Goal: Information Seeking & Learning: Learn about a topic

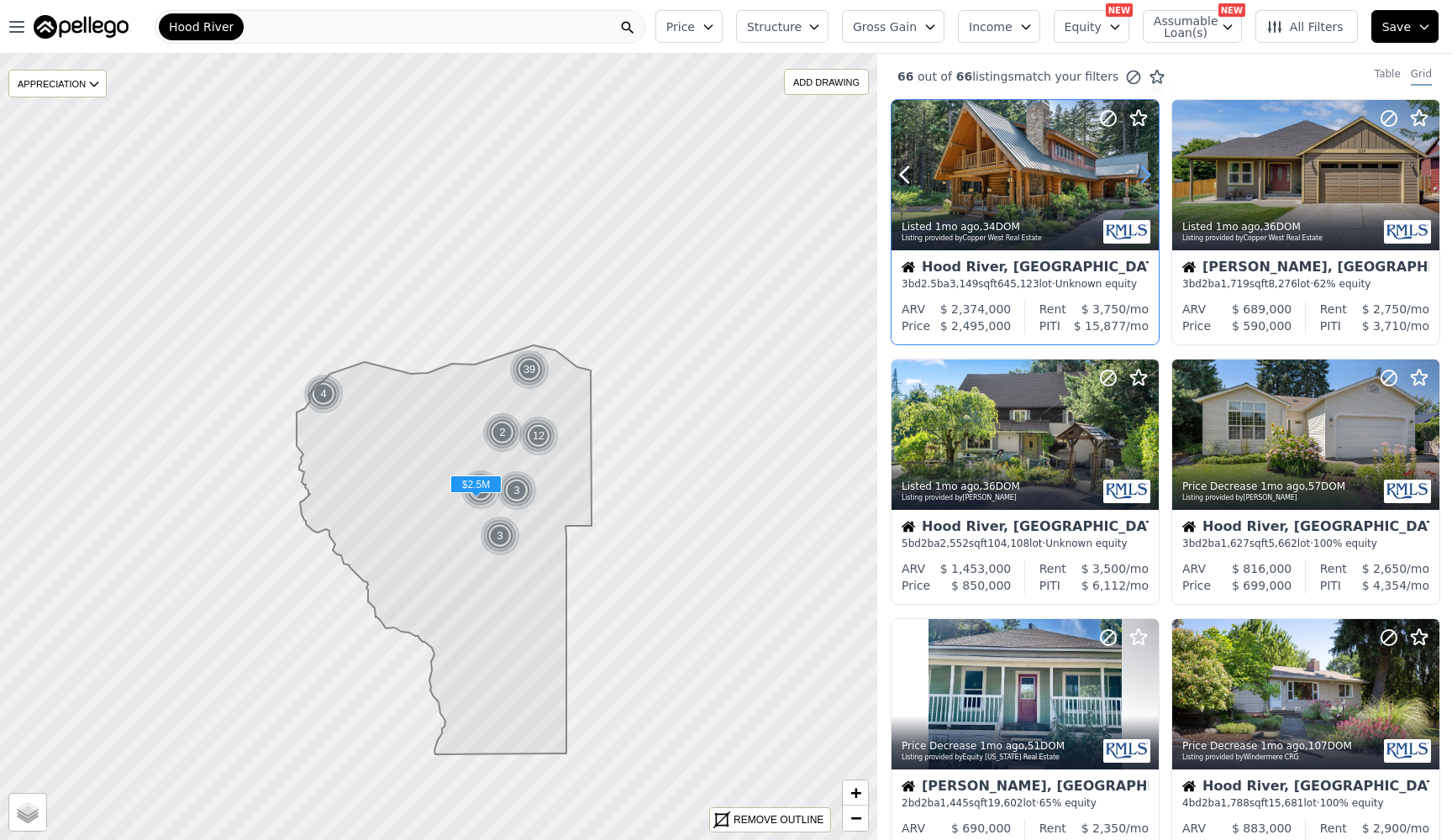
click at [1141, 177] on icon at bounding box center [1144, 174] width 27 height 27
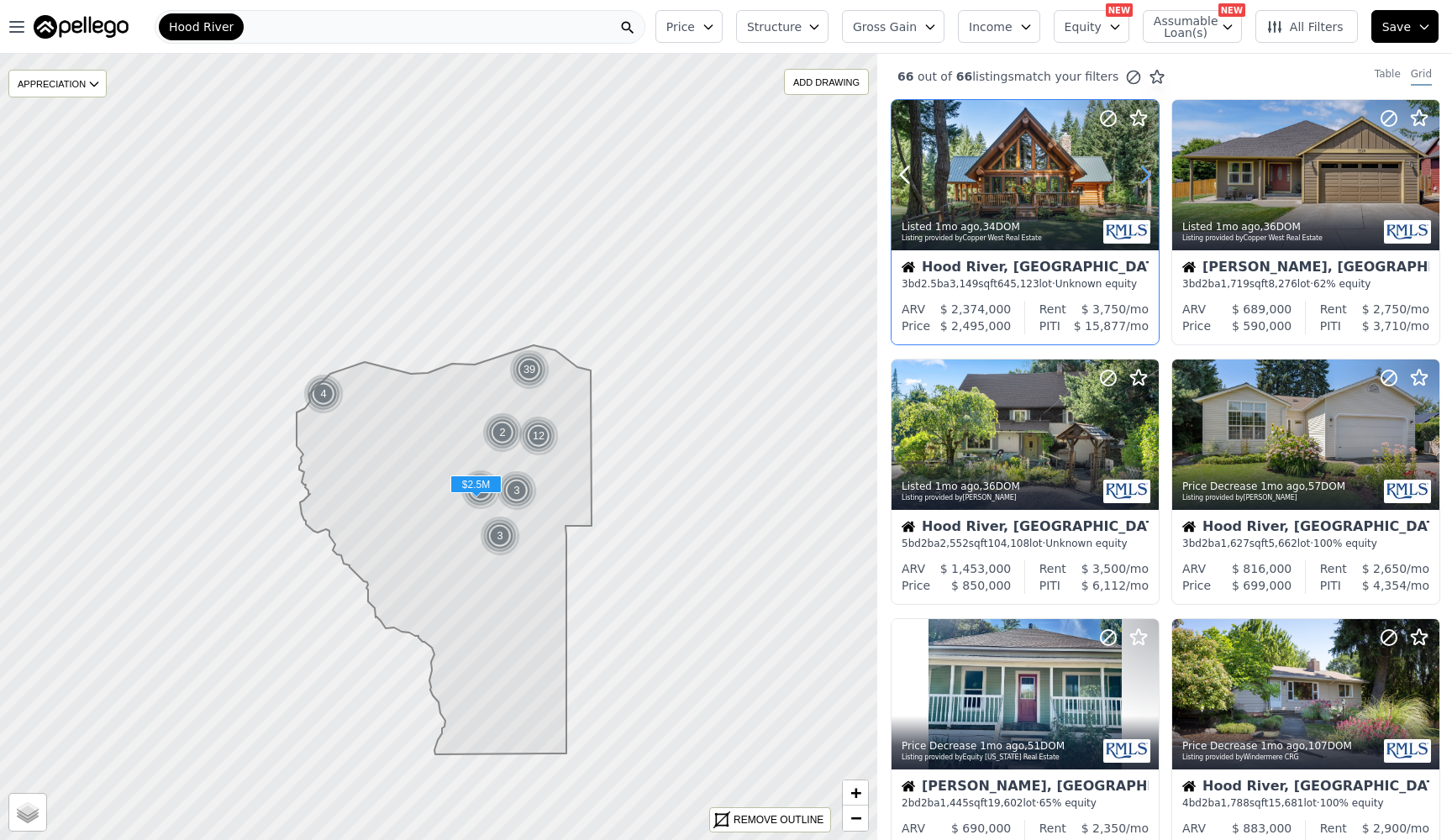
click at [1141, 177] on icon at bounding box center [1144, 174] width 27 height 27
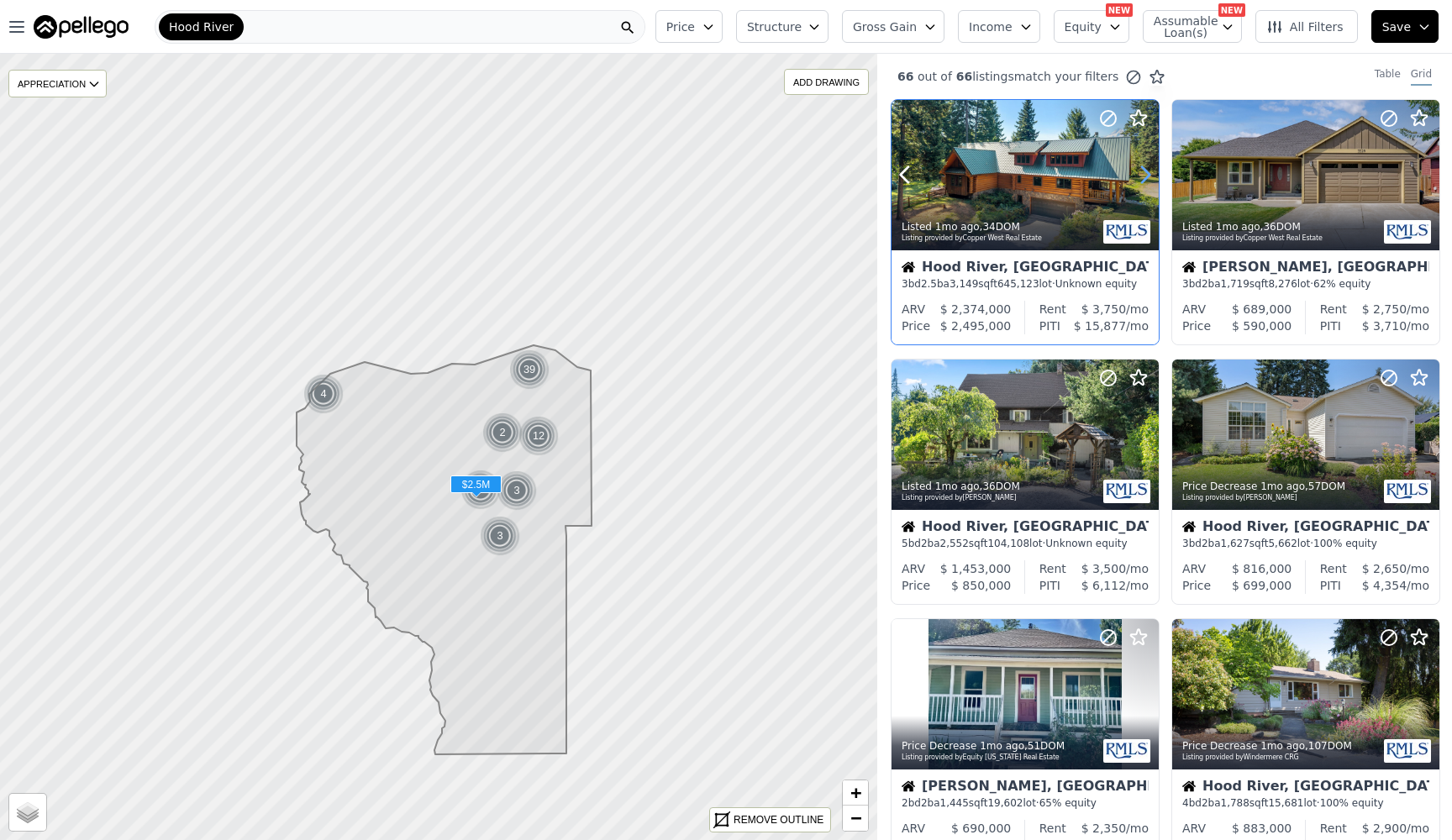
click at [1141, 177] on icon at bounding box center [1144, 174] width 27 height 27
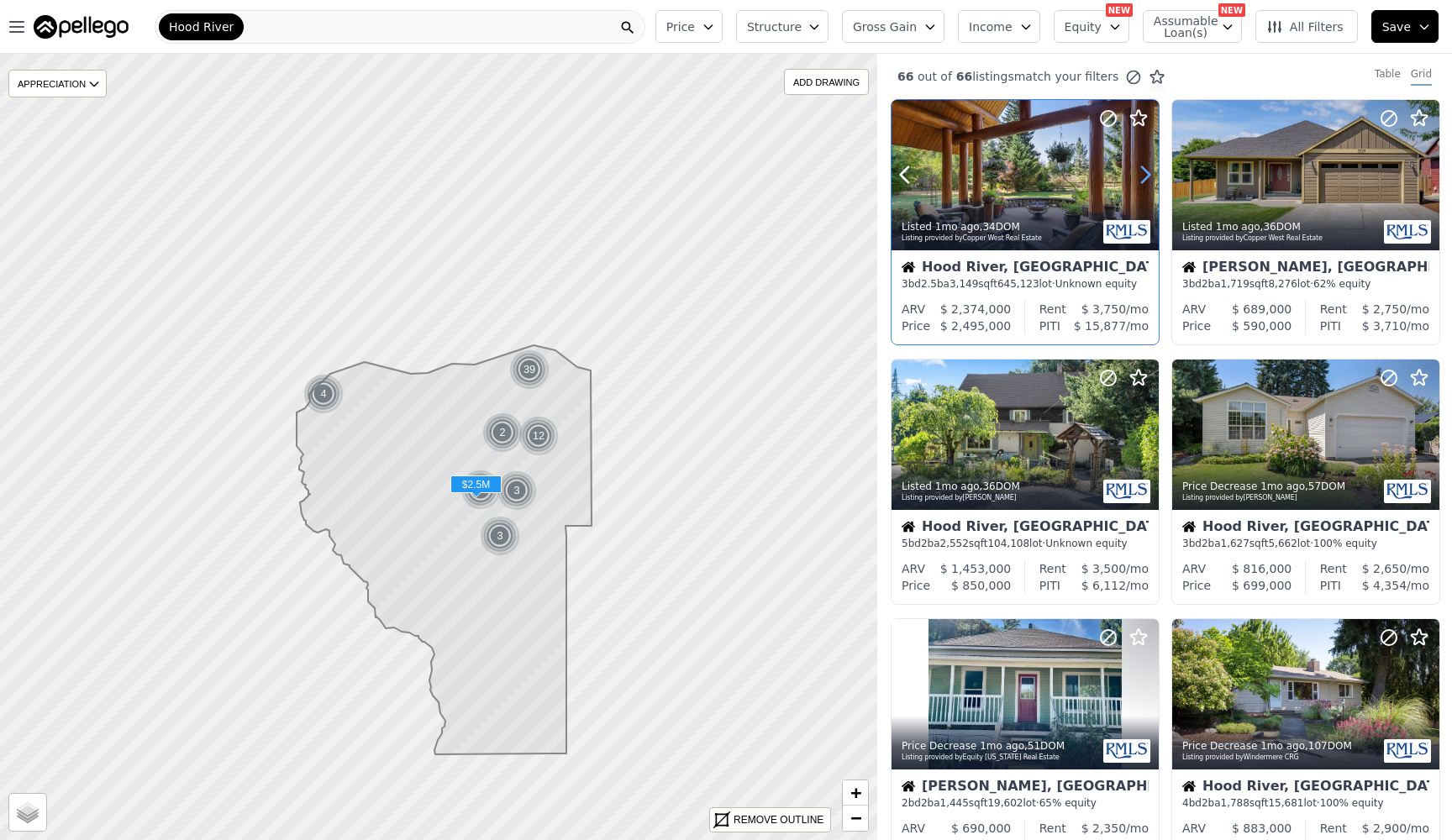
click at [1141, 177] on icon at bounding box center [1144, 174] width 27 height 27
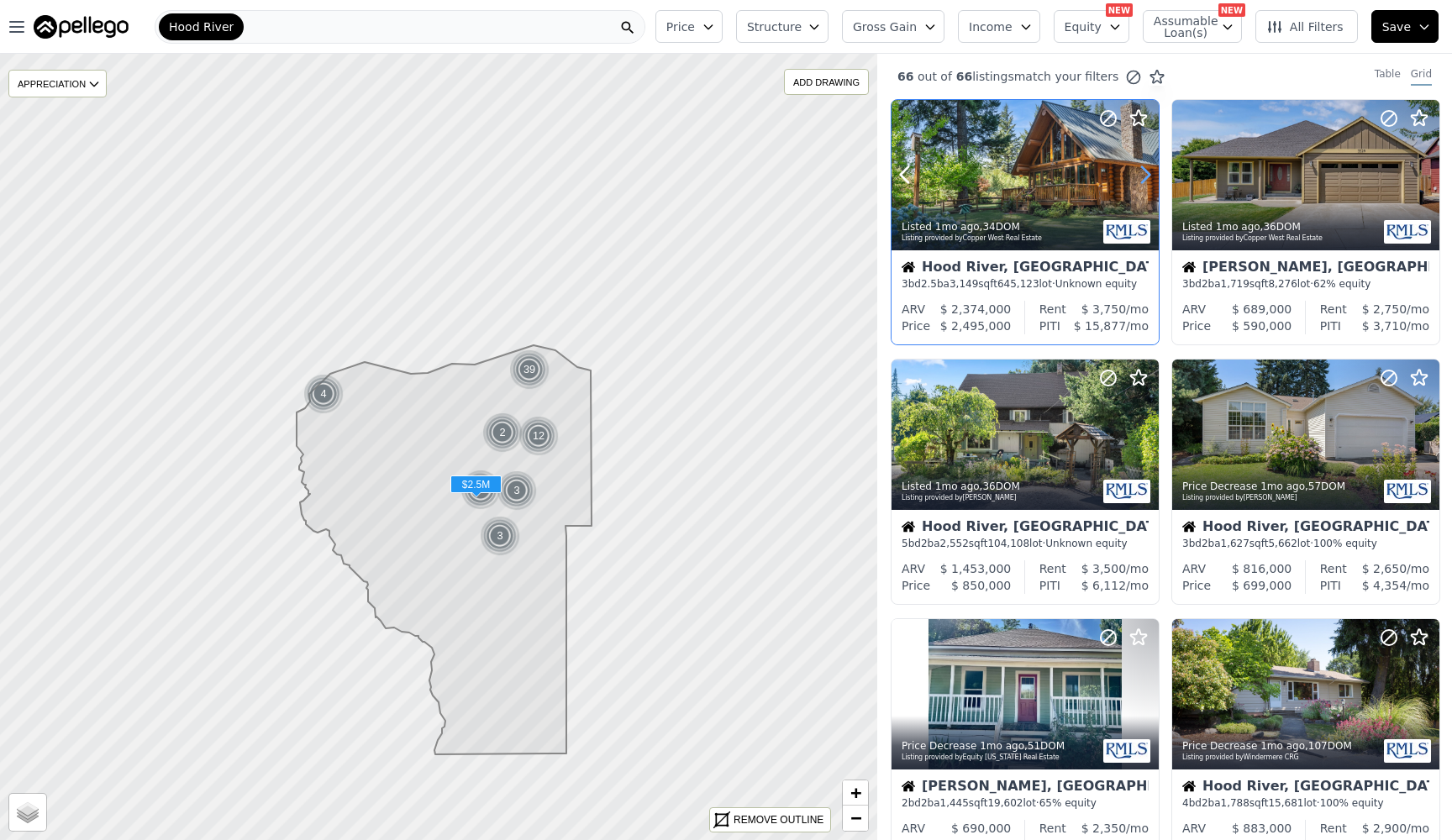
click at [1141, 177] on icon at bounding box center [1144, 174] width 27 height 27
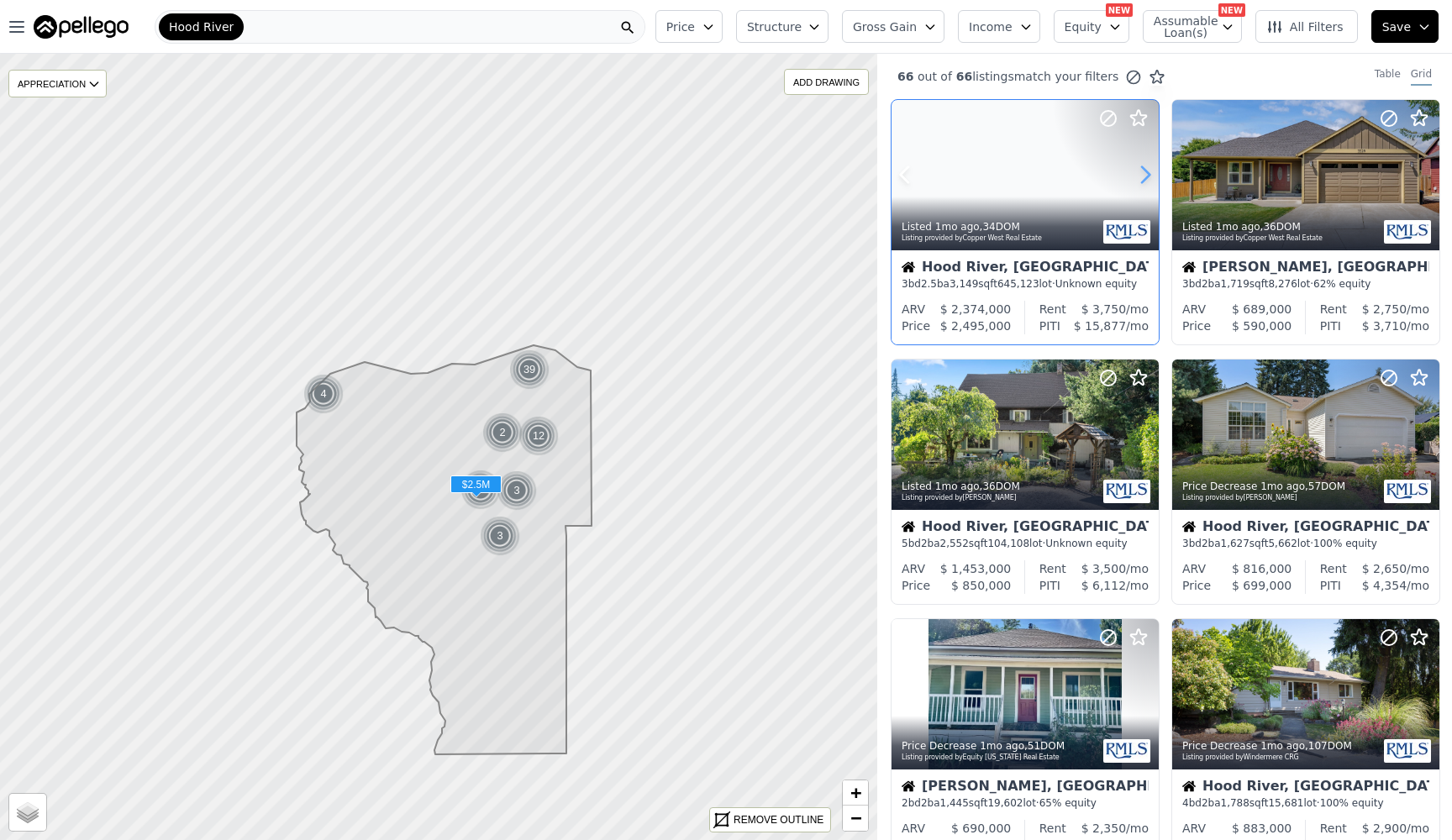
click at [1141, 177] on icon at bounding box center [1144, 174] width 27 height 27
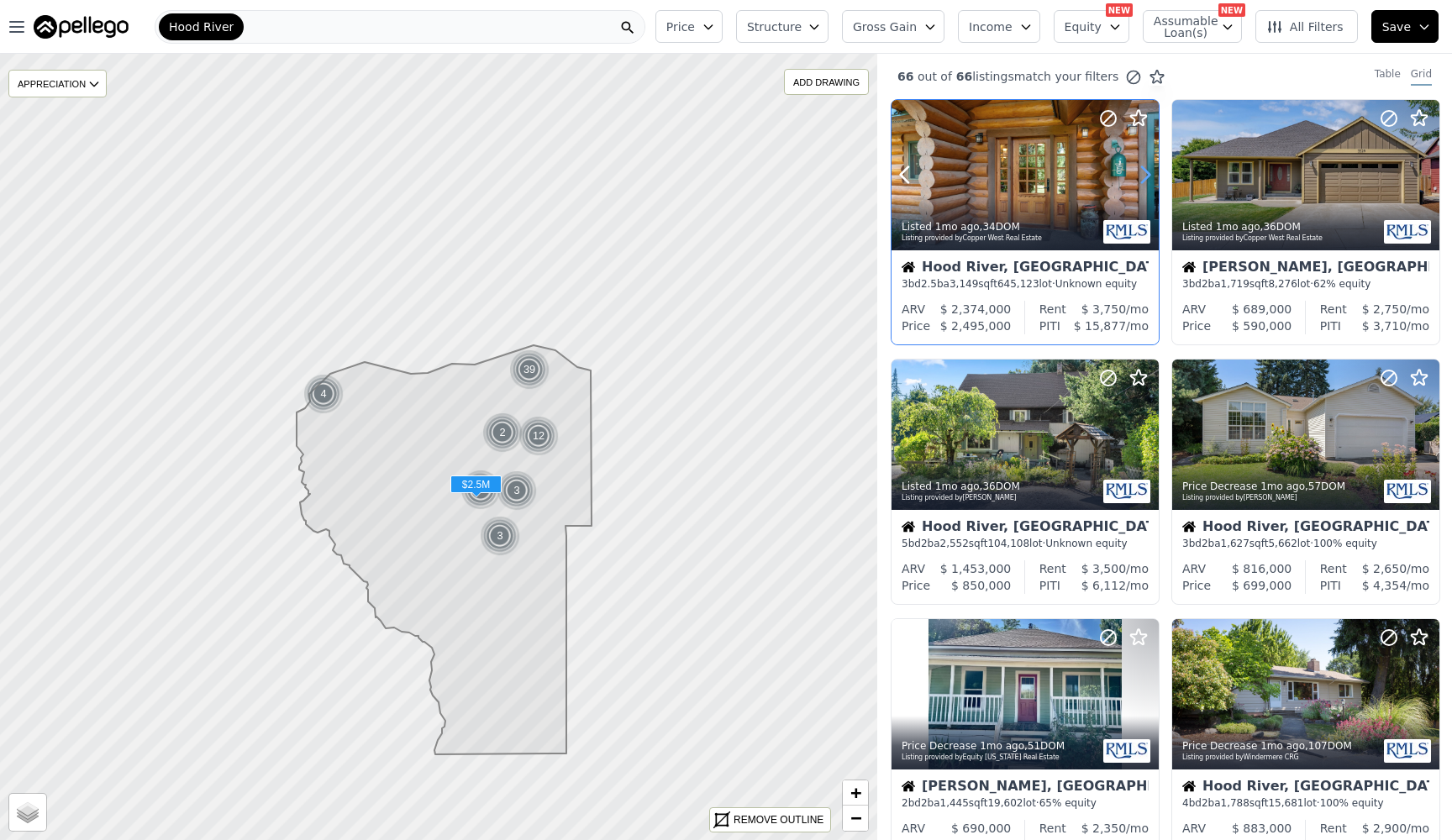
click at [1141, 177] on icon at bounding box center [1144, 174] width 27 height 27
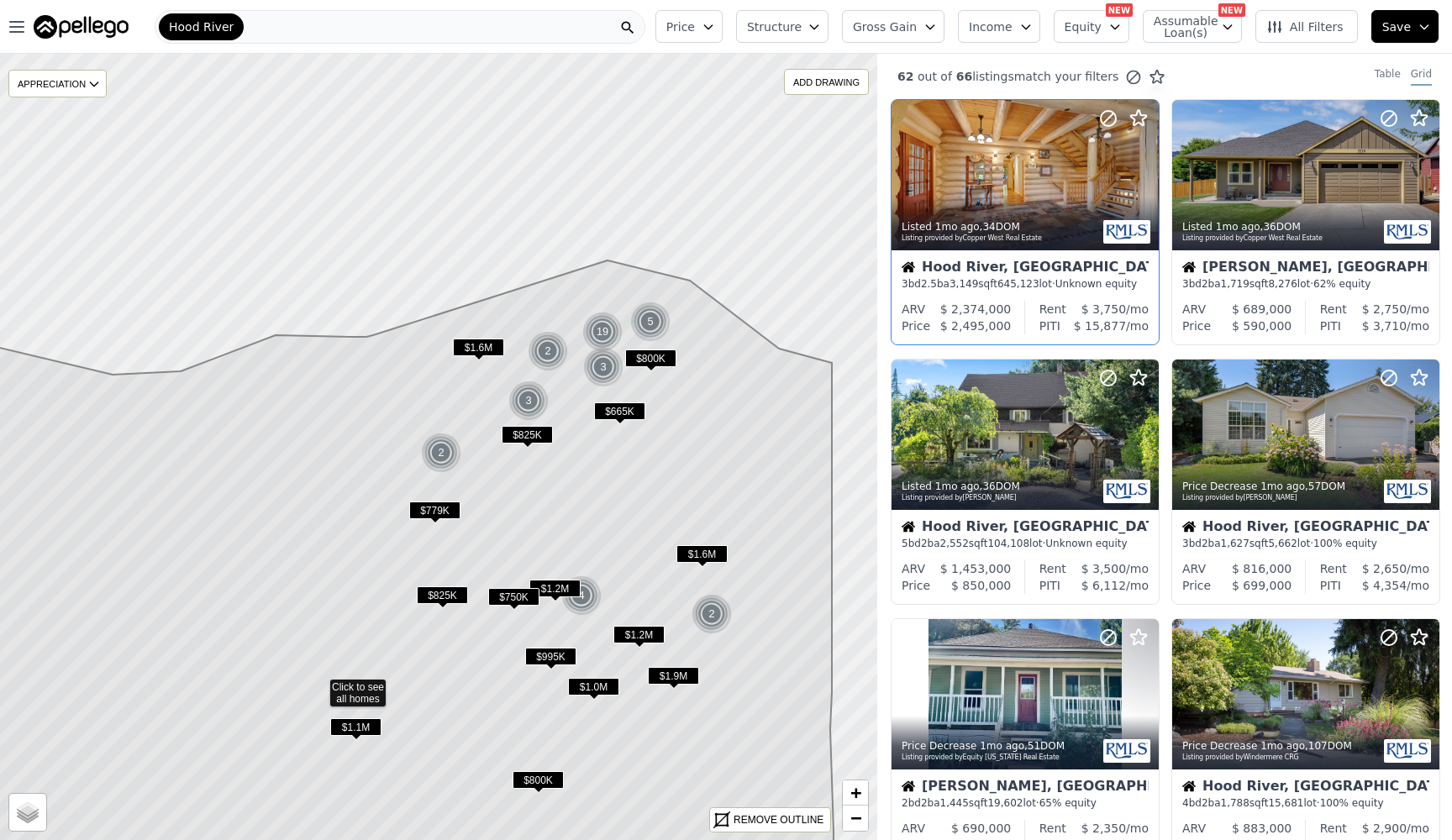
drag, startPoint x: 657, startPoint y: 199, endPoint x: 536, endPoint y: 441, distance: 270.6
click at [536, 441] on span "$825K" at bounding box center [527, 434] width 51 height 17
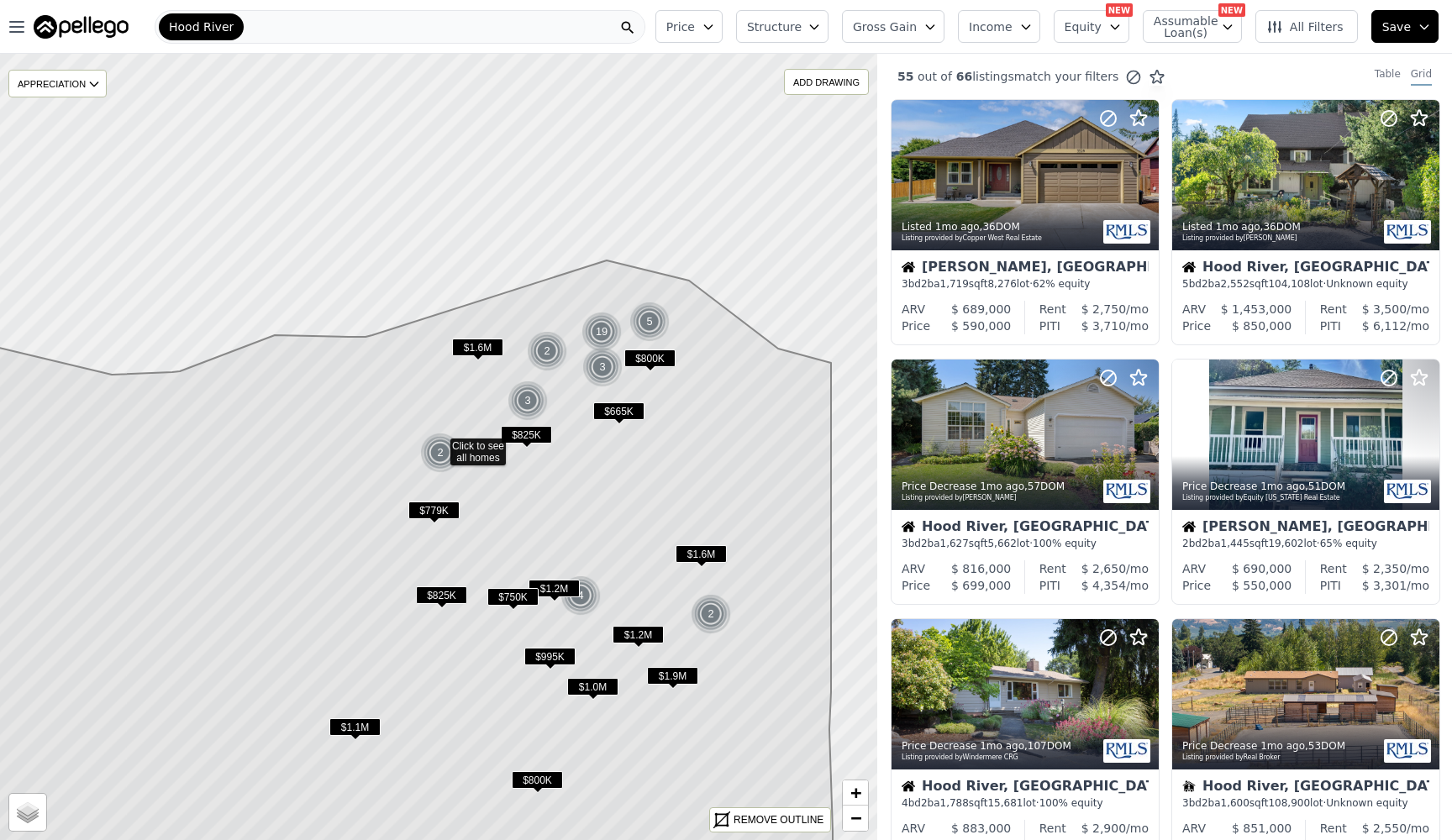
click at [489, 341] on span "$1.6M" at bounding box center [478, 347] width 51 height 17
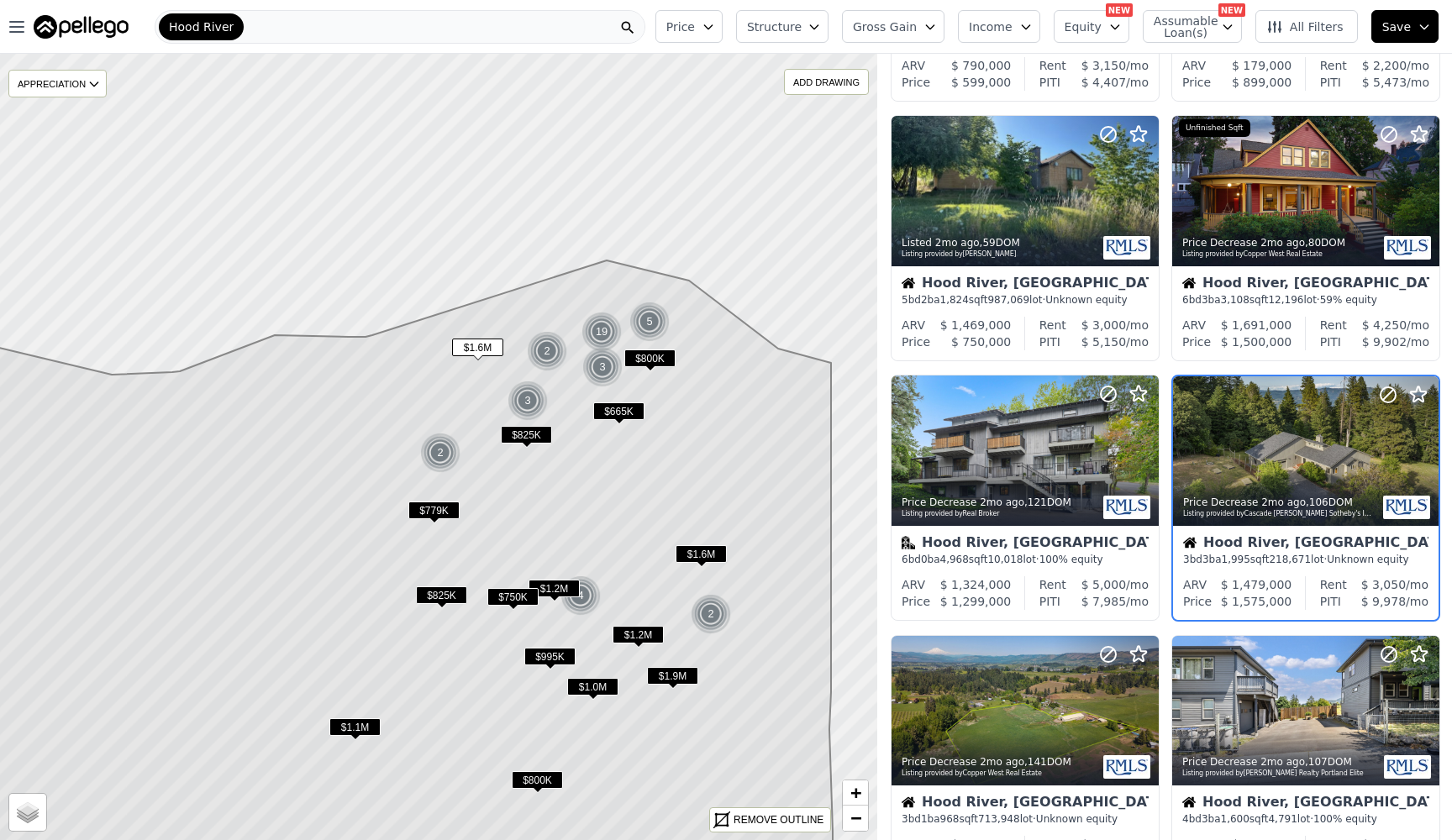
scroll to position [271, 0]
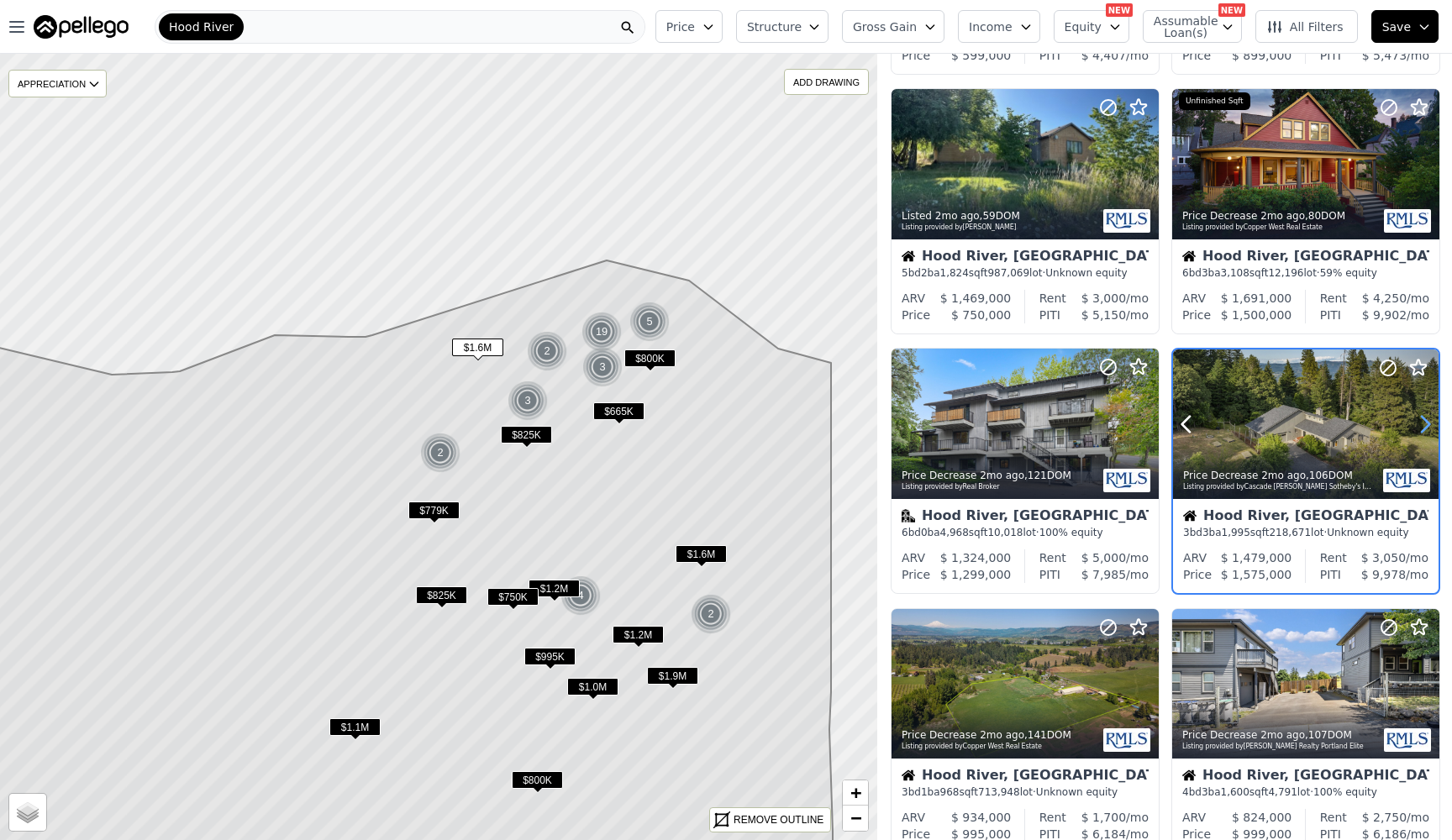
click at [1423, 424] on icon at bounding box center [1425, 424] width 27 height 27
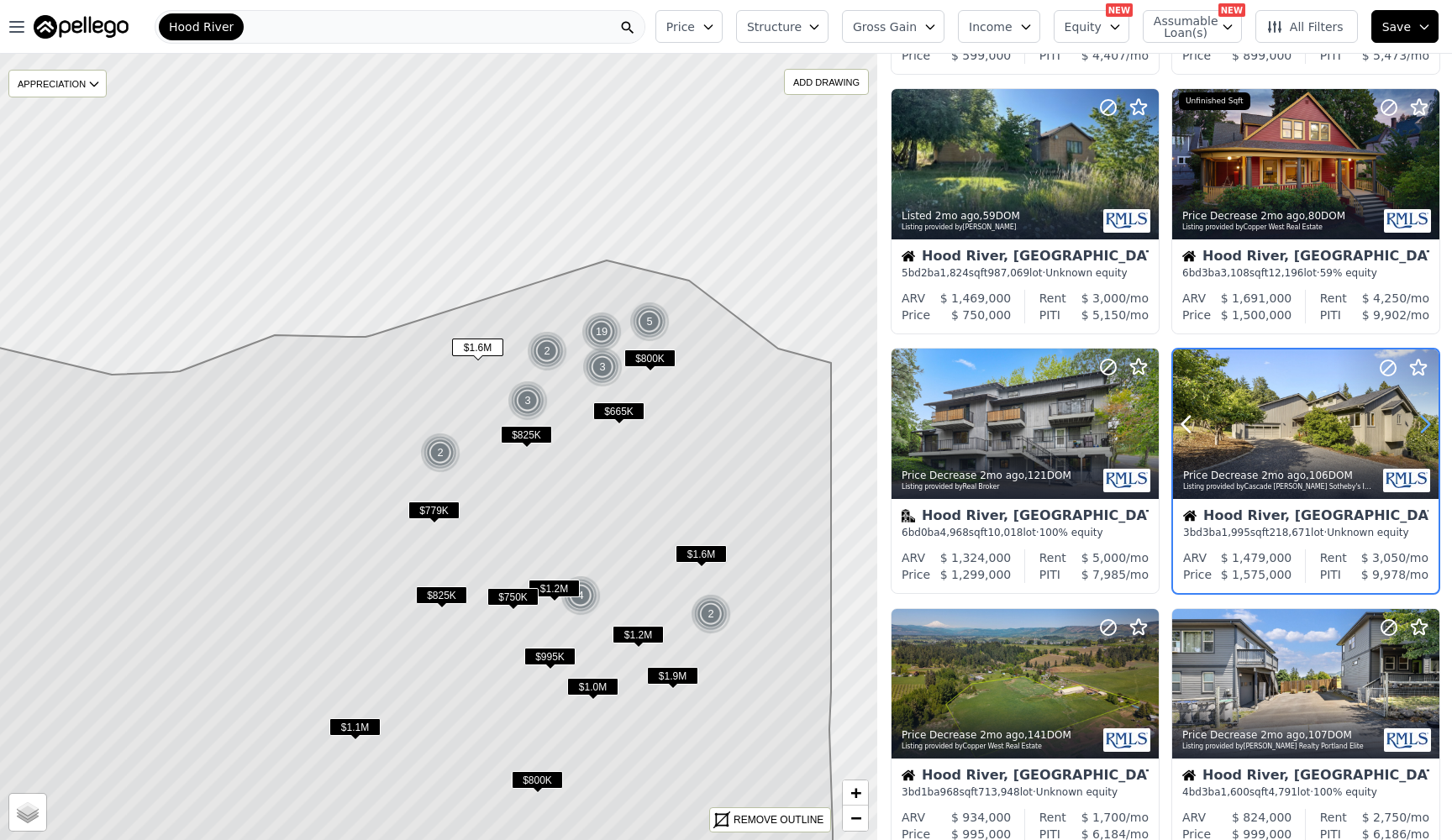
click at [1423, 424] on icon at bounding box center [1425, 424] width 27 height 27
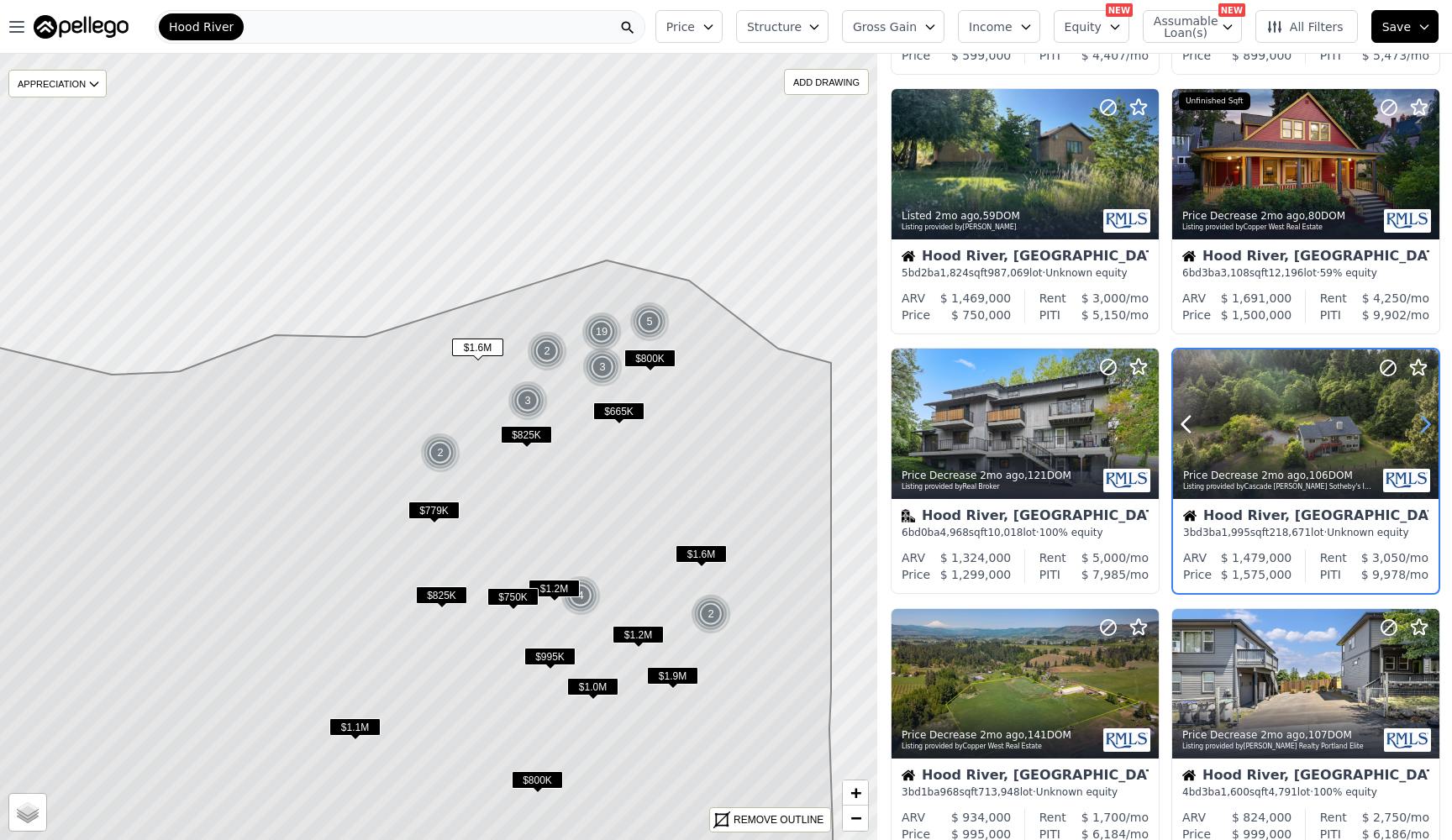
click at [1423, 424] on icon at bounding box center [1425, 424] width 27 height 27
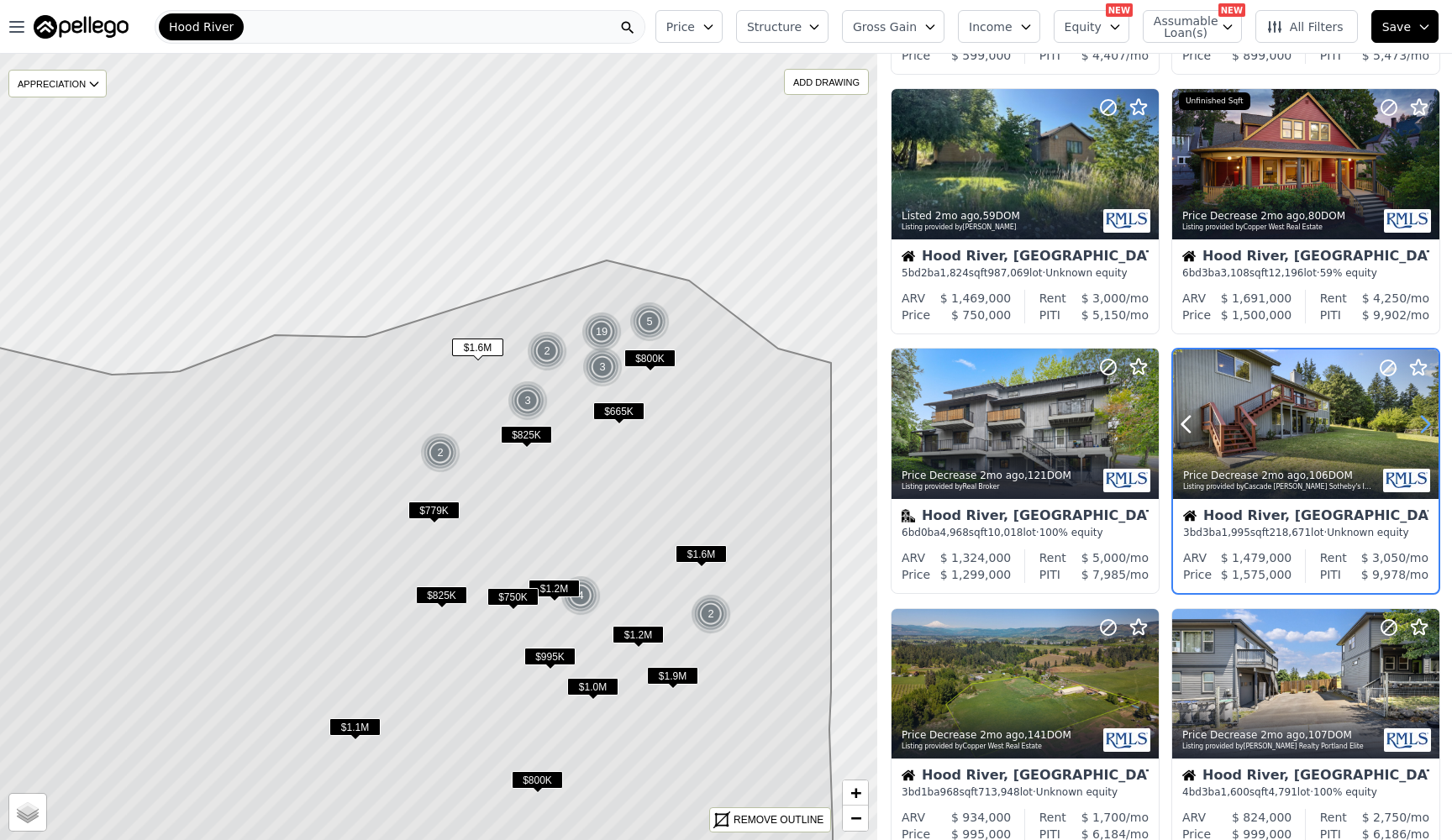
click at [1423, 424] on icon at bounding box center [1425, 424] width 27 height 27
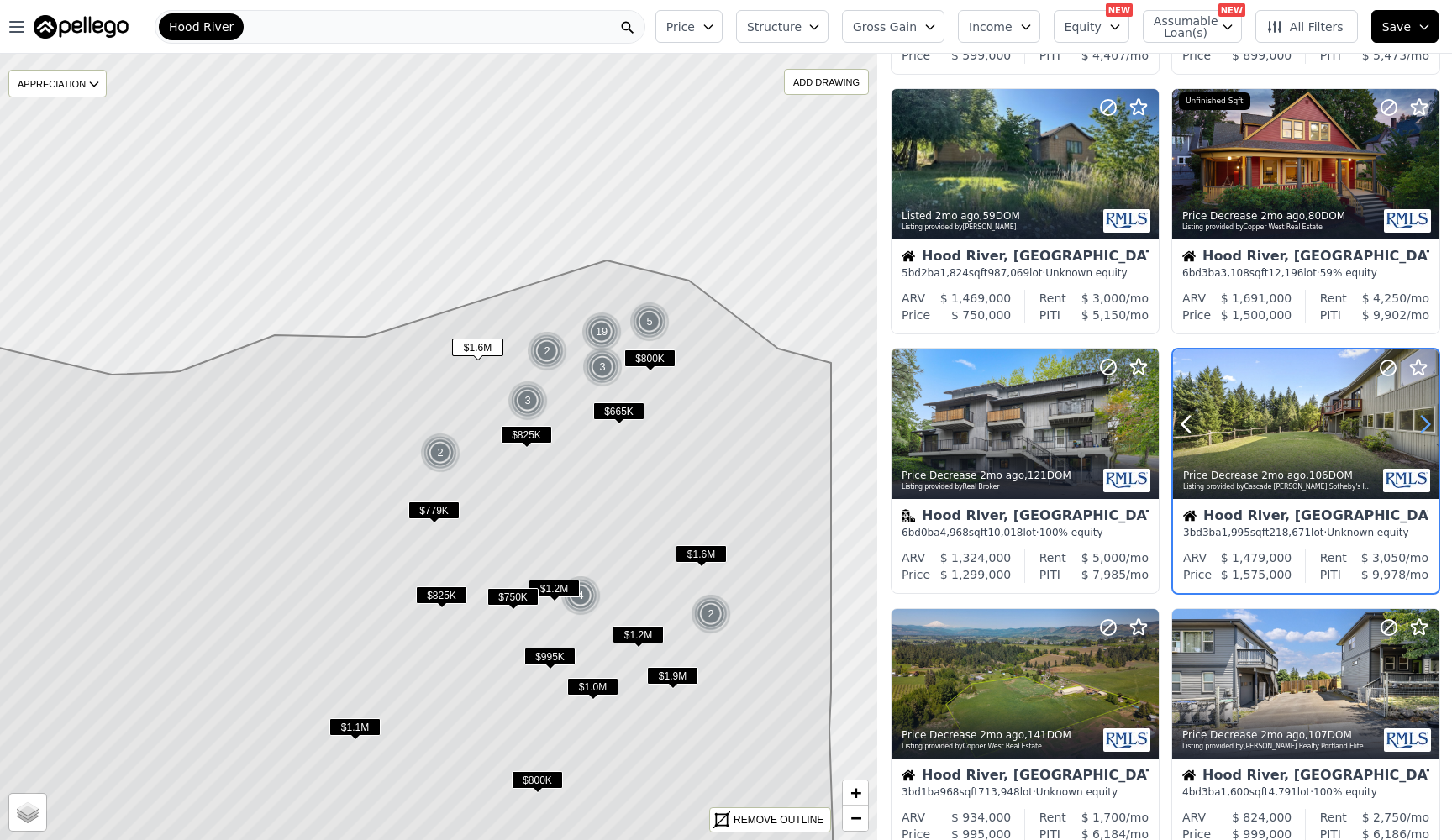
click at [1423, 424] on icon at bounding box center [1425, 424] width 27 height 27
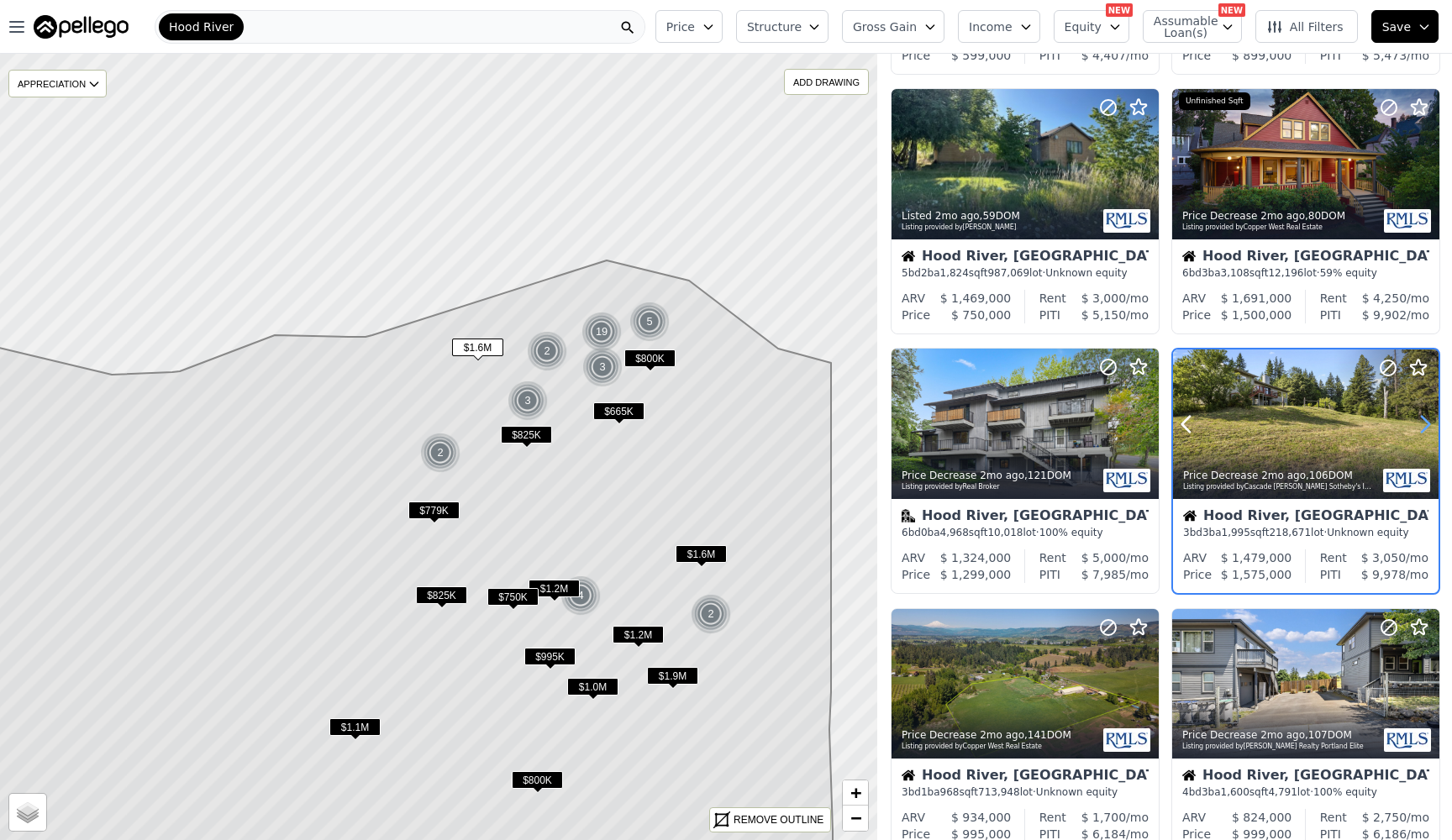
click at [1423, 424] on icon at bounding box center [1425, 424] width 27 height 27
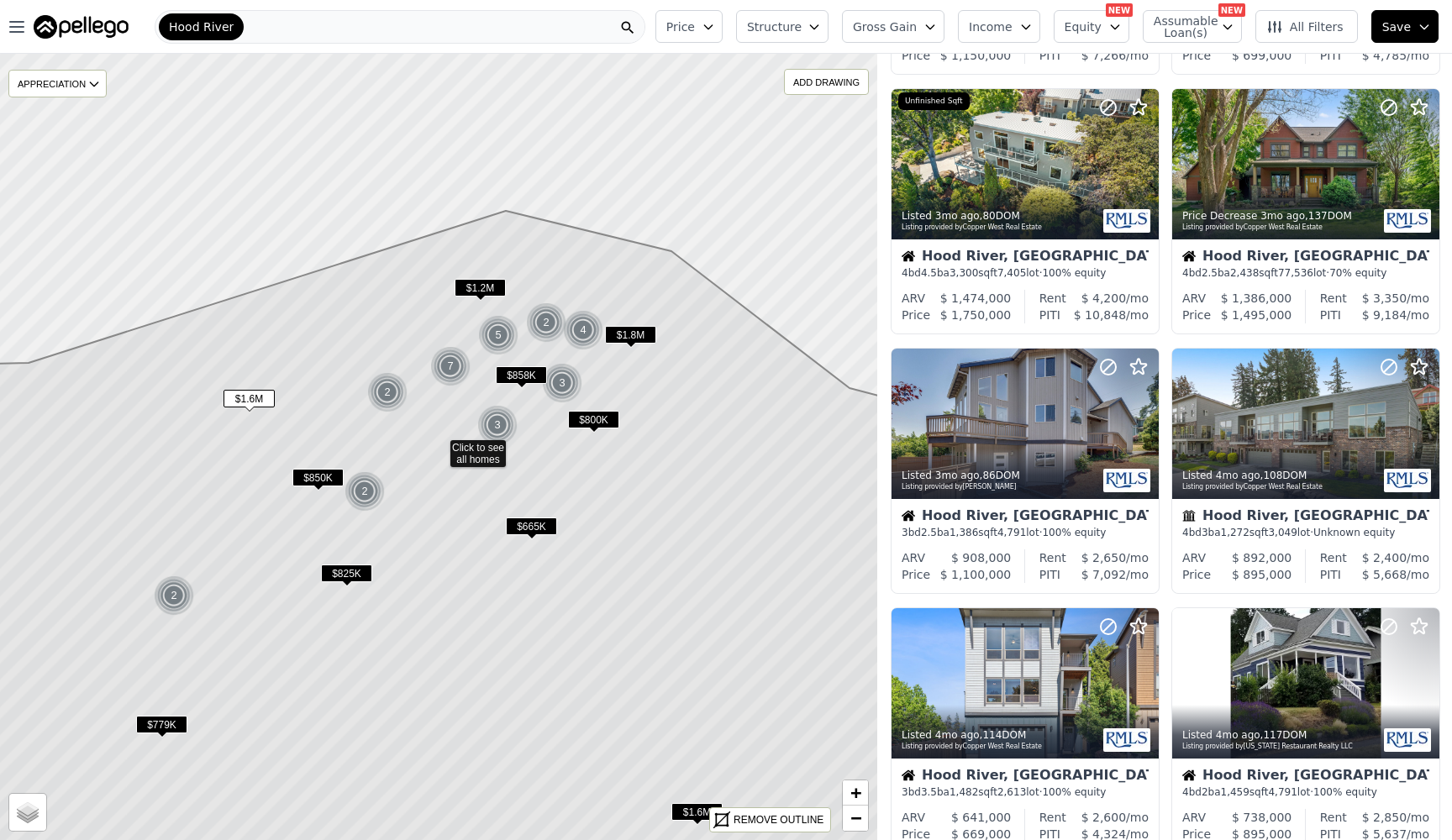
click at [633, 331] on span "$1.8M" at bounding box center [631, 334] width 51 height 17
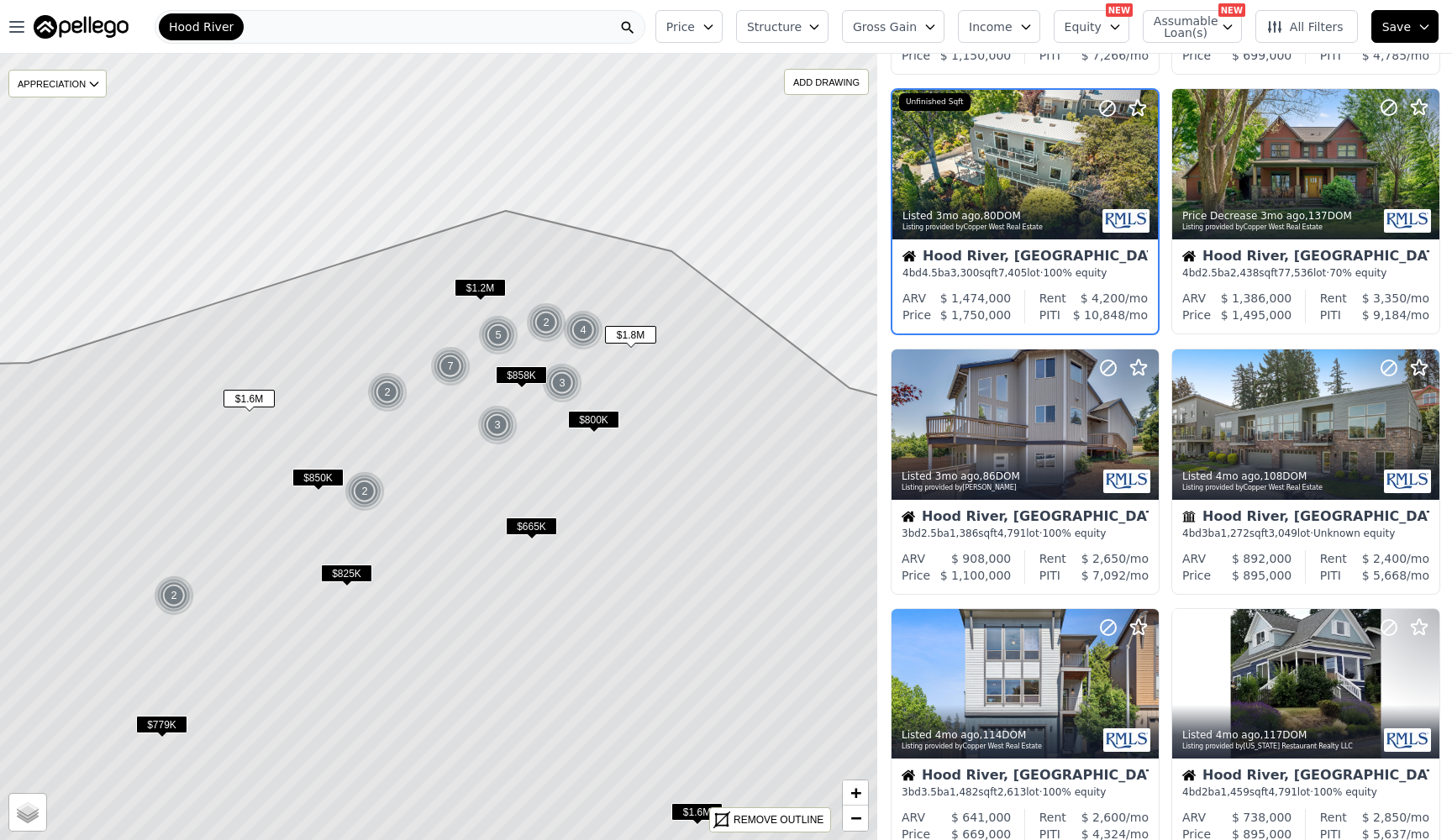
scroll to position [10, 0]
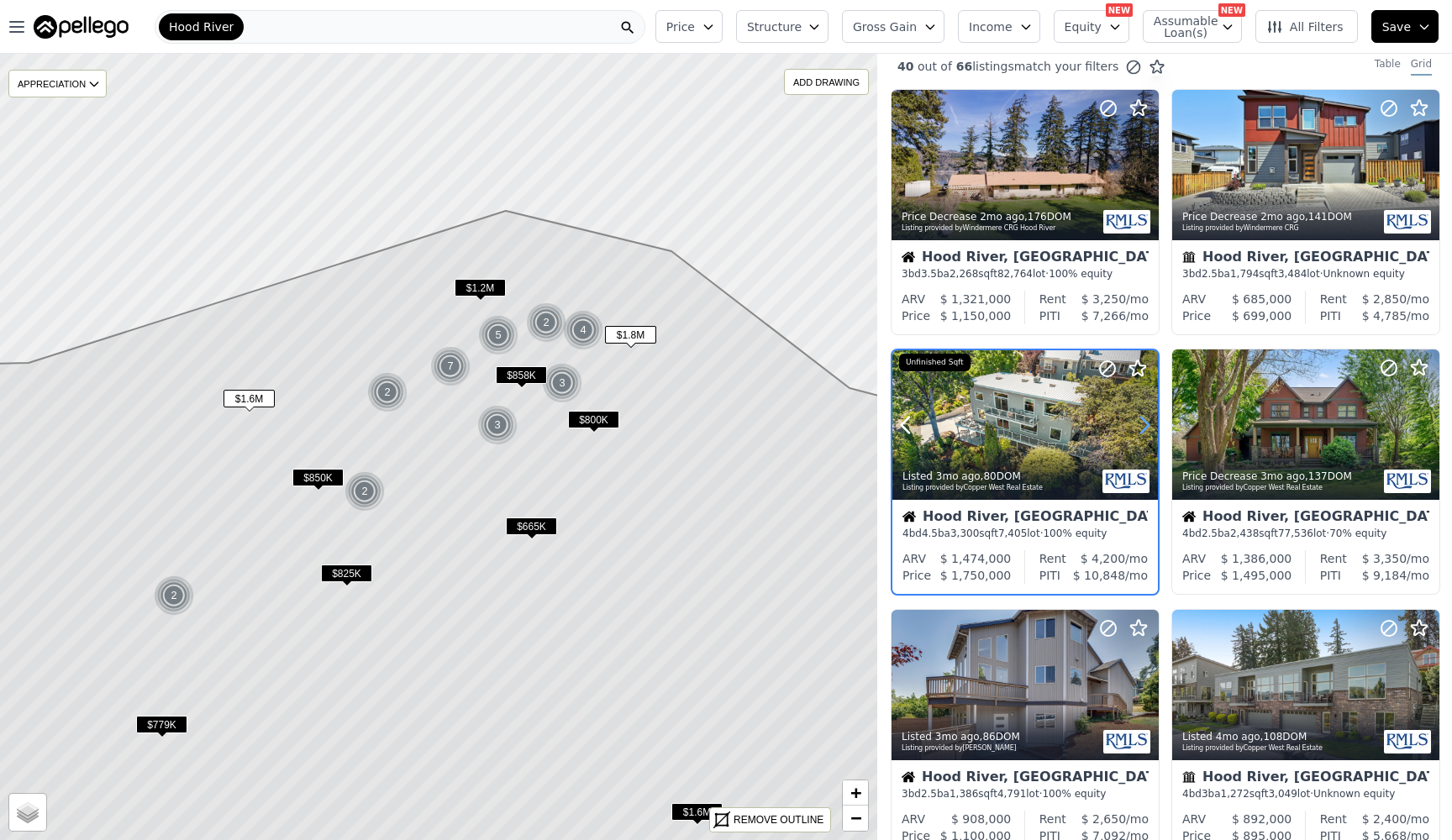
click at [1149, 432] on icon at bounding box center [1143, 425] width 27 height 27
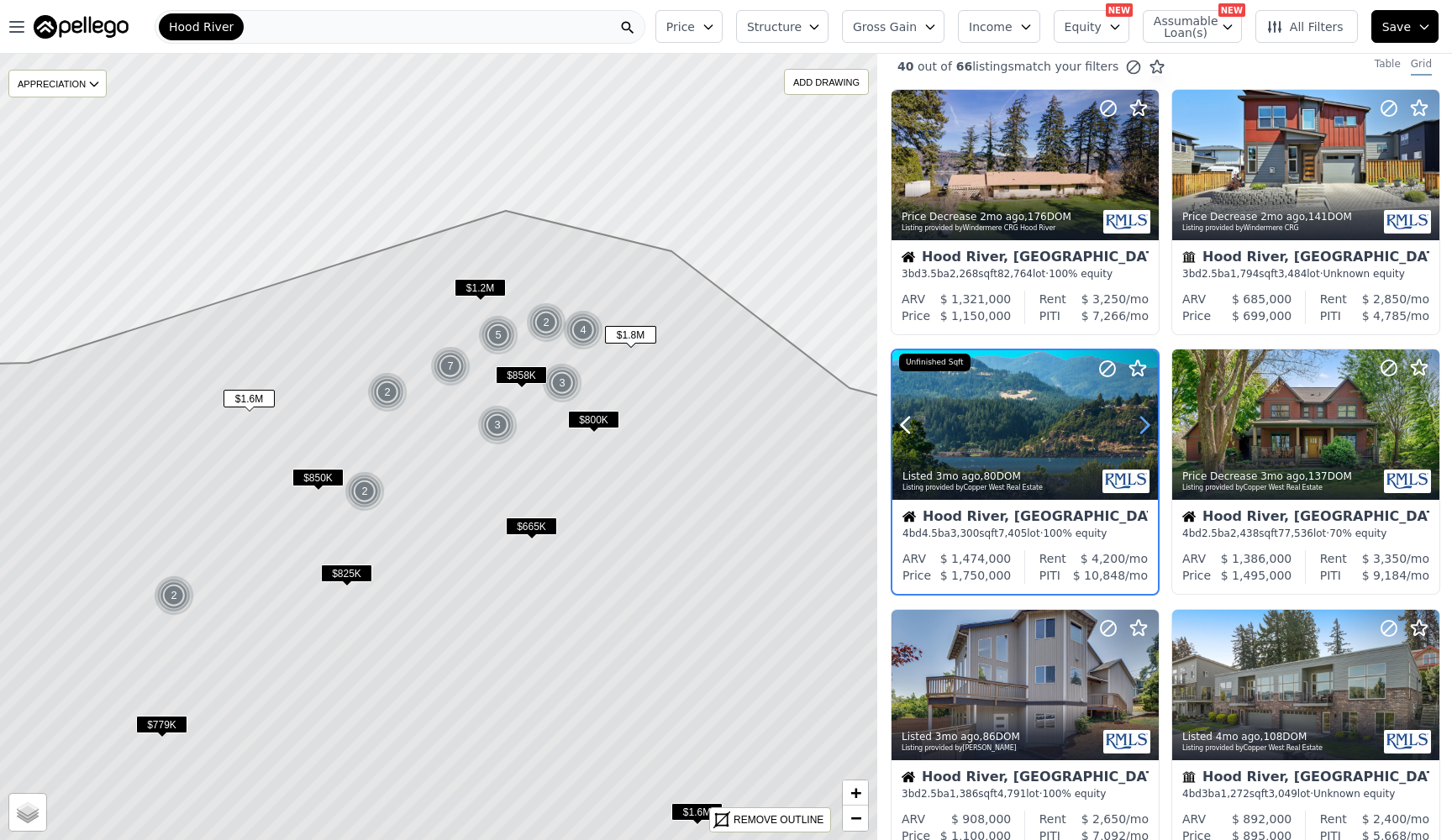
click at [1149, 432] on icon at bounding box center [1143, 425] width 27 height 27
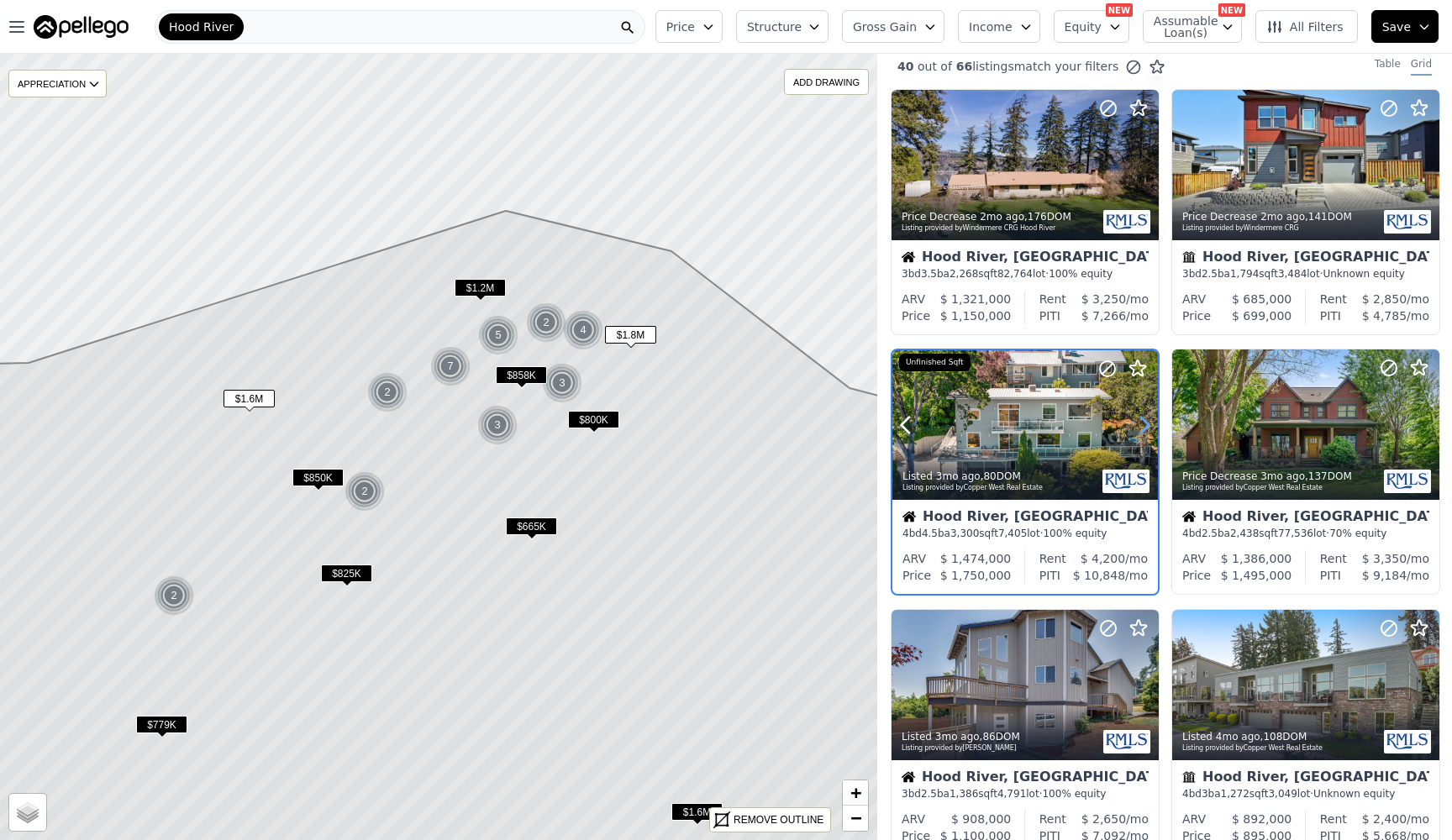
click at [1149, 432] on icon at bounding box center [1143, 425] width 27 height 27
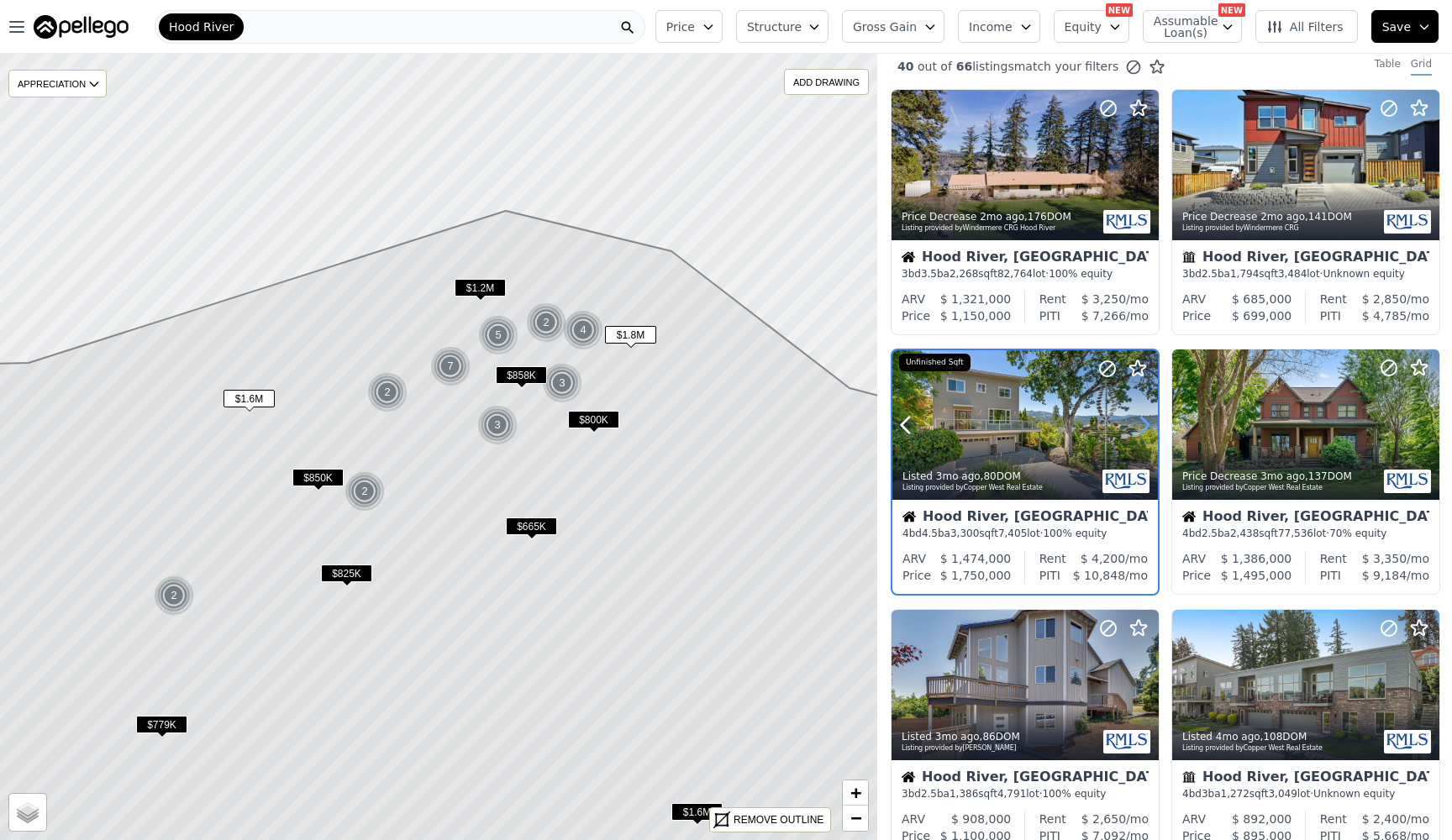
click at [1149, 432] on icon at bounding box center [1143, 425] width 27 height 27
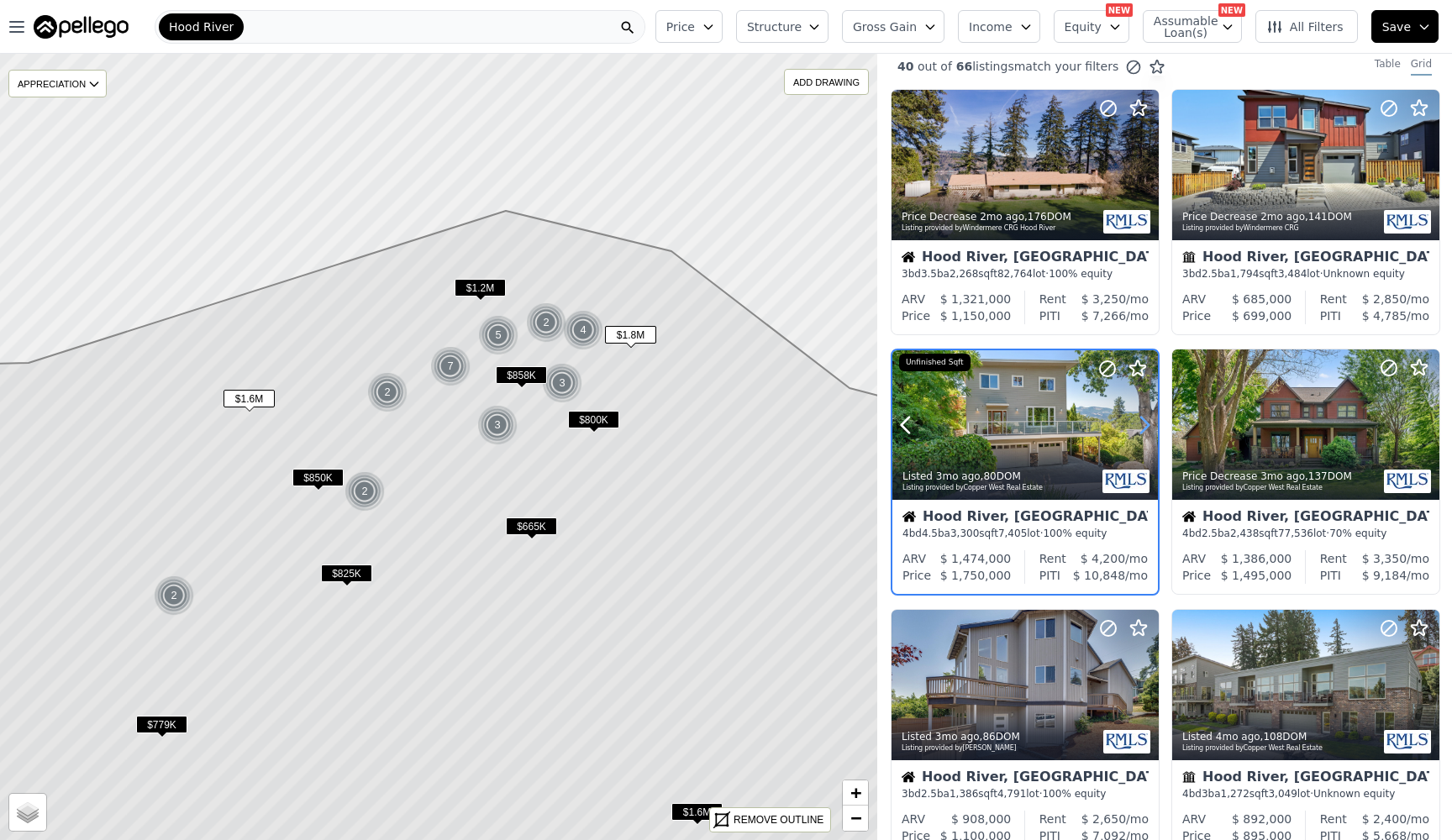
click at [1149, 432] on icon at bounding box center [1143, 425] width 27 height 27
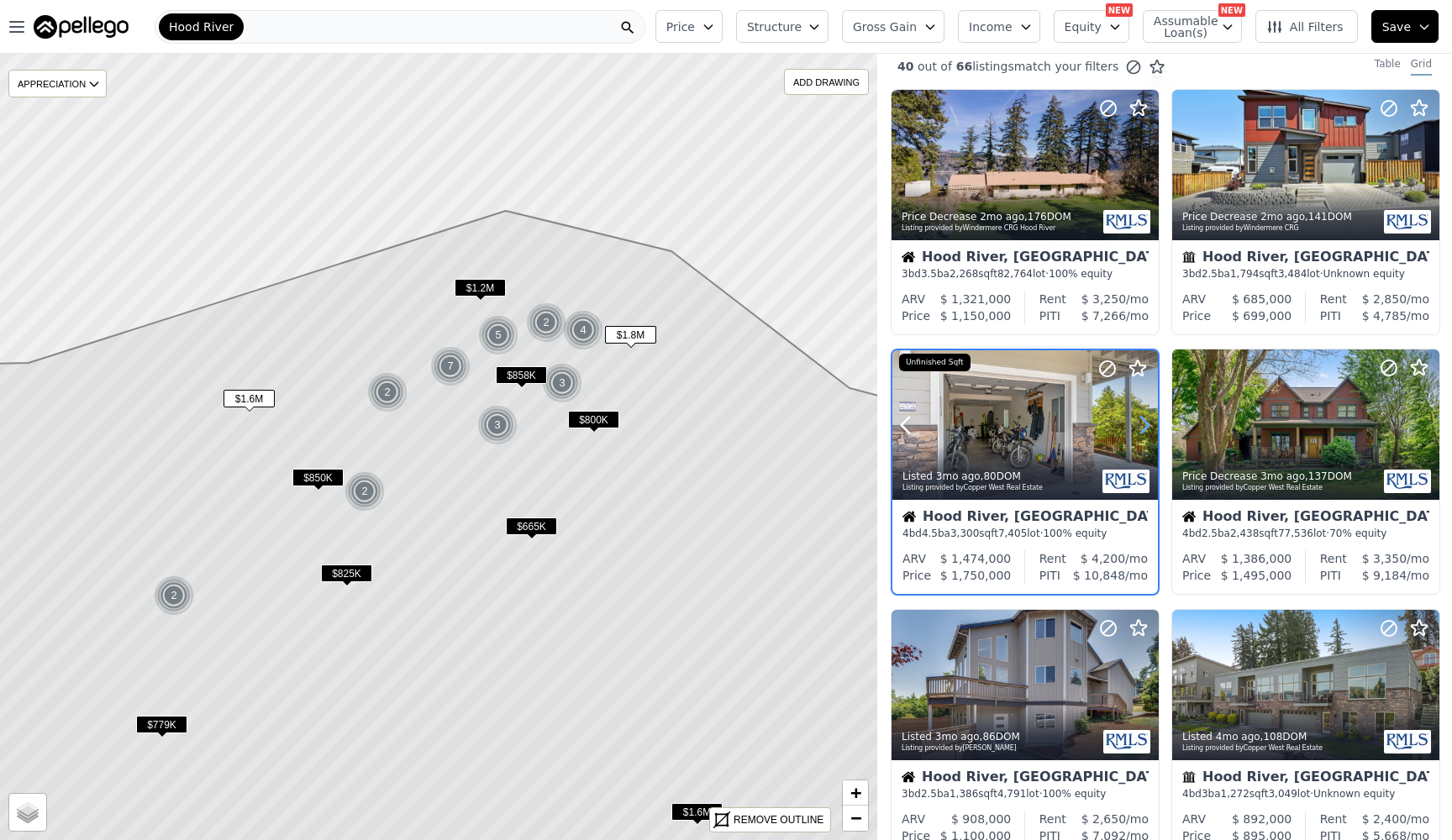
click at [1149, 432] on icon at bounding box center [1143, 425] width 27 height 27
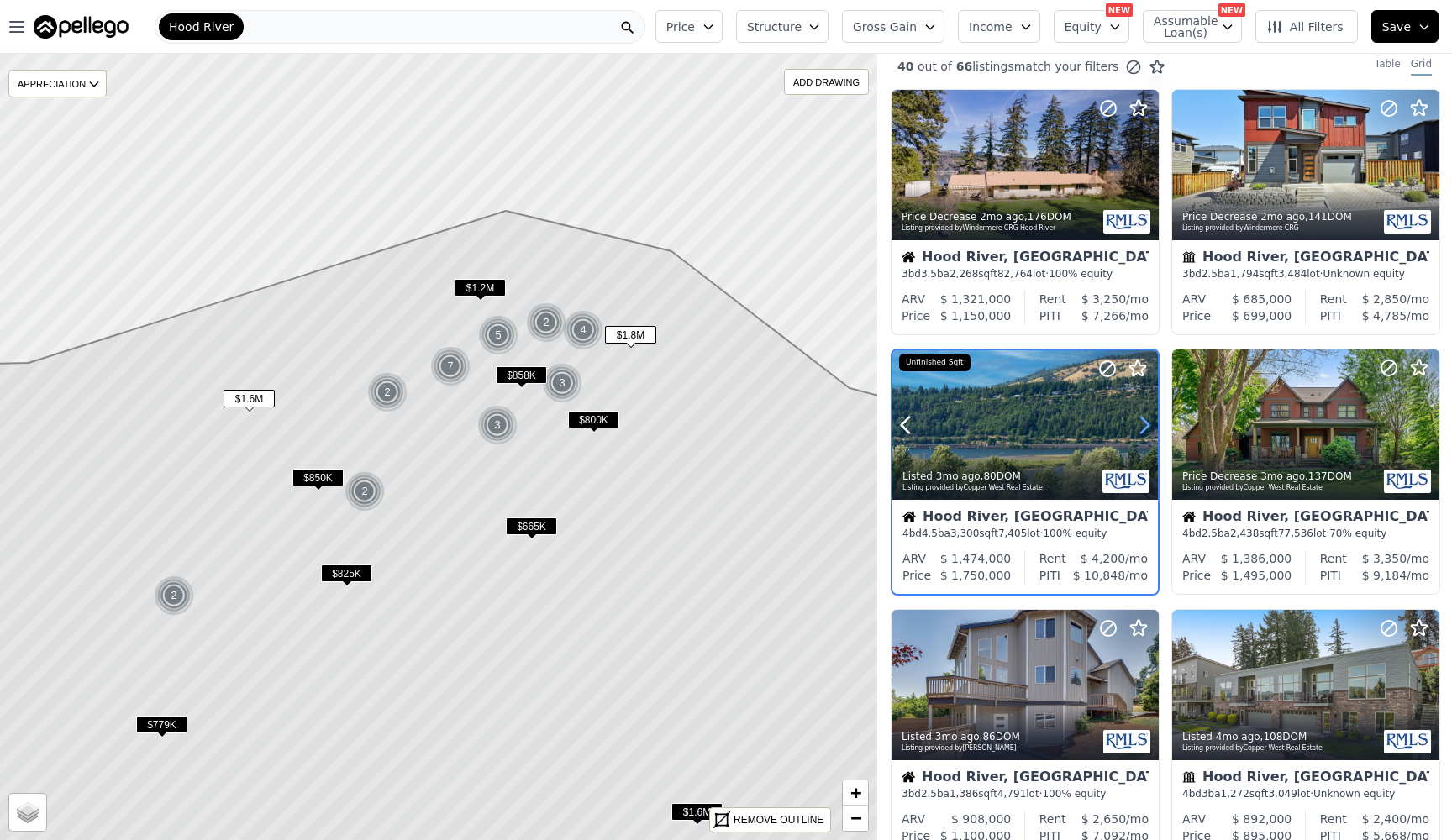
click at [1149, 432] on icon at bounding box center [1143, 425] width 27 height 27
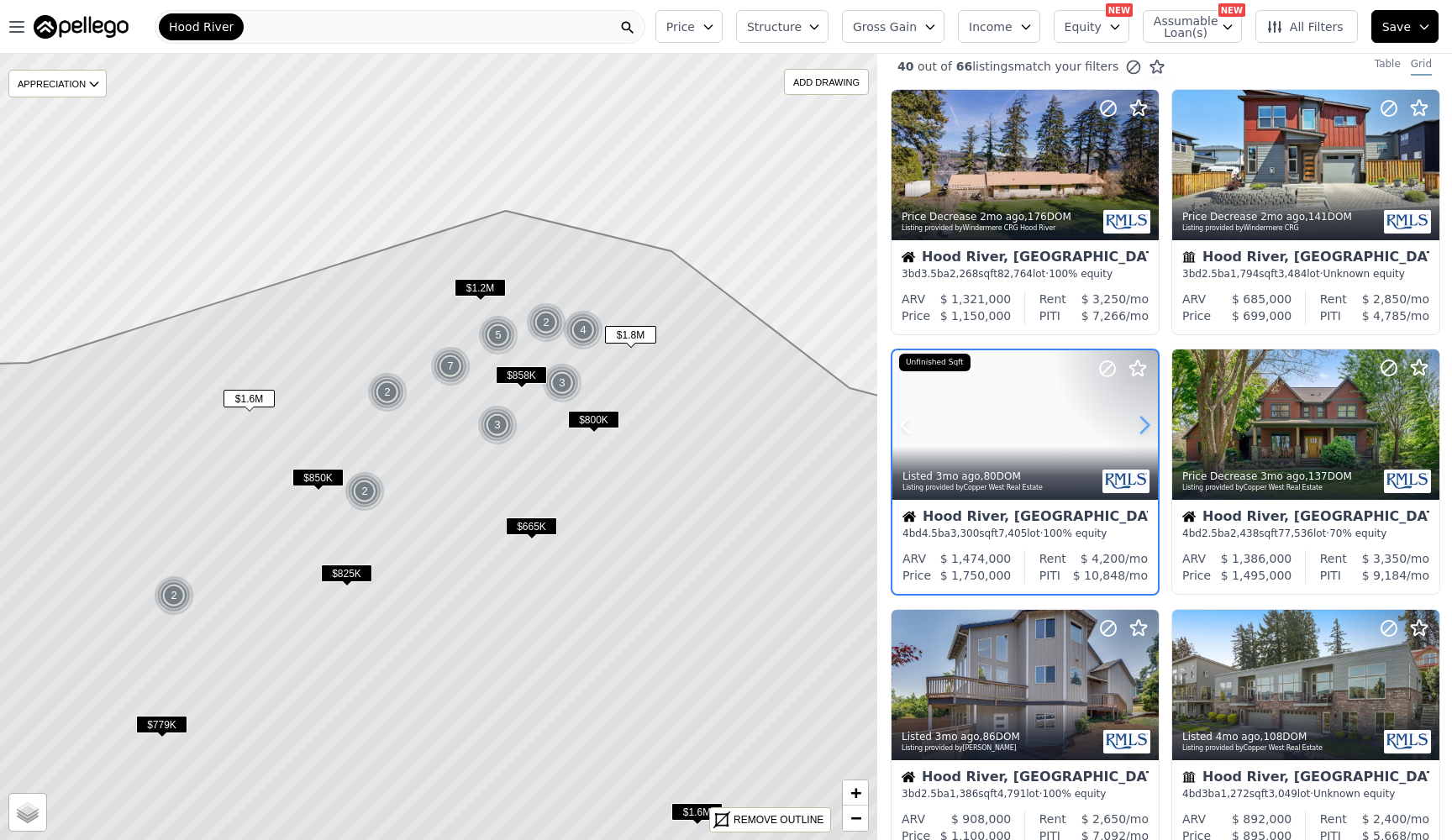
click at [1149, 432] on icon at bounding box center [1143, 425] width 27 height 27
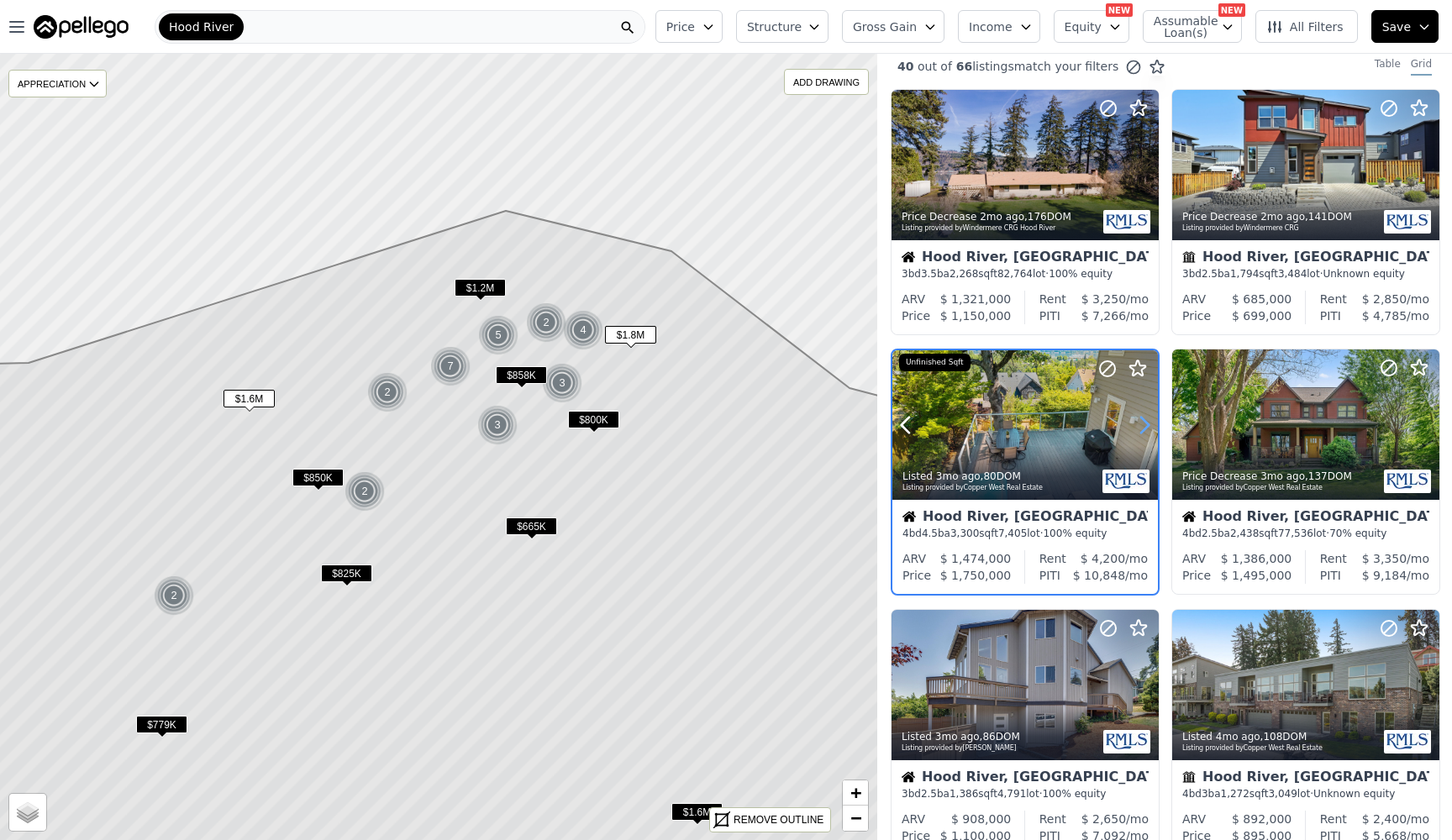
click at [1149, 432] on icon at bounding box center [1143, 425] width 27 height 27
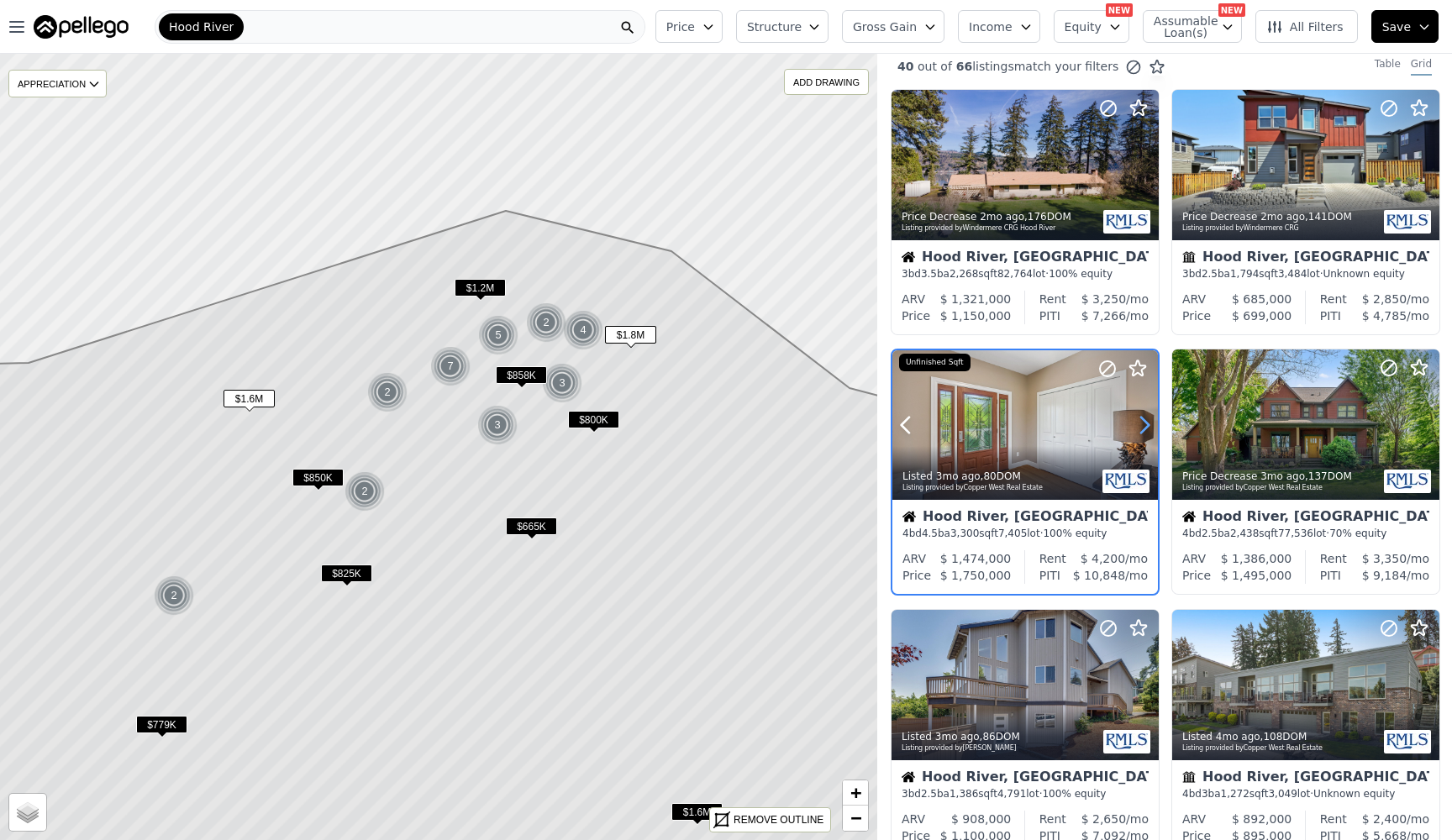
click at [1149, 432] on icon at bounding box center [1143, 425] width 27 height 27
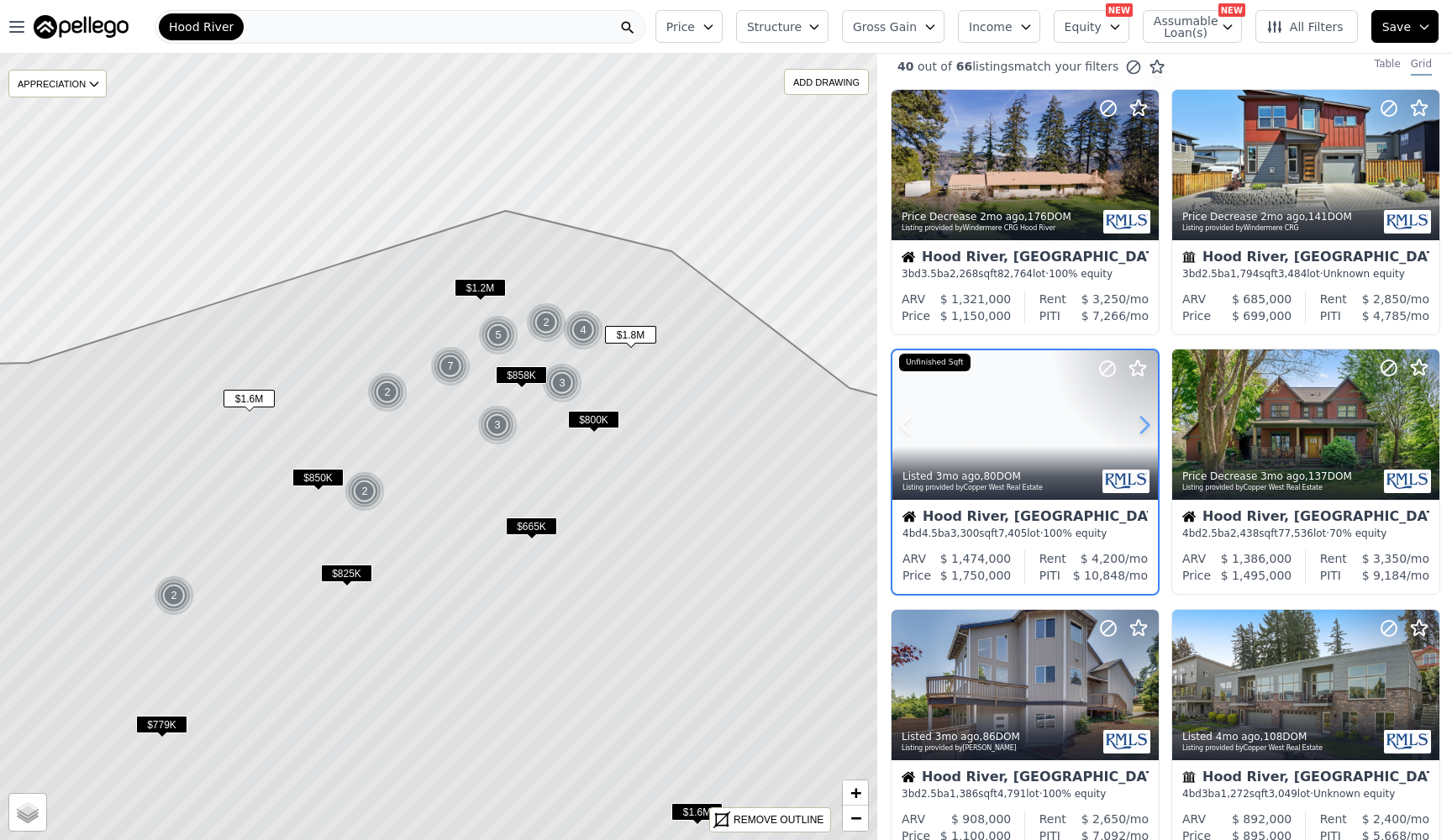
click at [1149, 432] on icon at bounding box center [1143, 425] width 27 height 27
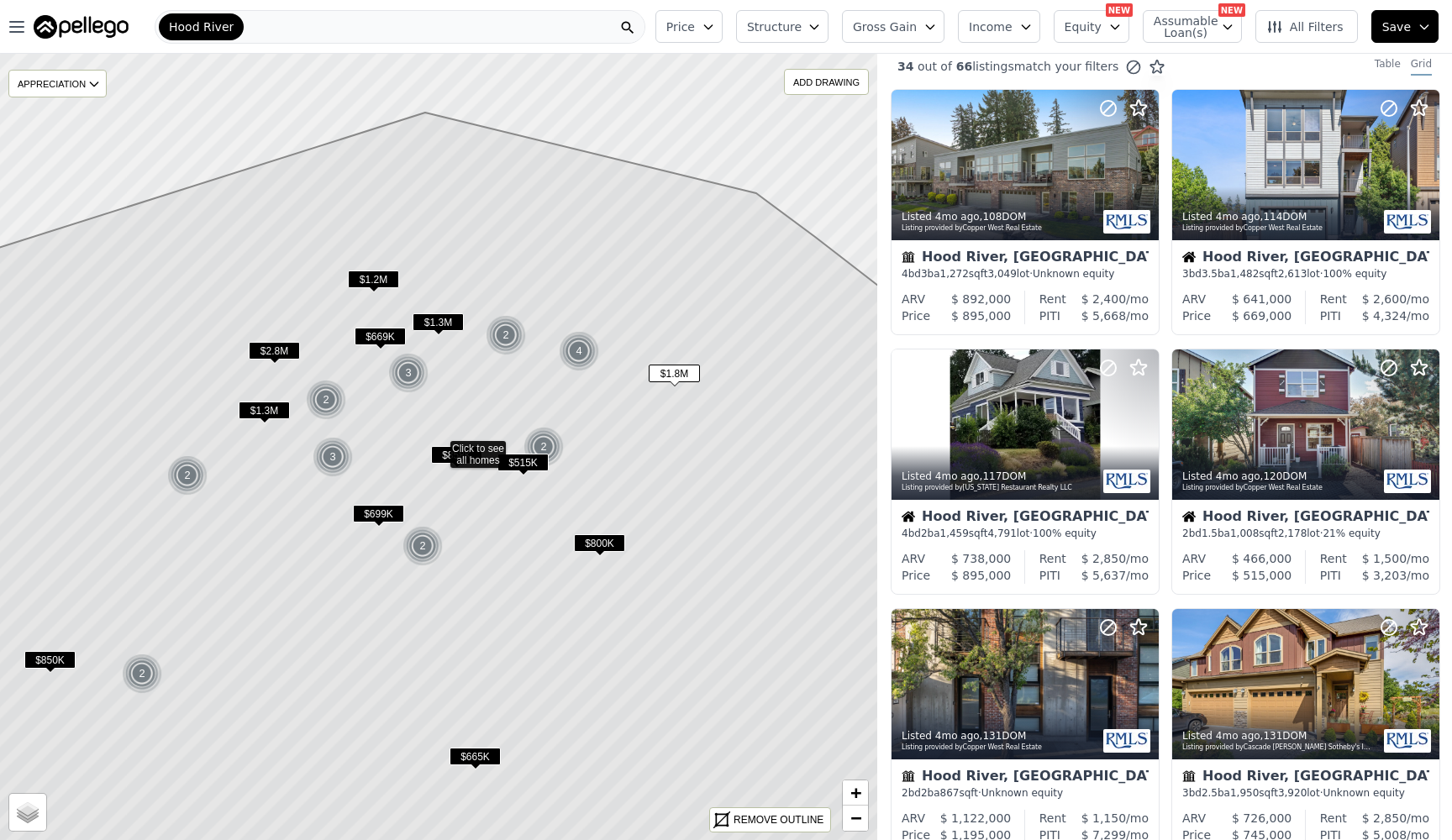
click at [362, 275] on span "$1.2M" at bounding box center [374, 279] width 51 height 17
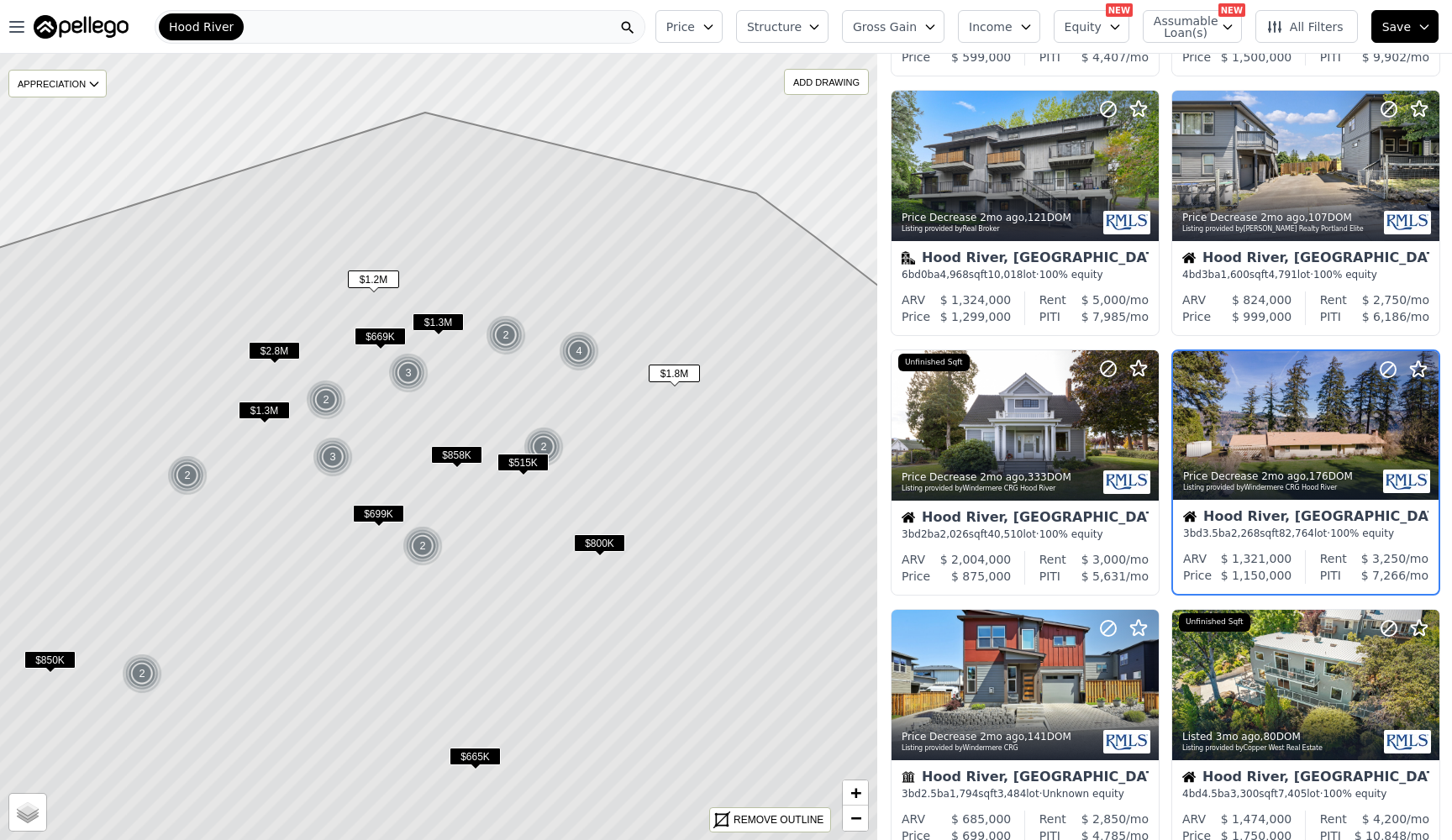
scroll to position [531, 0]
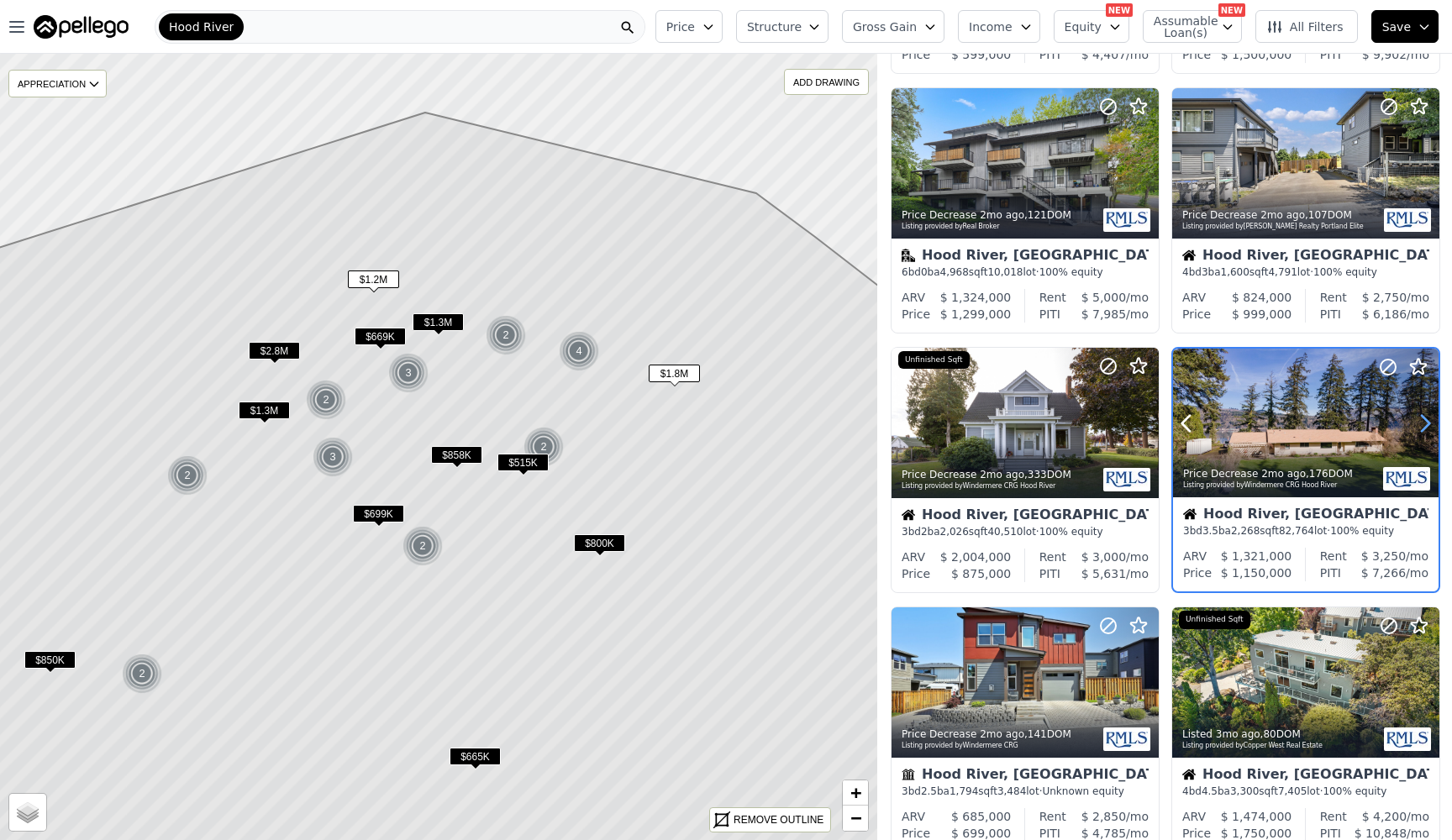
click at [1432, 422] on icon at bounding box center [1425, 423] width 27 height 27
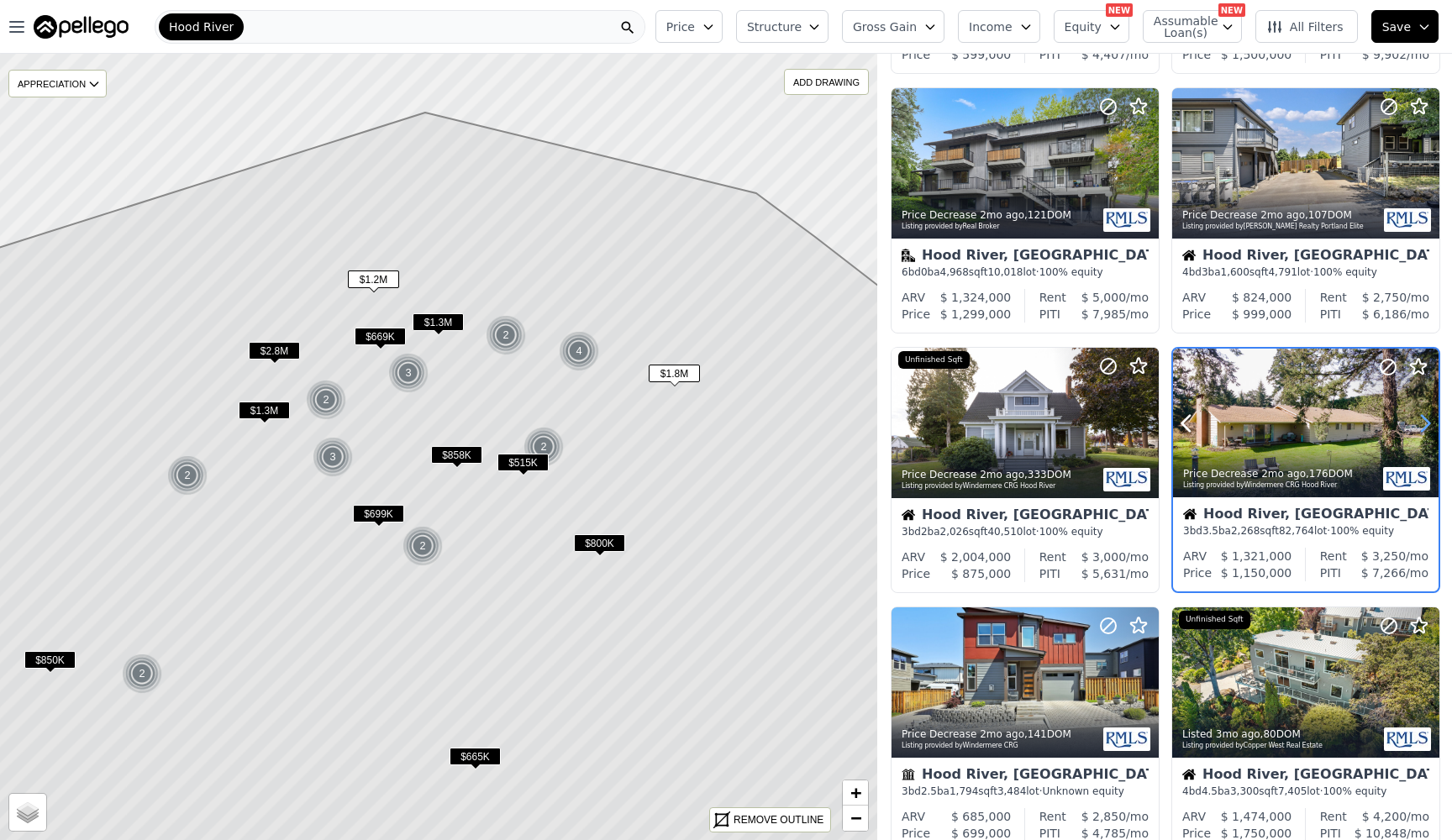
click at [1432, 422] on icon at bounding box center [1425, 423] width 27 height 27
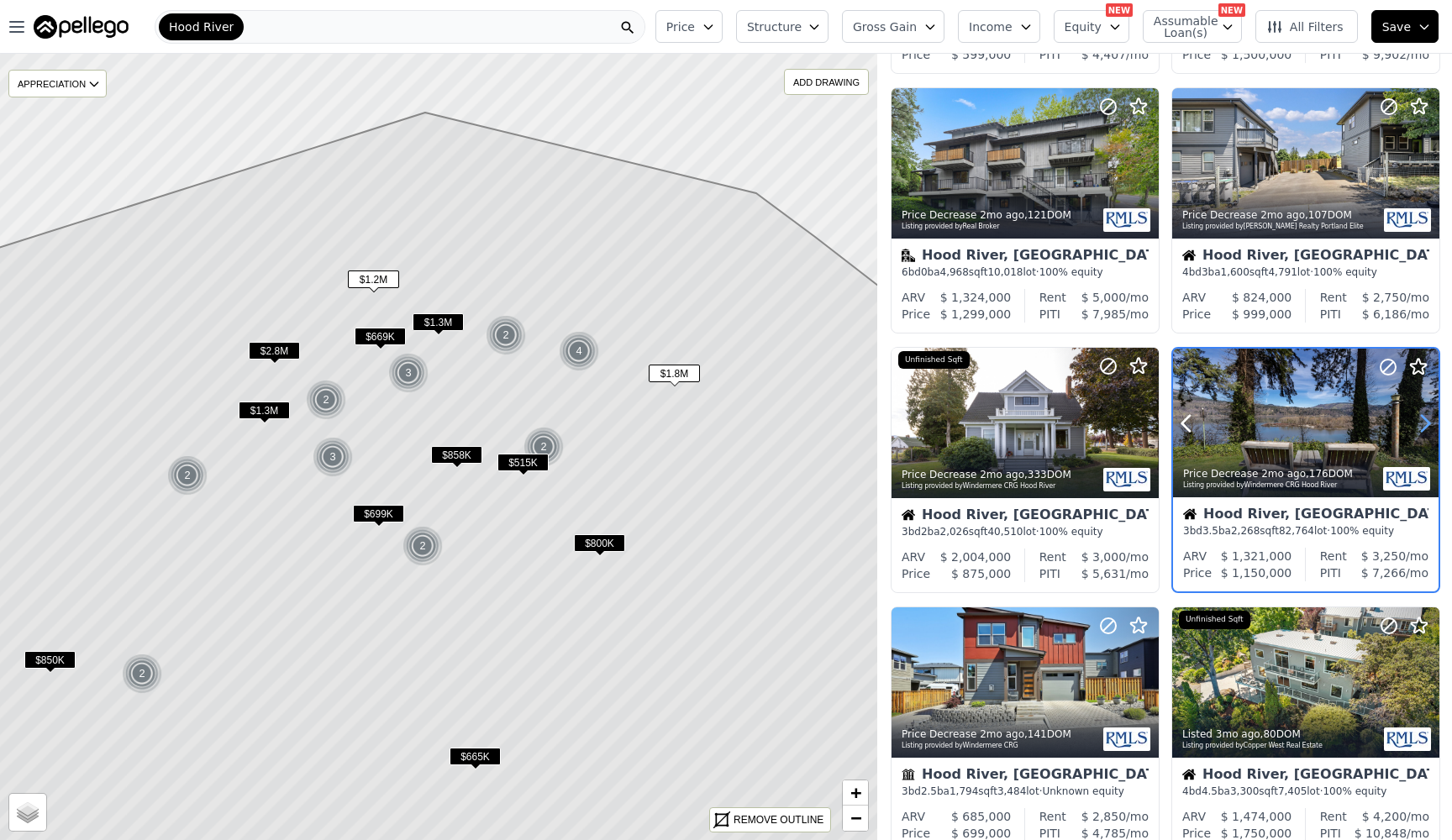
click at [1432, 422] on icon at bounding box center [1425, 423] width 27 height 27
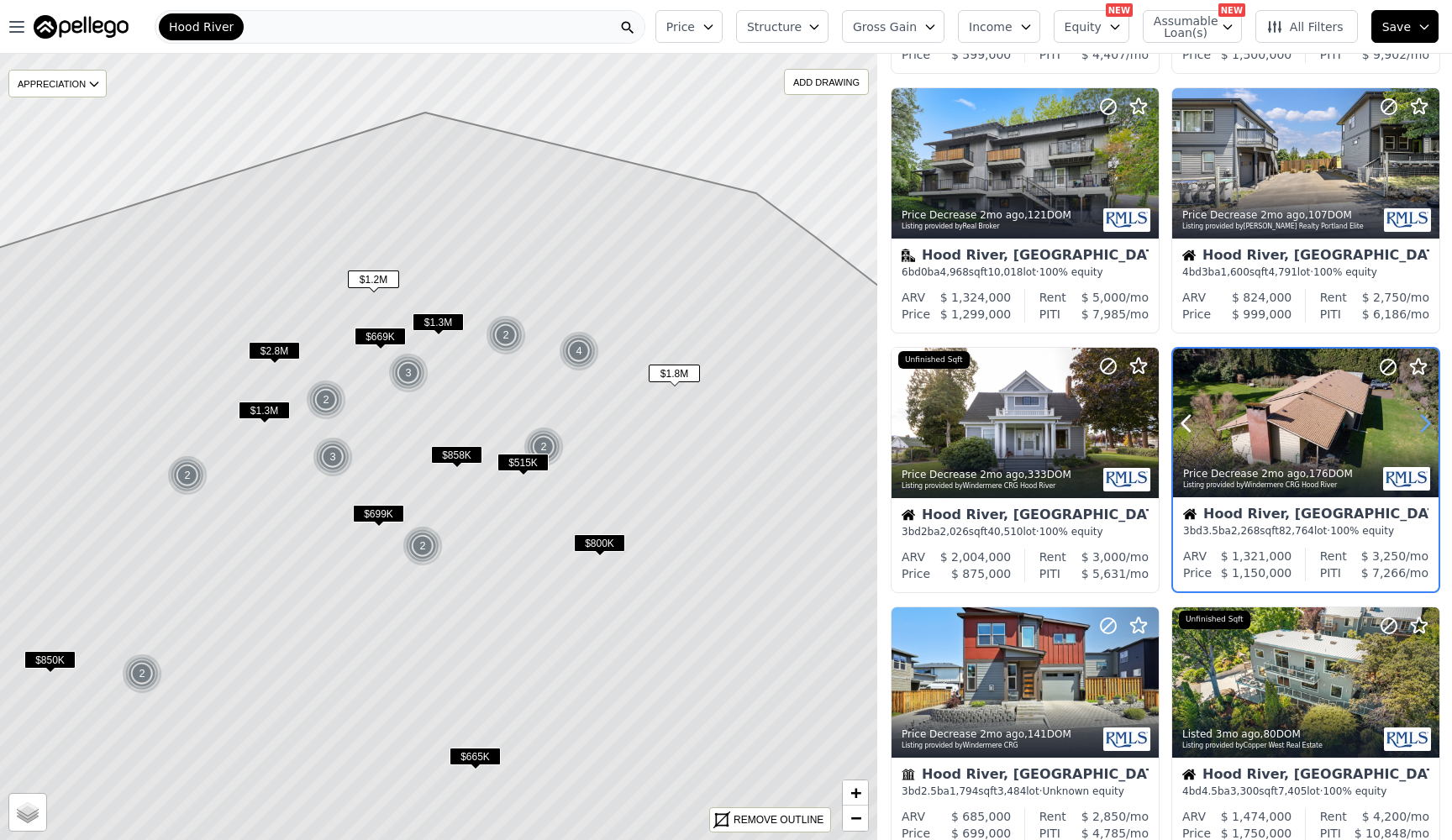
click at [1432, 422] on icon at bounding box center [1425, 423] width 27 height 27
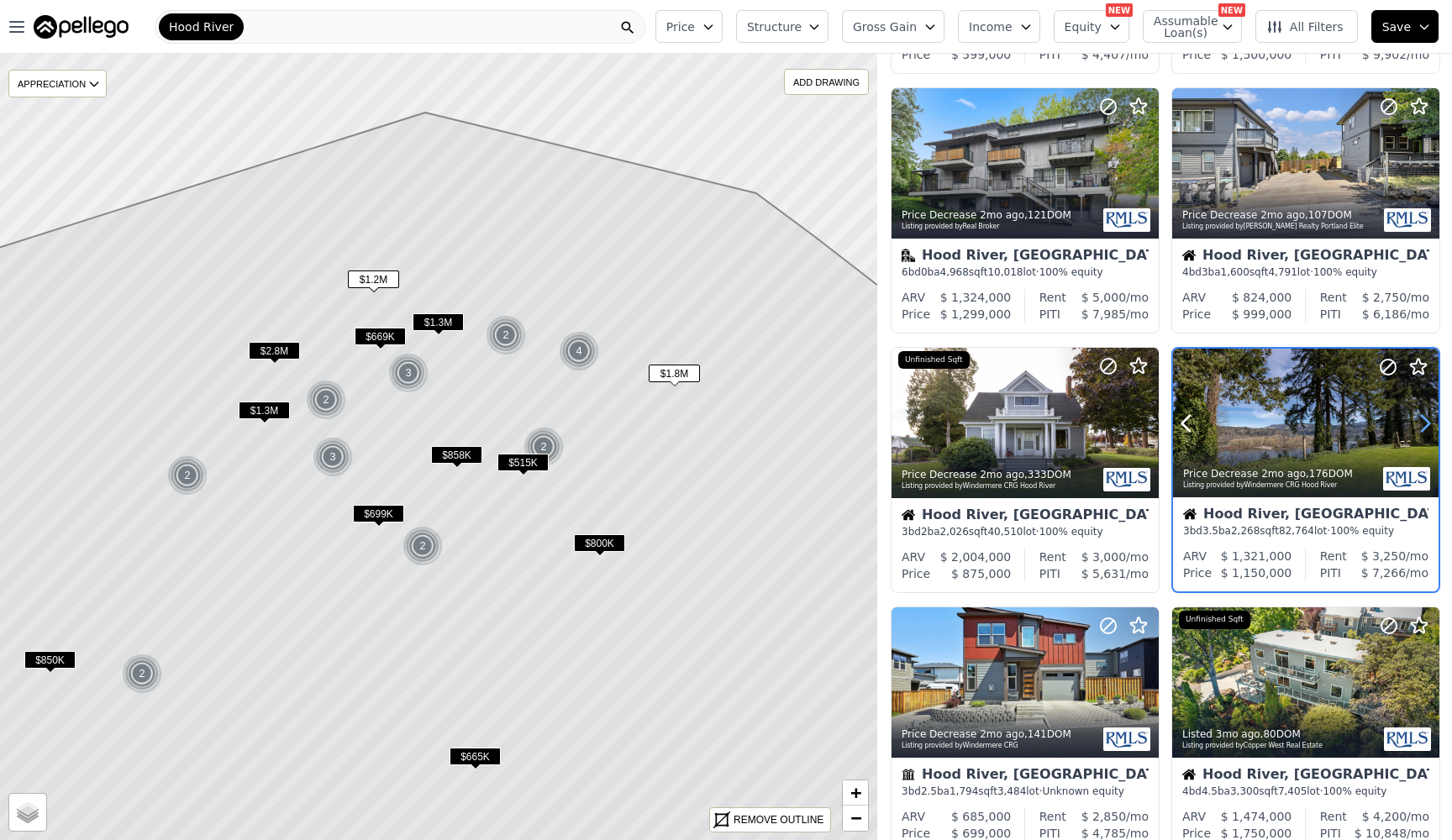
click at [1432, 422] on icon at bounding box center [1425, 423] width 27 height 27
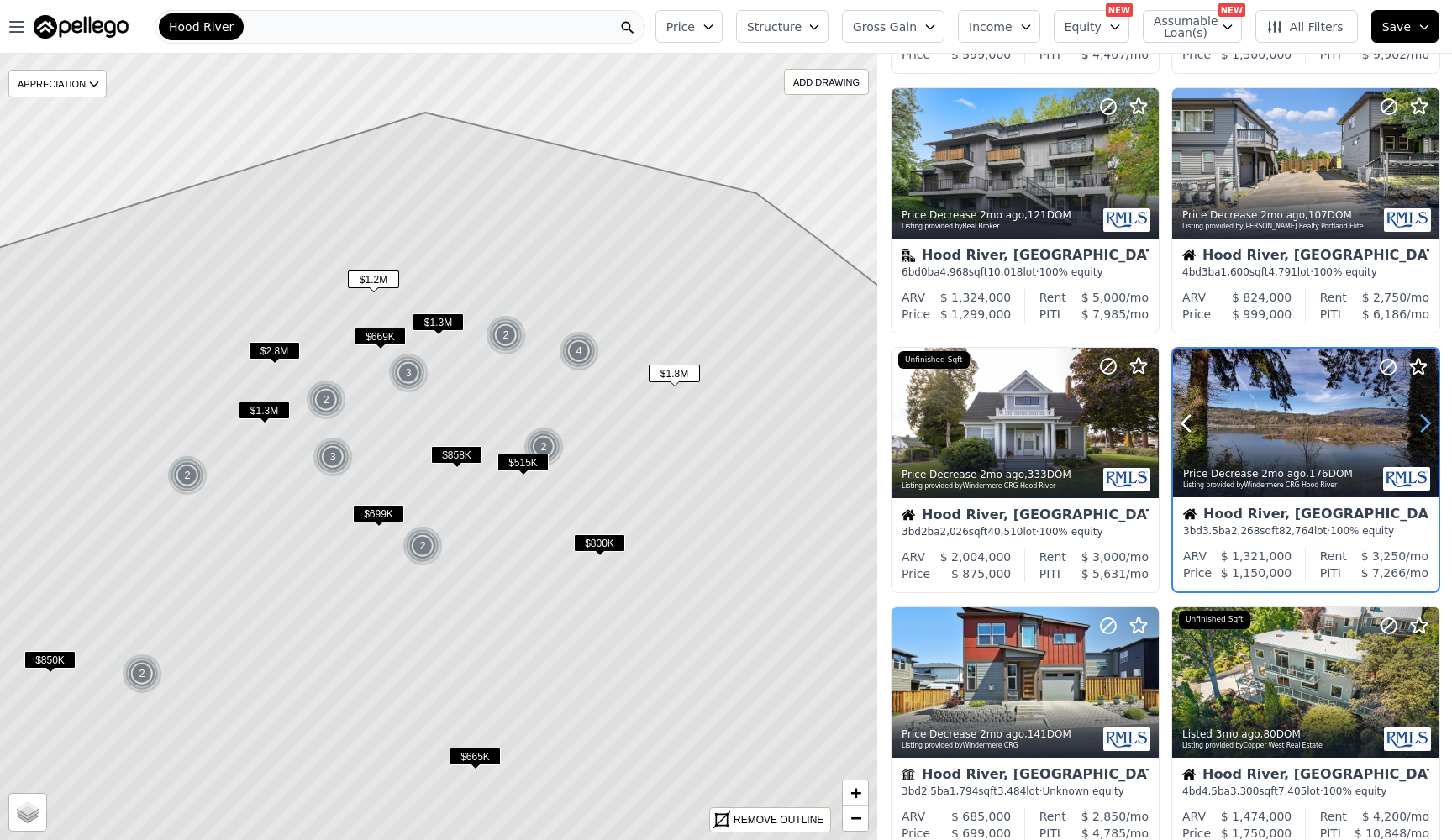
click at [1432, 422] on icon at bounding box center [1425, 423] width 27 height 27
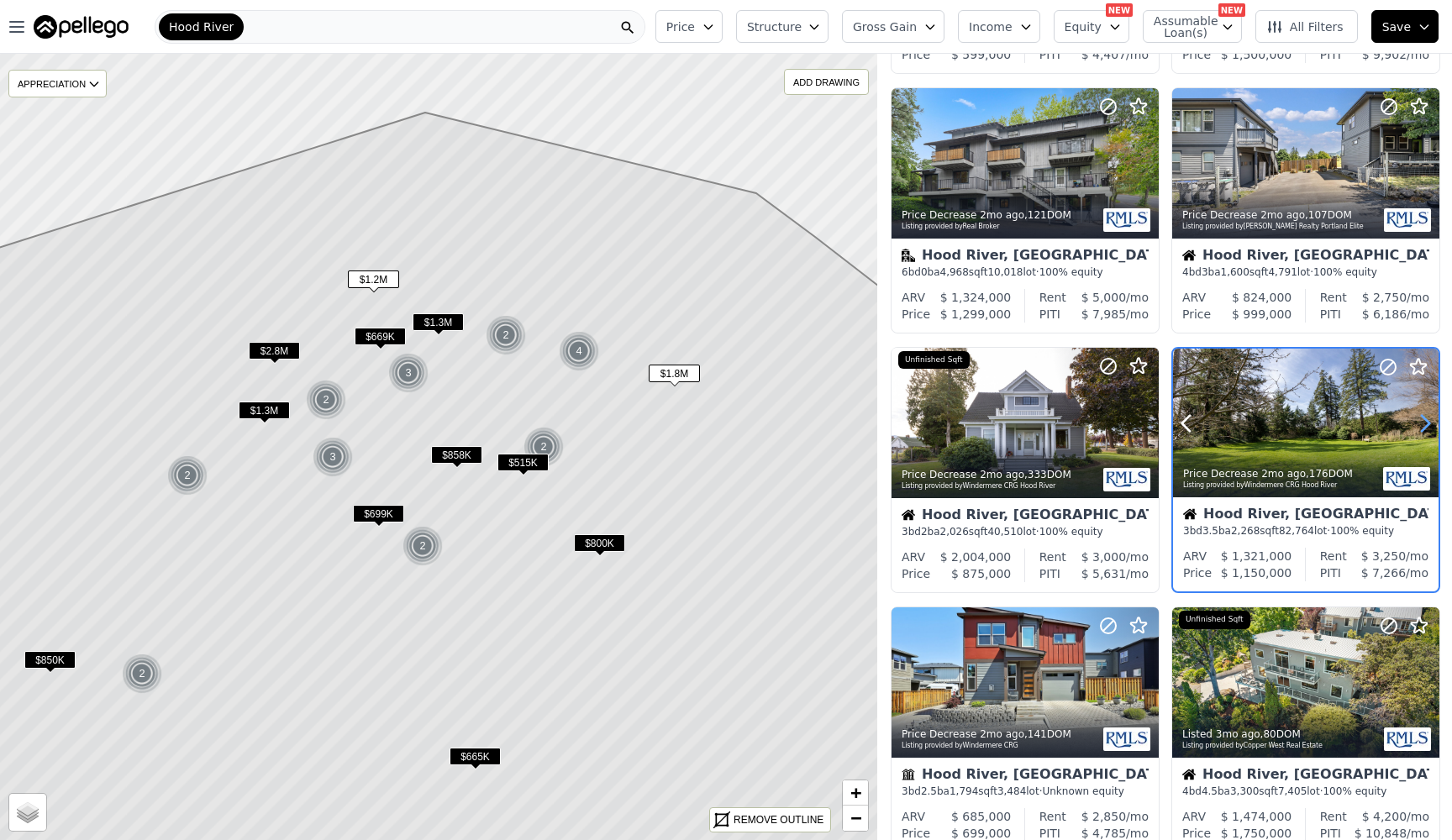
click at [1432, 422] on icon at bounding box center [1425, 423] width 27 height 27
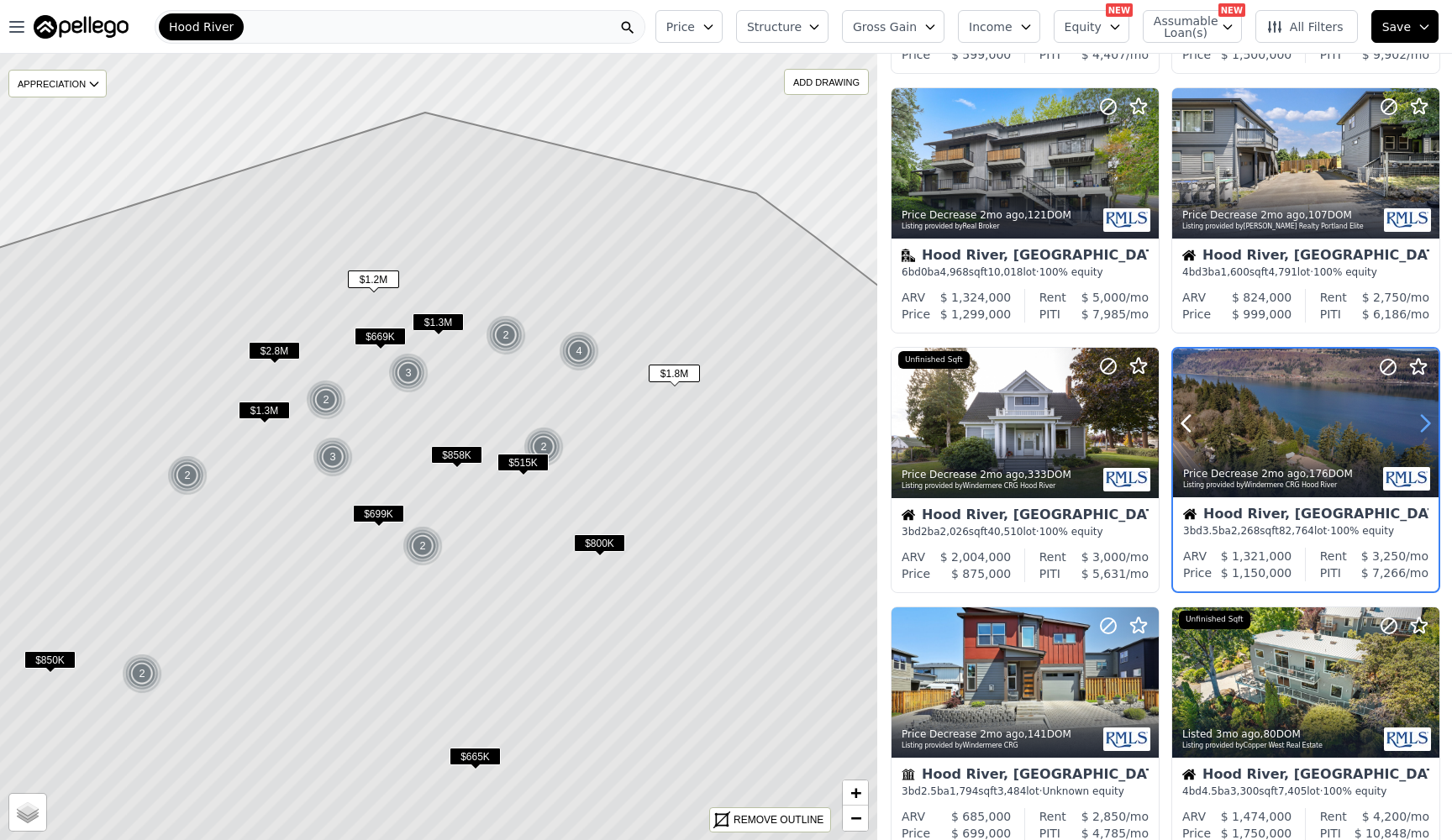
click at [1432, 422] on icon at bounding box center [1425, 423] width 27 height 27
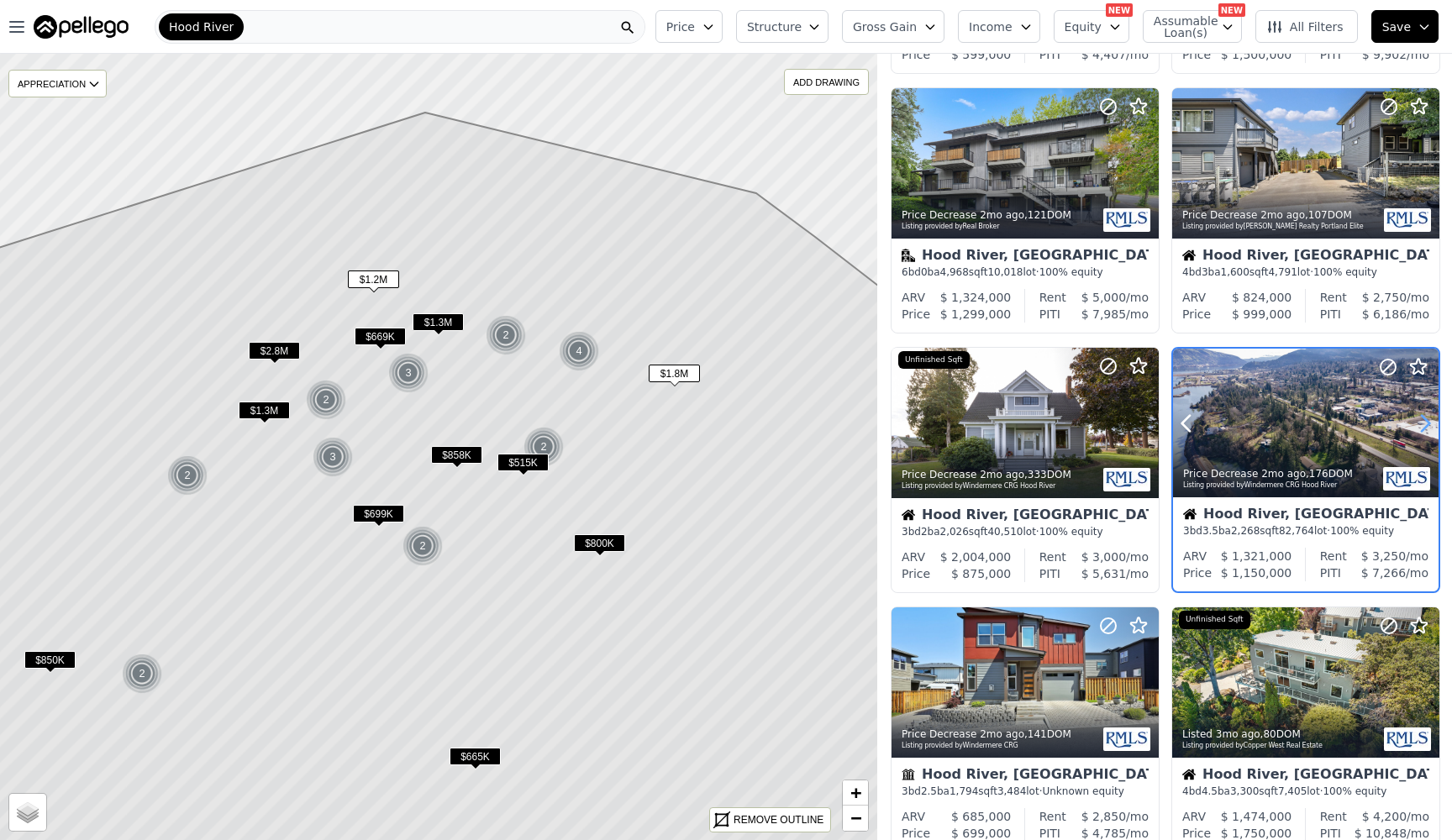
click at [1432, 422] on icon at bounding box center [1425, 423] width 27 height 27
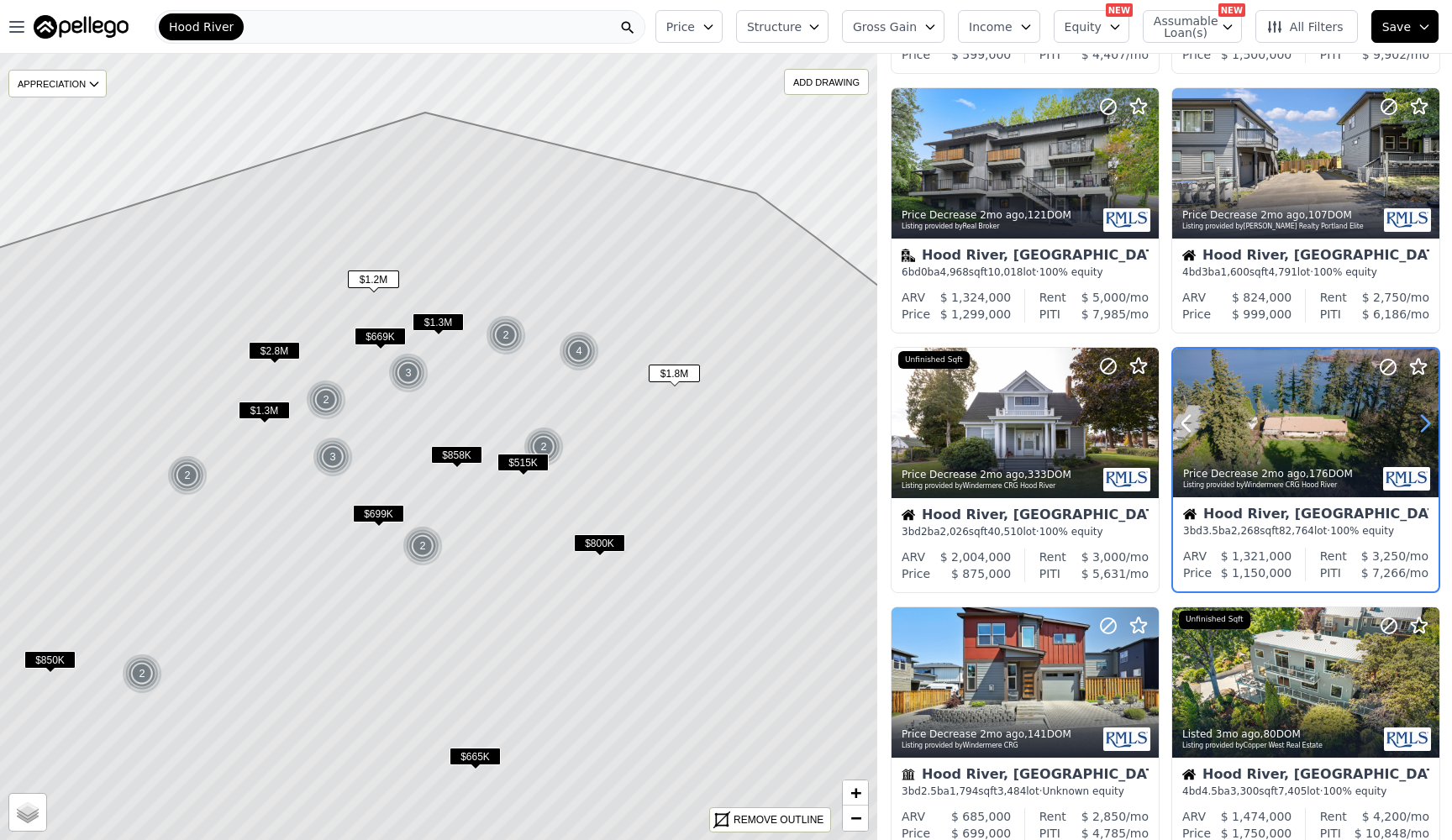
click at [1432, 422] on icon at bounding box center [1425, 423] width 27 height 27
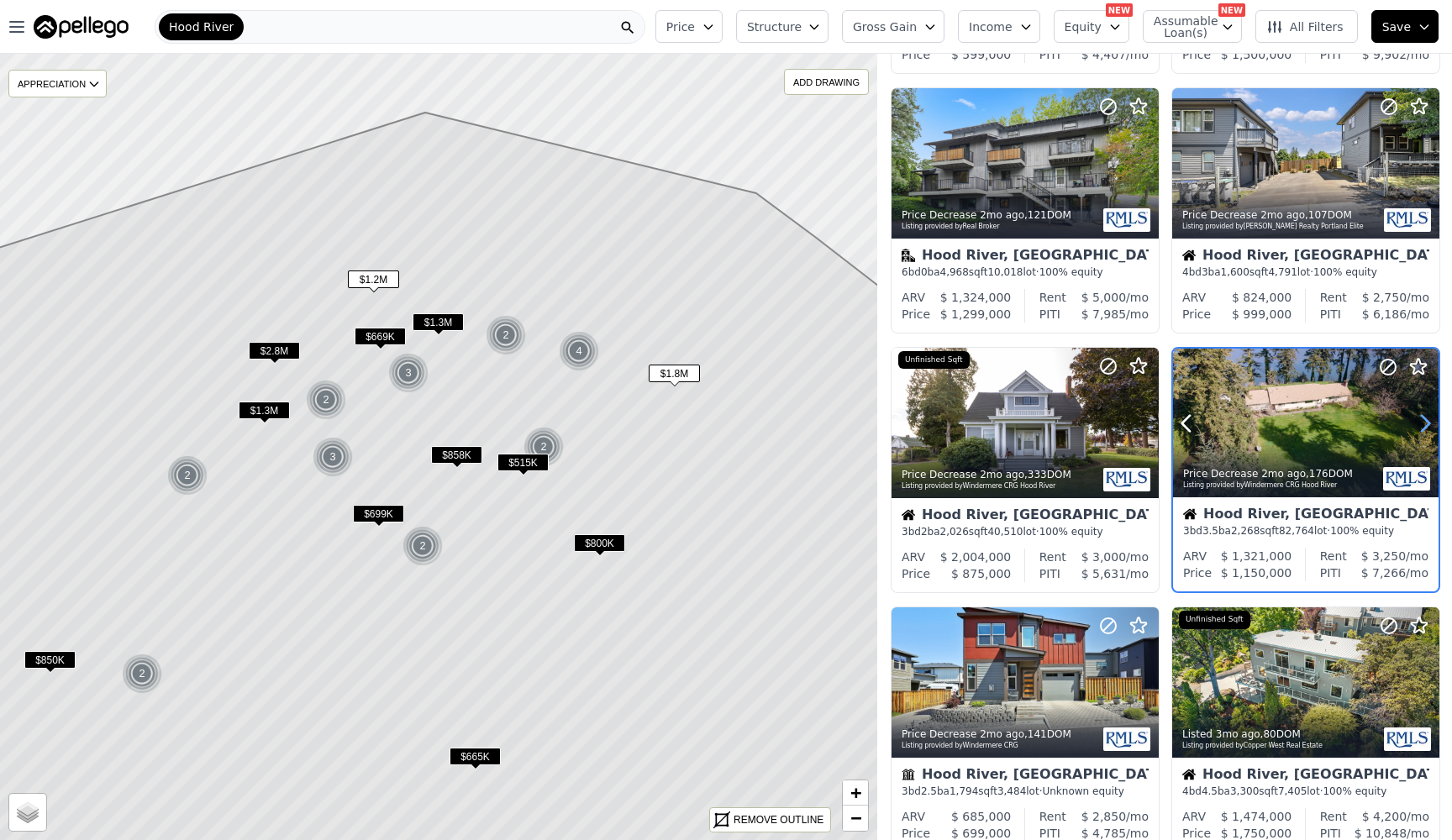
click at [1432, 422] on icon at bounding box center [1425, 423] width 27 height 27
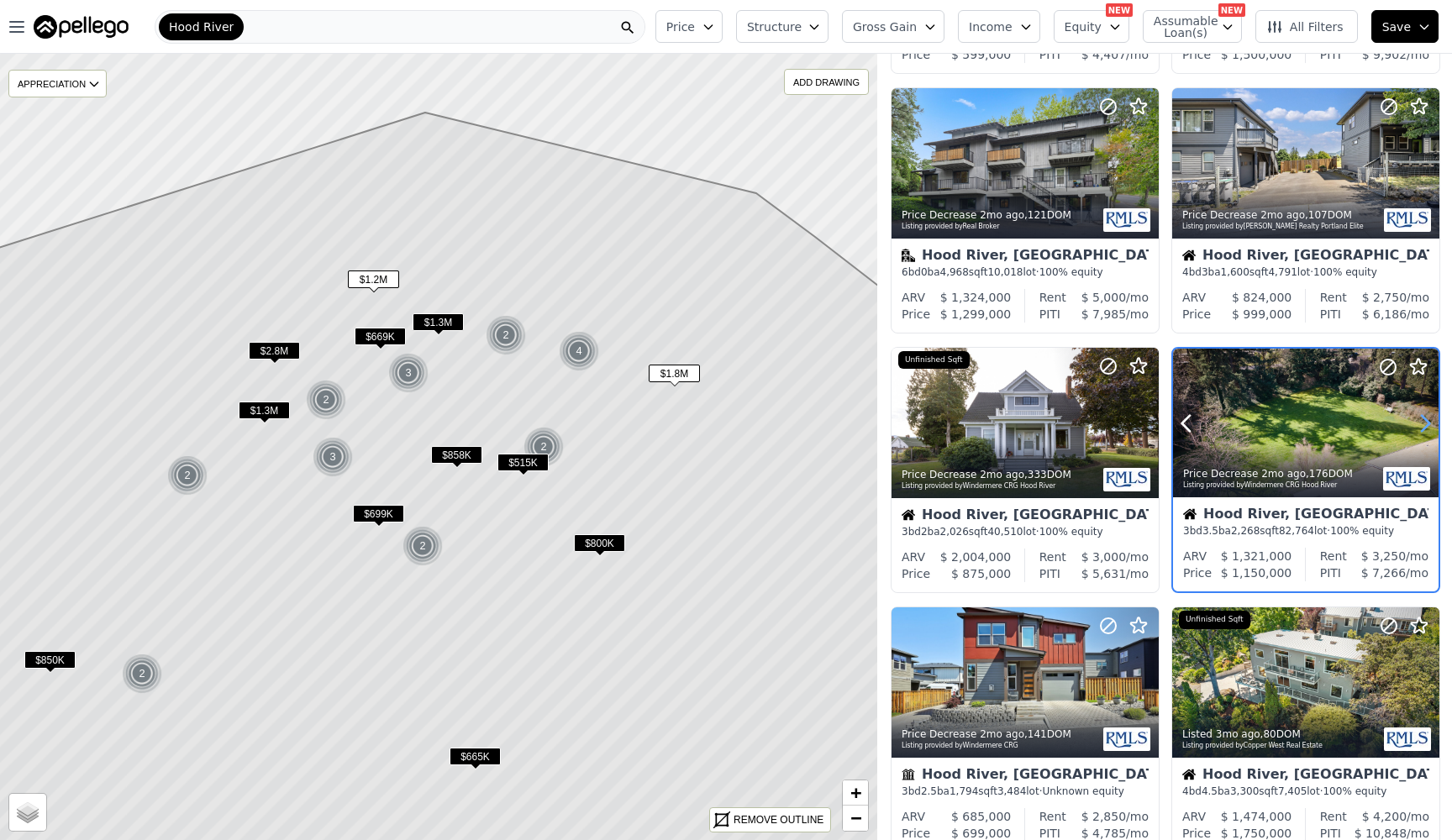
click at [1432, 422] on icon at bounding box center [1425, 423] width 27 height 27
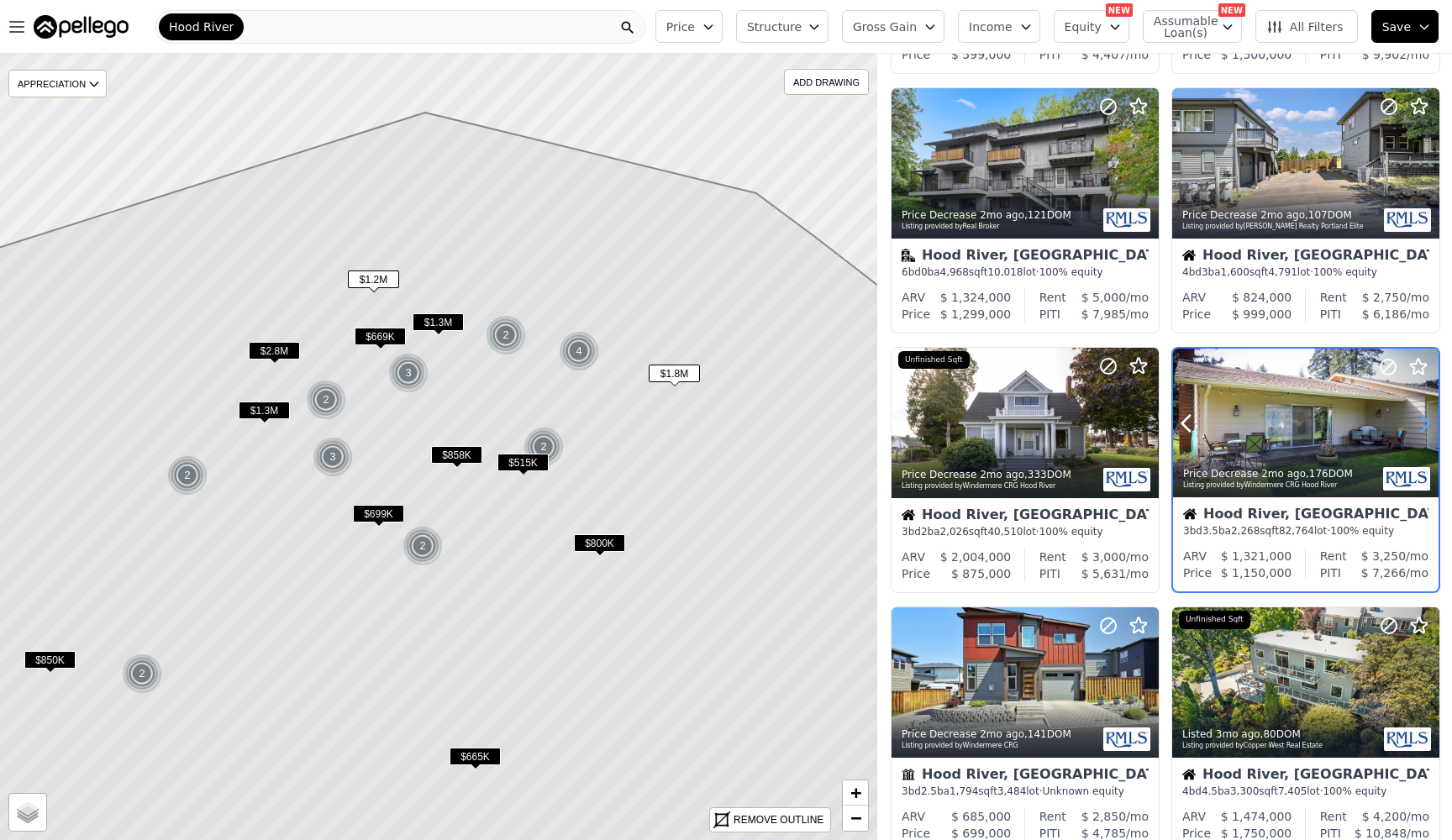
click at [1432, 422] on icon at bounding box center [1425, 423] width 27 height 27
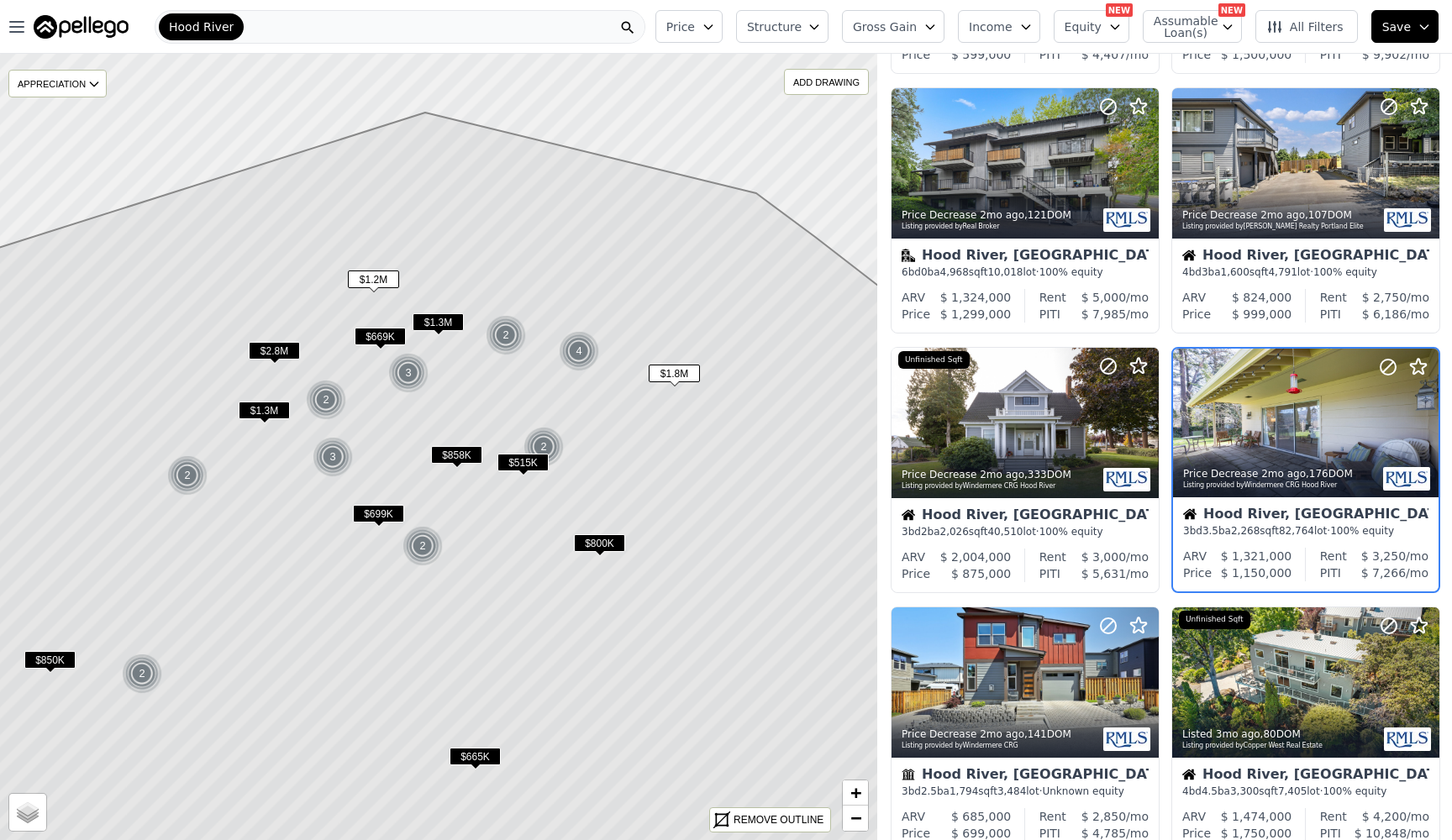
click at [612, 541] on span "$800K" at bounding box center [600, 543] width 51 height 17
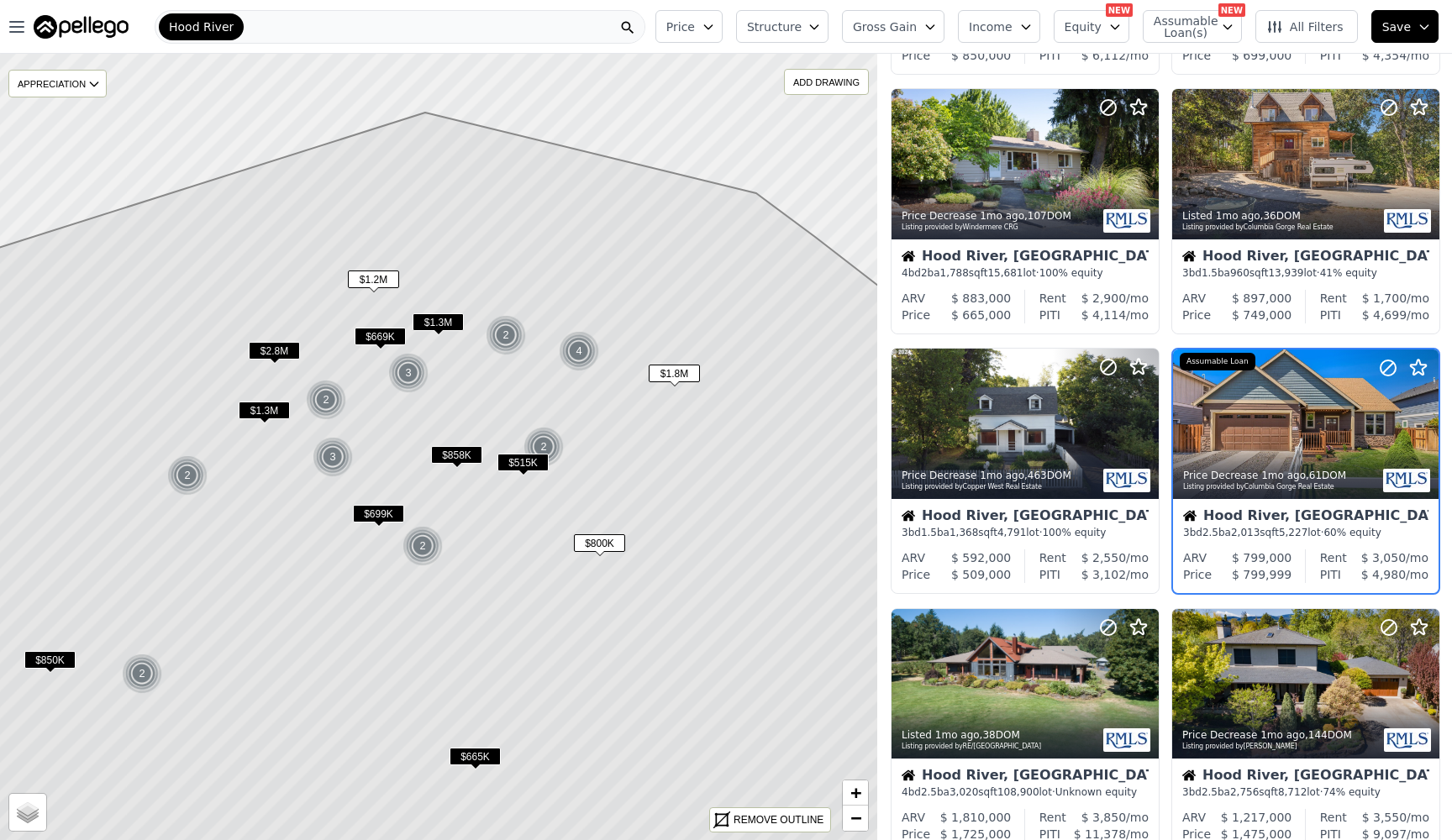
click at [362, 516] on span "$699K" at bounding box center [378, 513] width 51 height 17
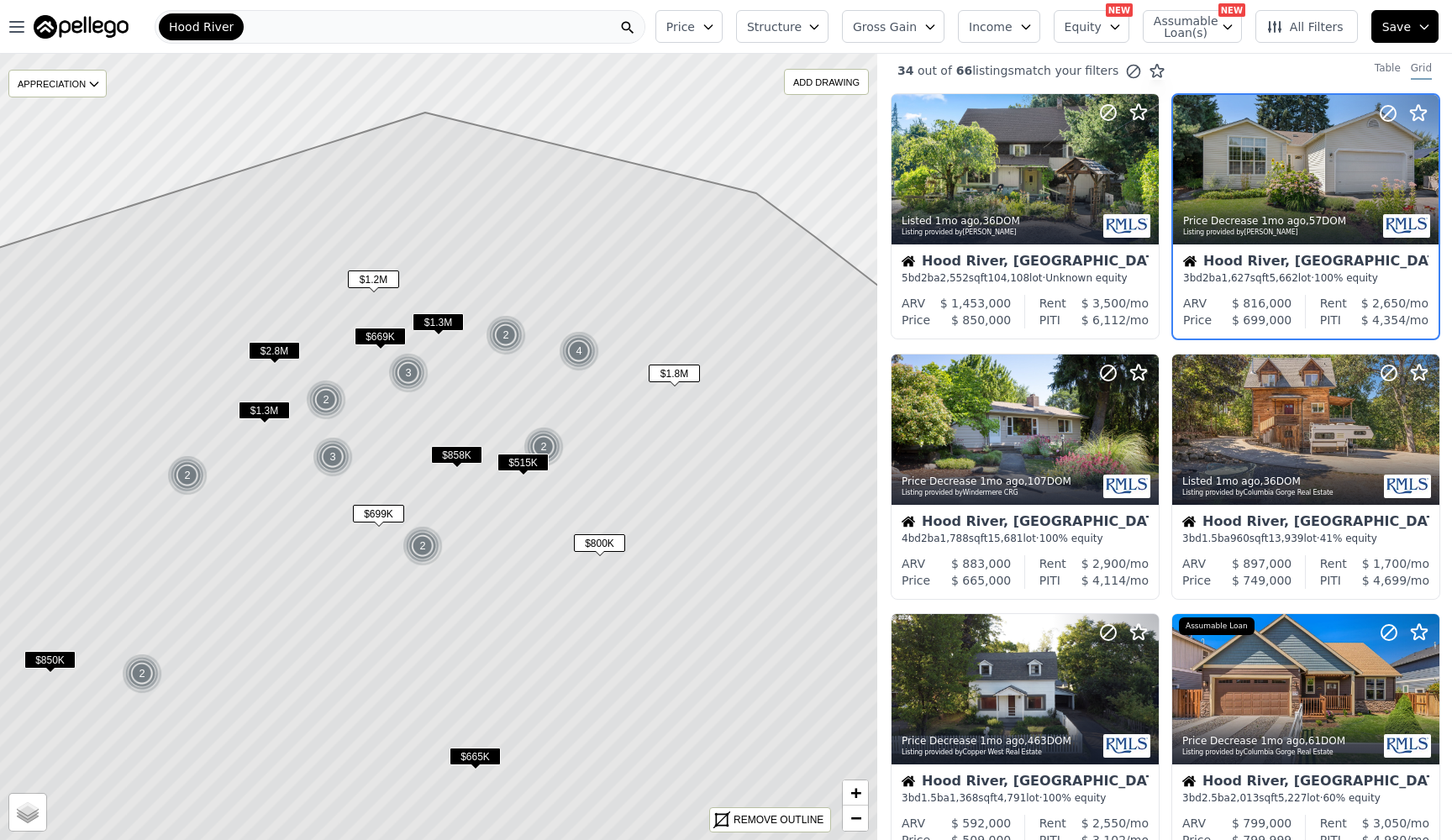
scroll to position [0, 0]
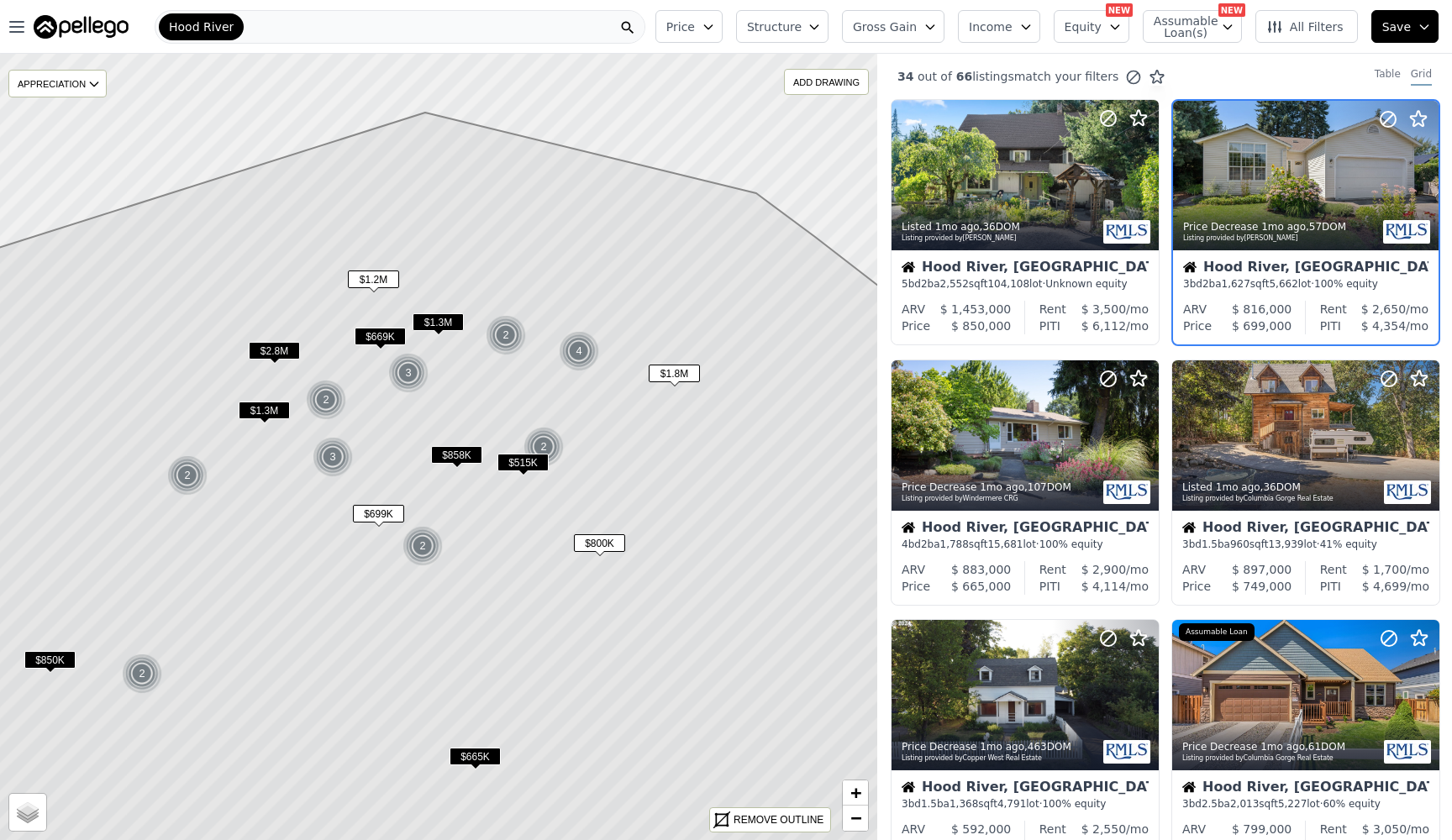
click at [249, 404] on span "$1.3M" at bounding box center [265, 410] width 51 height 17
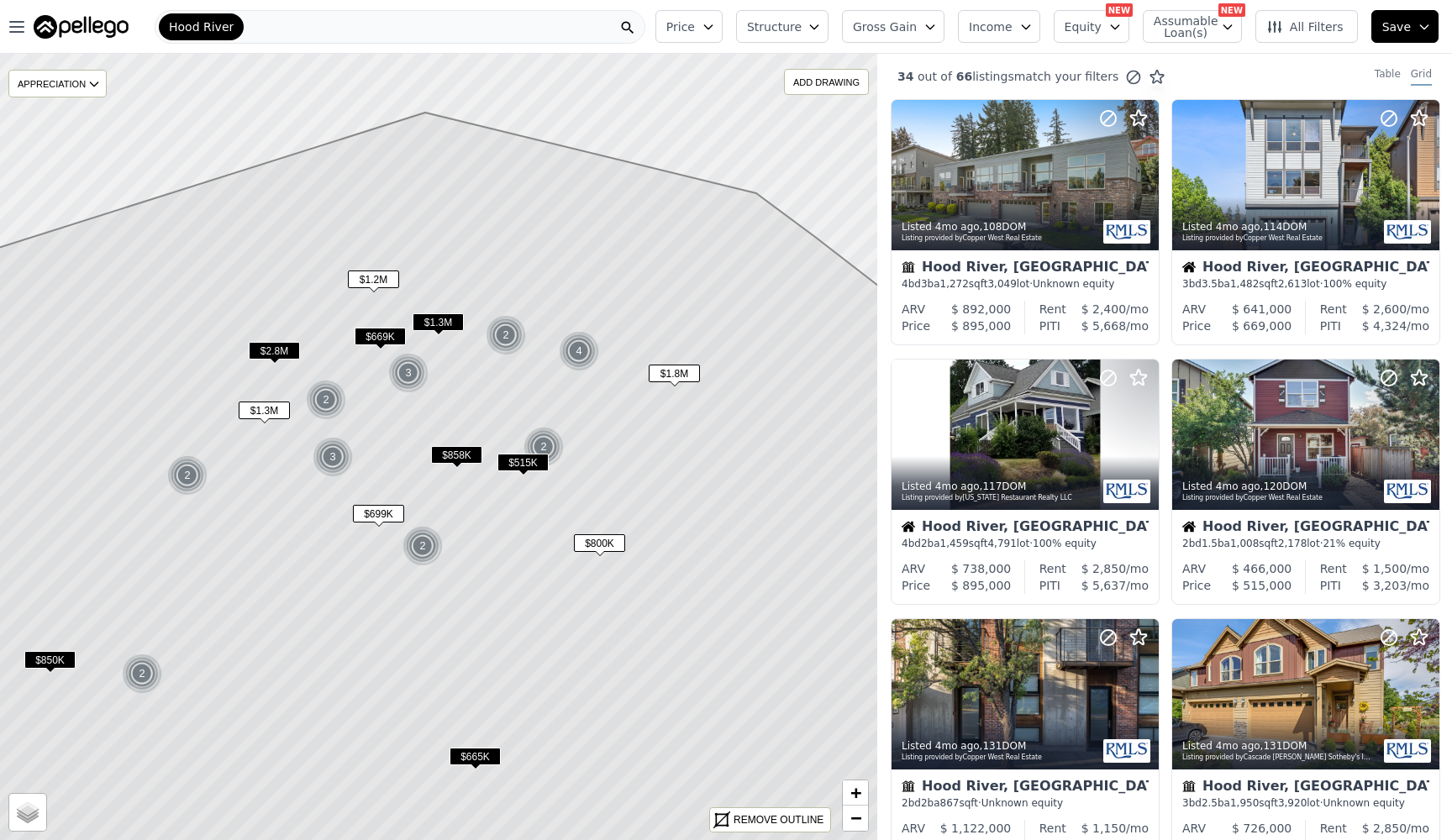
scroll to position [792, 0]
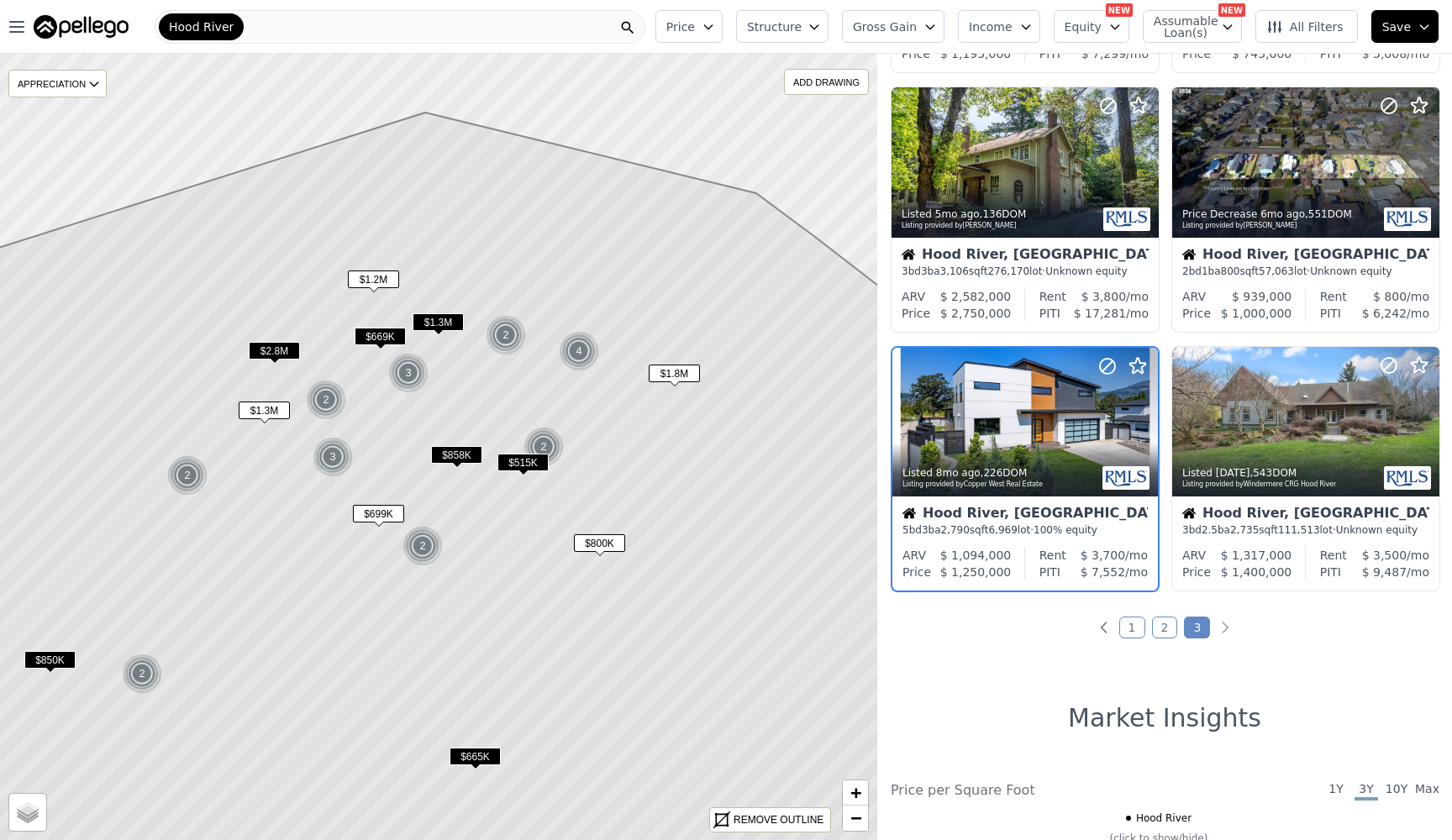
click at [279, 355] on span "$2.8M" at bounding box center [275, 350] width 51 height 17
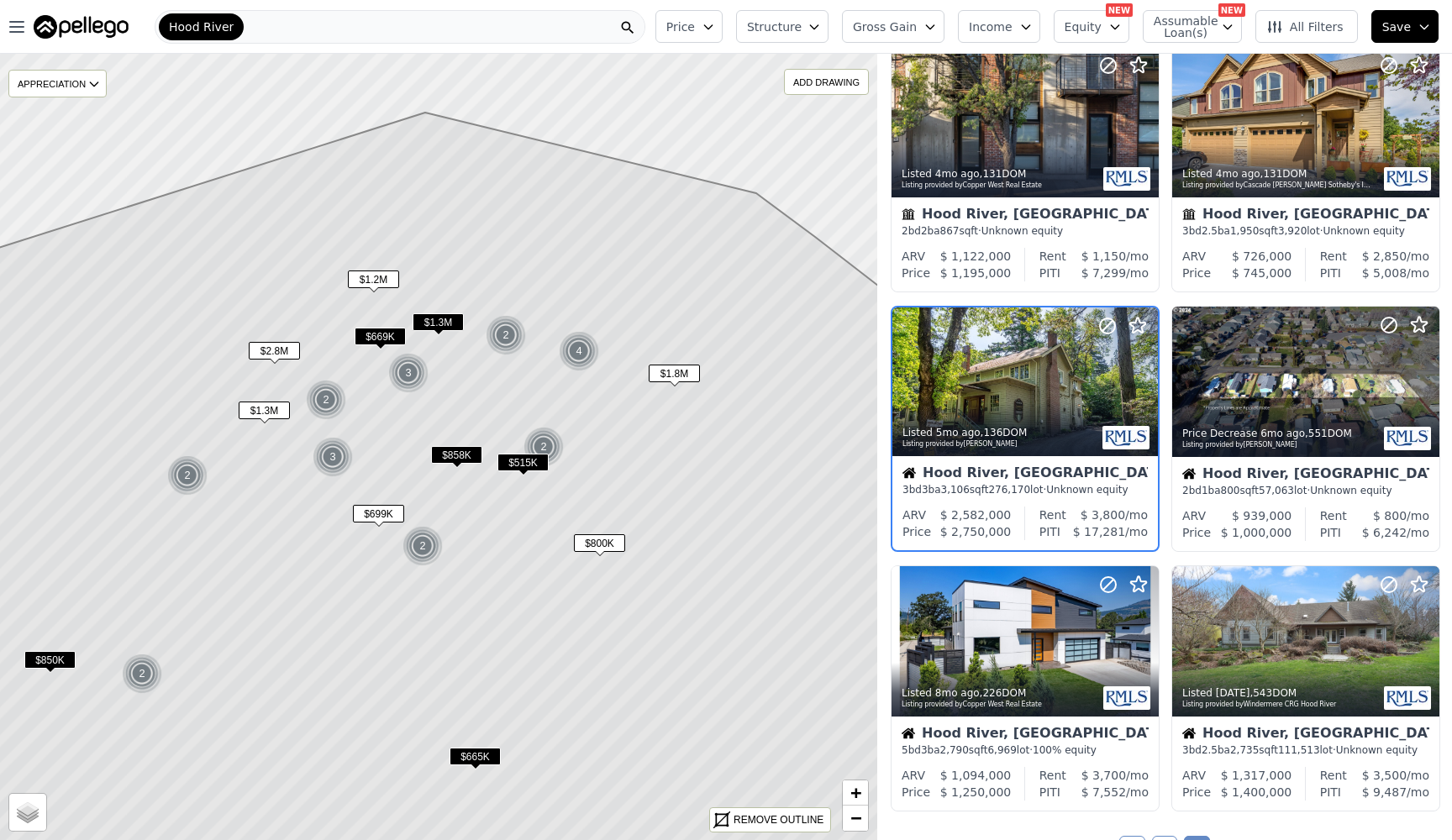
scroll to position [531, 0]
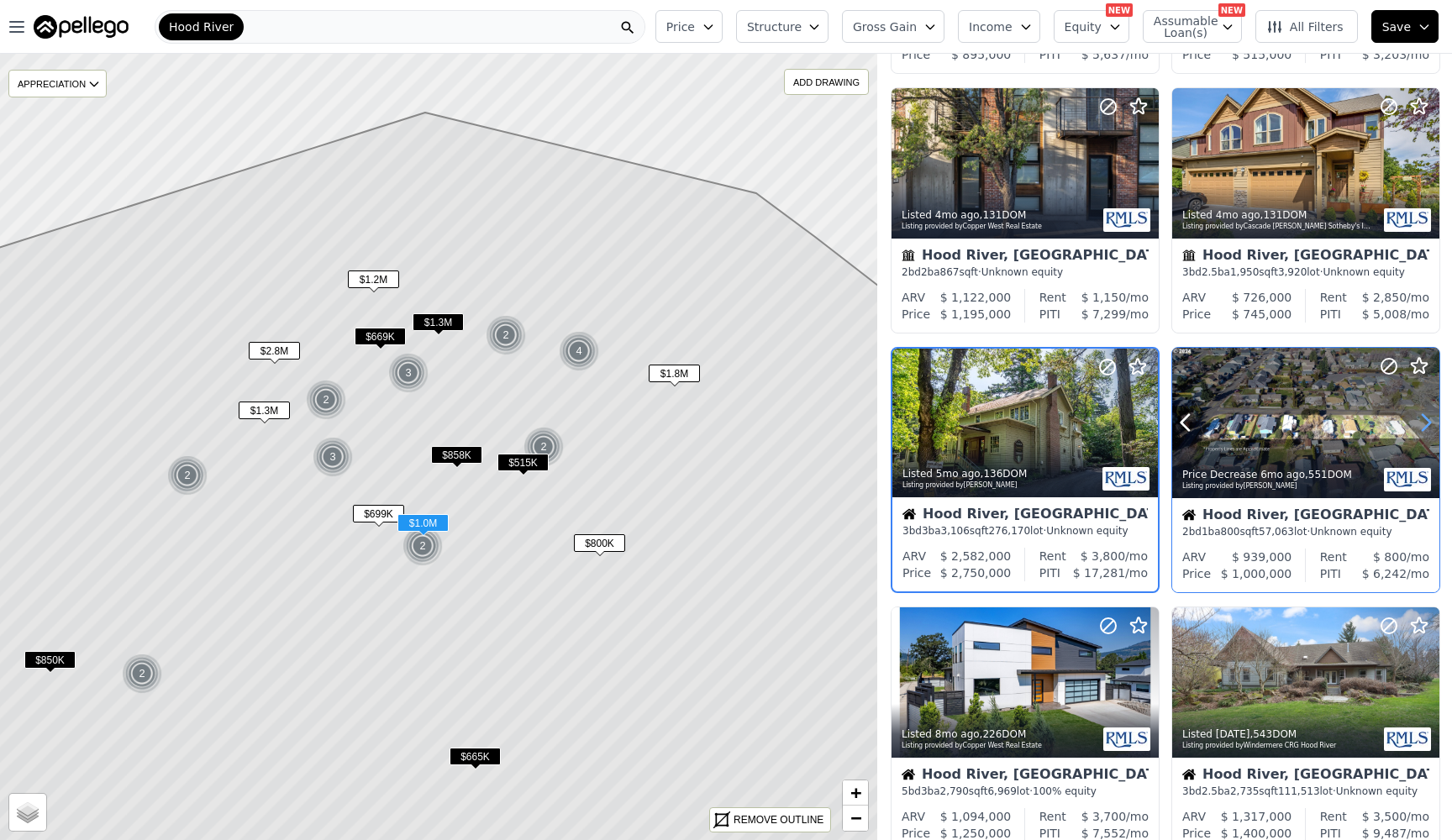
click at [1428, 424] on icon at bounding box center [1426, 422] width 7 height 16
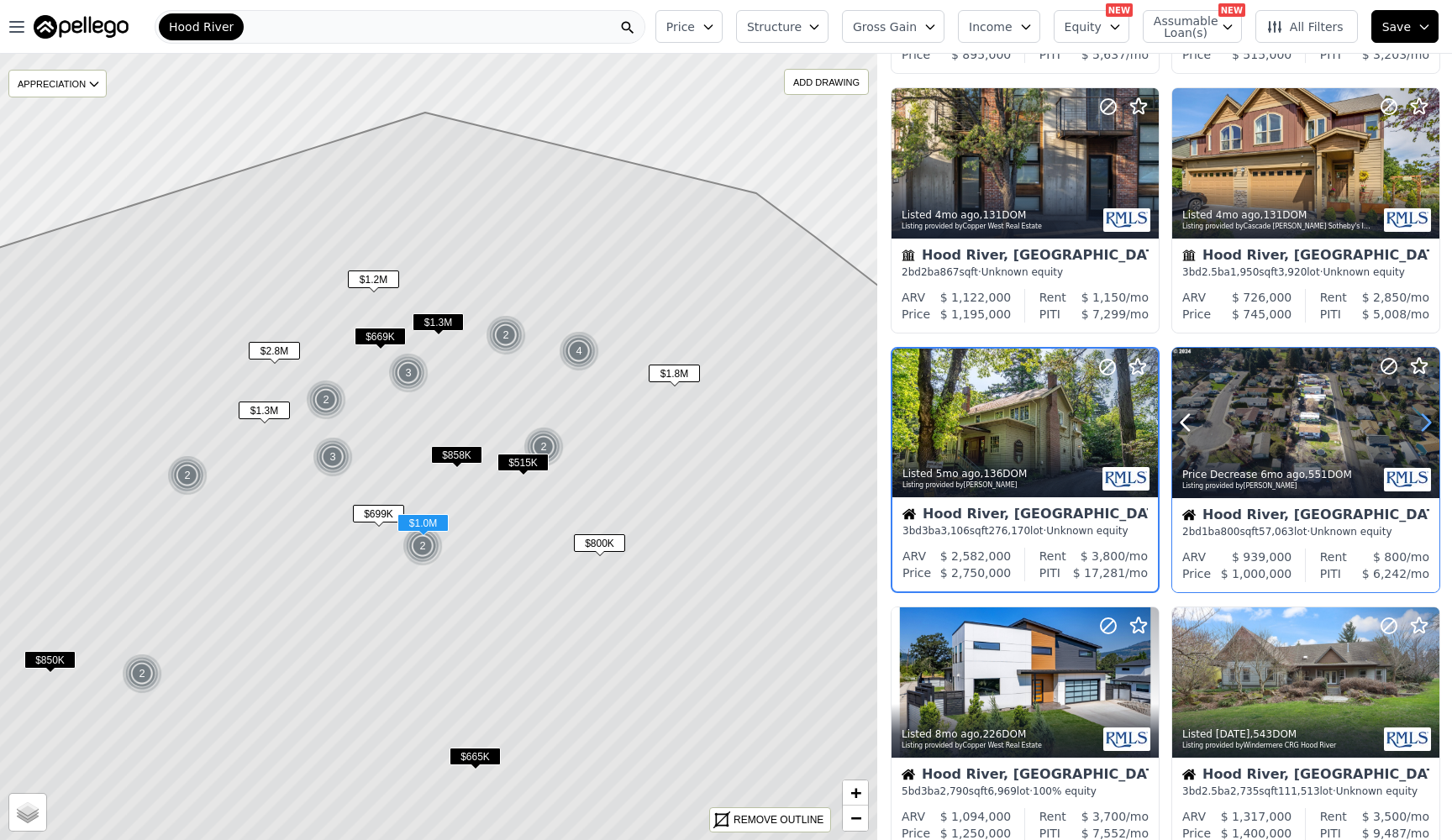
click at [1428, 424] on icon at bounding box center [1426, 422] width 7 height 16
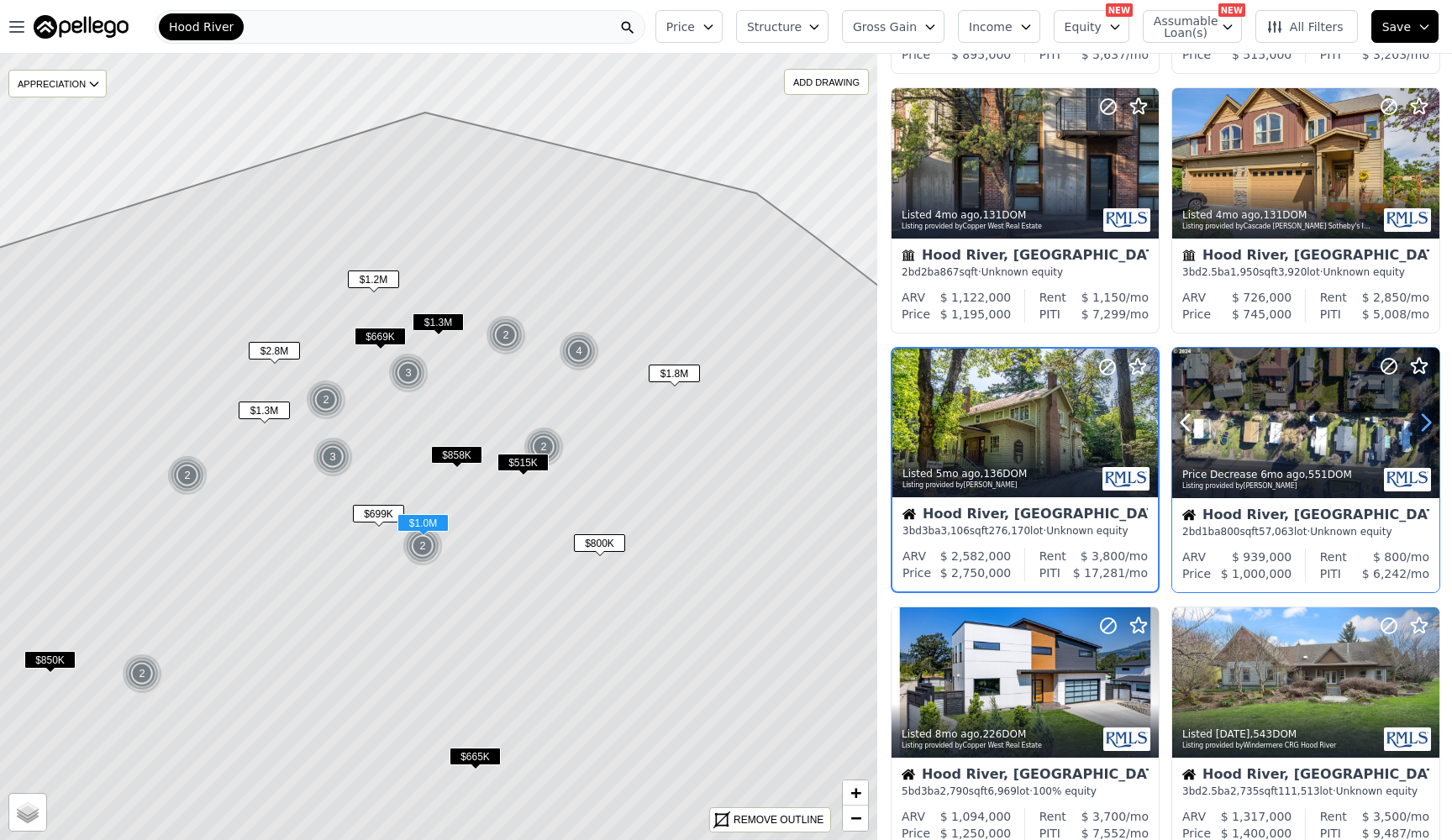
click at [1428, 424] on icon at bounding box center [1426, 422] width 7 height 16
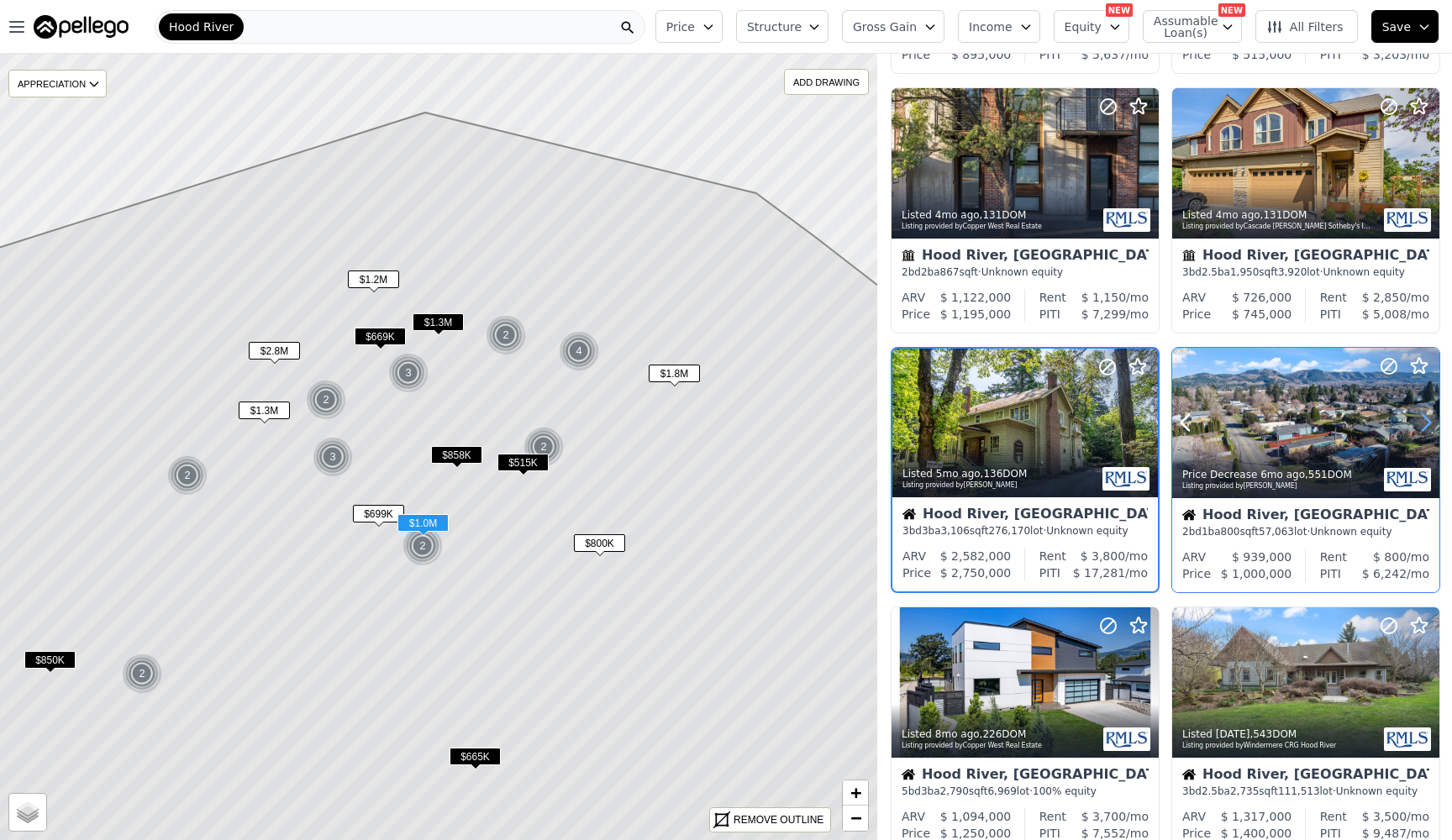
click at [1428, 424] on icon at bounding box center [1426, 422] width 7 height 16
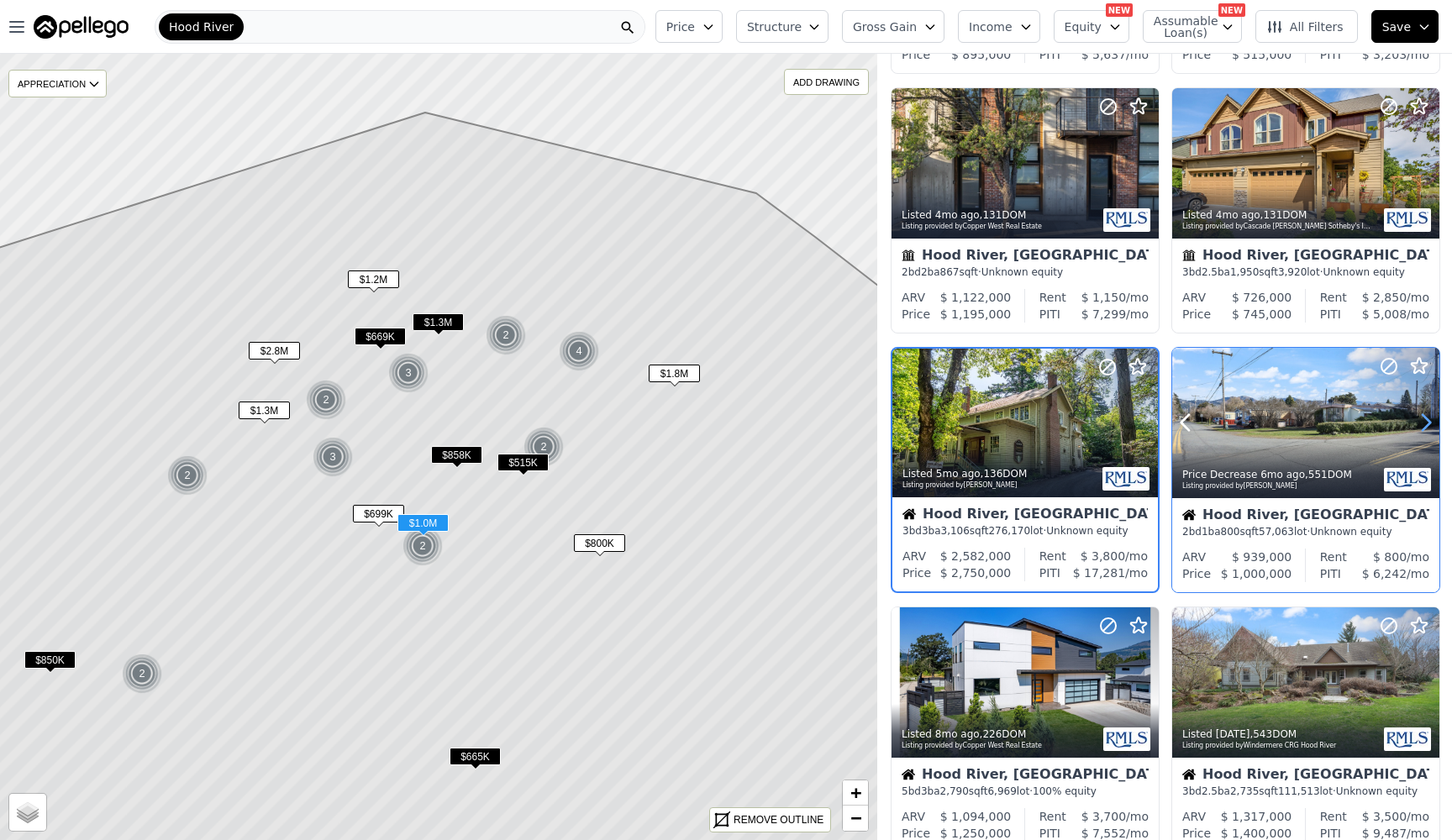
click at [1428, 424] on icon at bounding box center [1426, 422] width 7 height 16
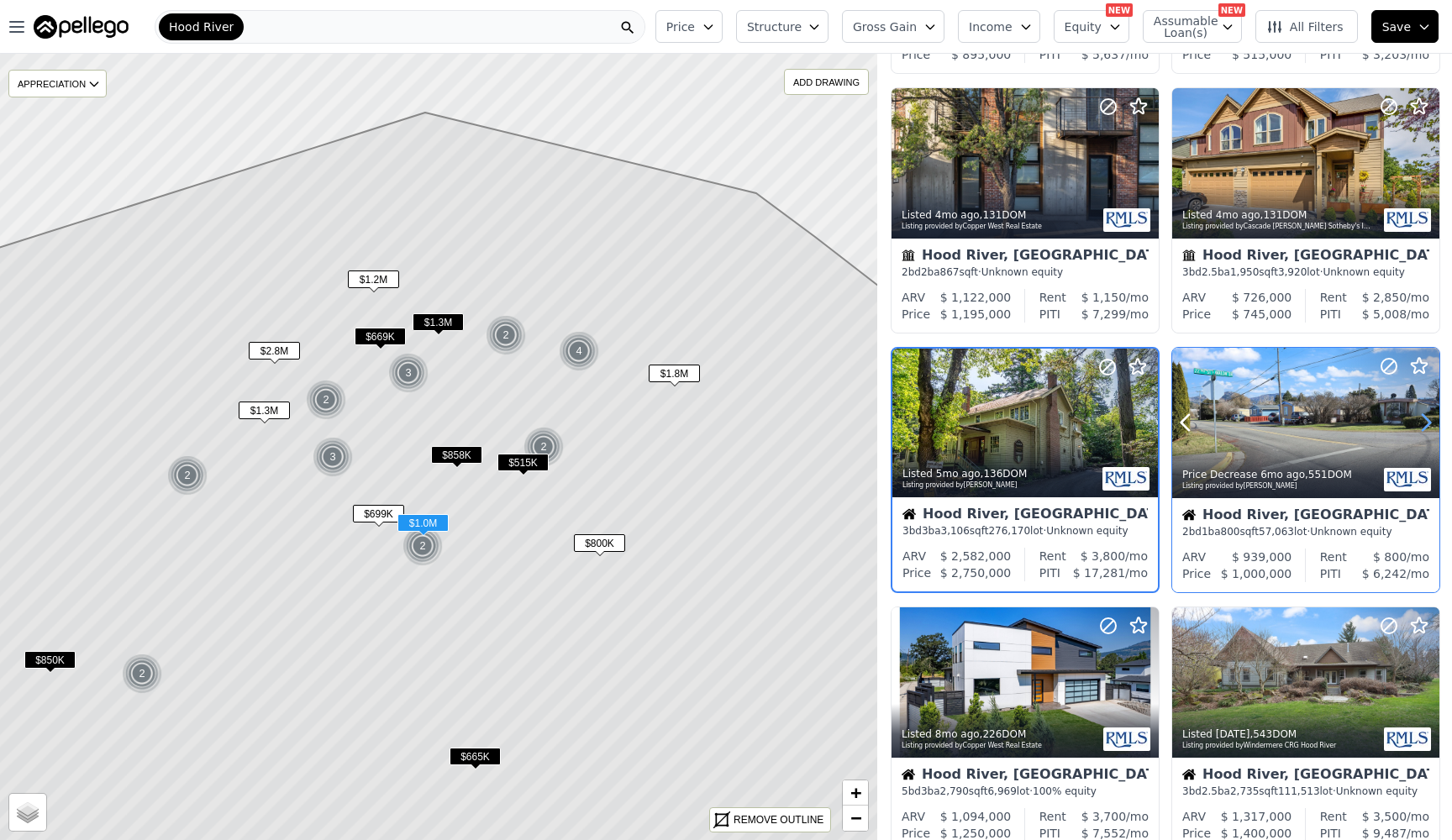
click at [1428, 424] on icon at bounding box center [1426, 422] width 7 height 16
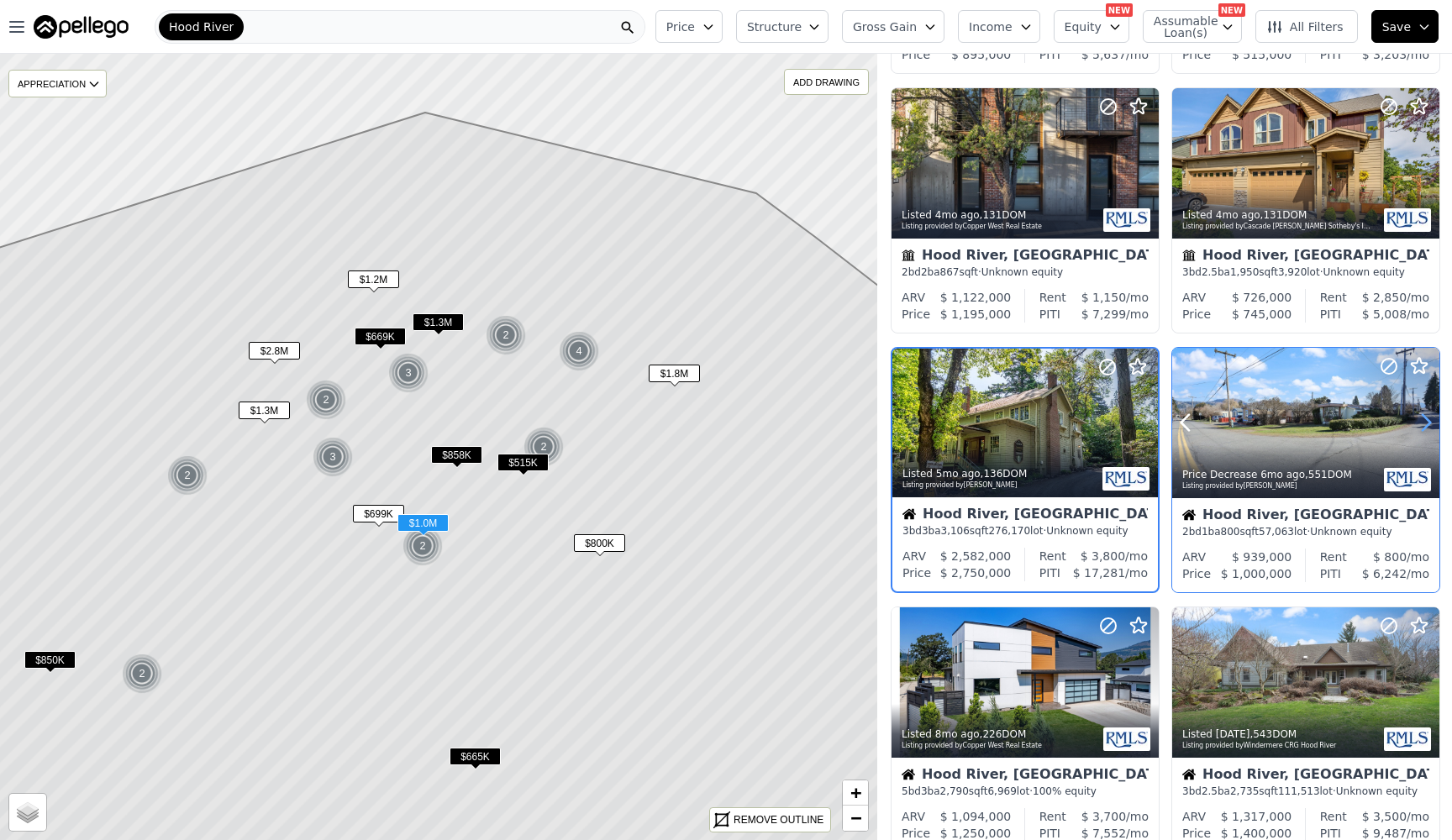
click at [1428, 424] on icon at bounding box center [1426, 422] width 7 height 16
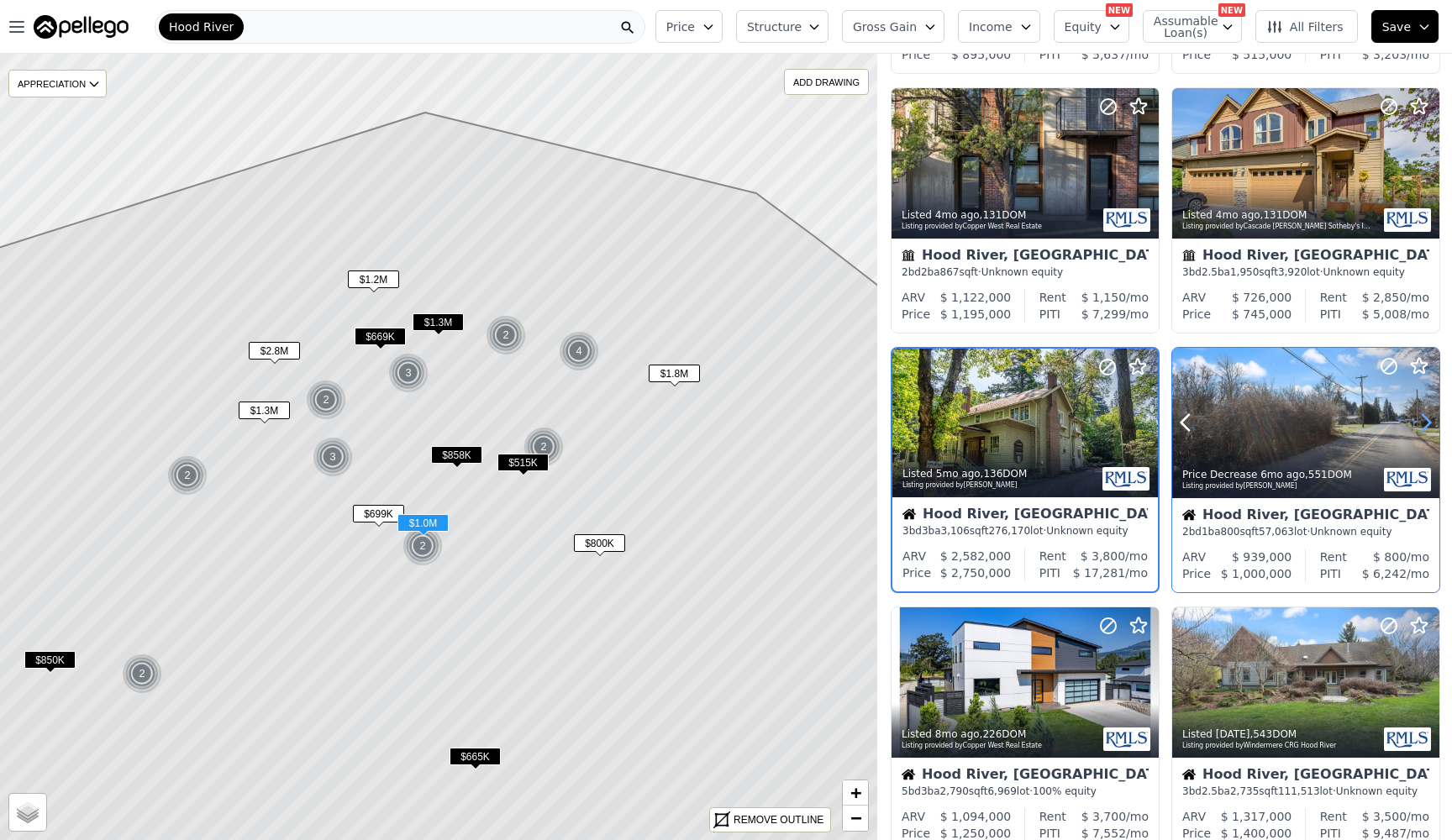
click at [1428, 424] on icon at bounding box center [1426, 422] width 7 height 16
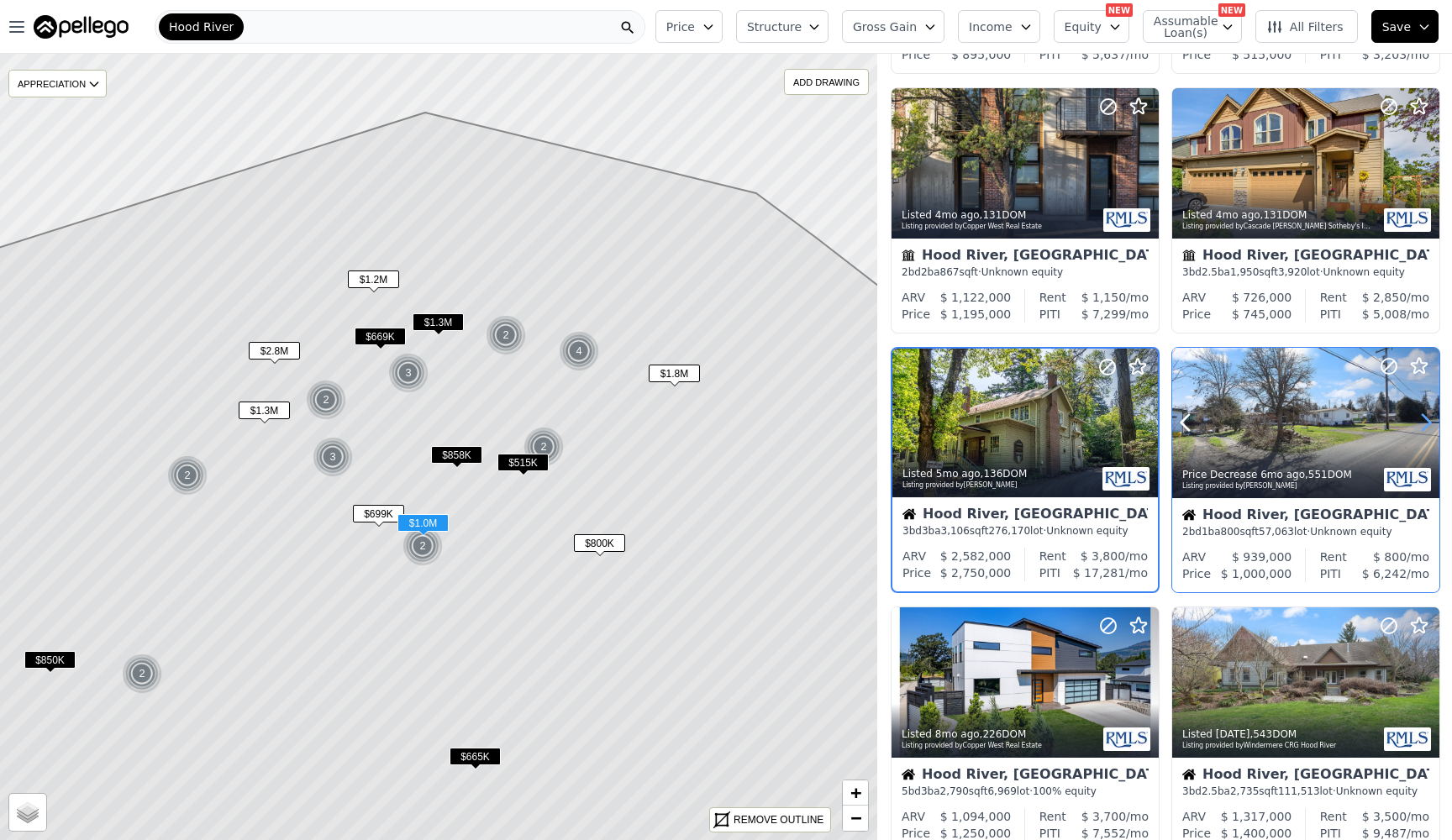
click at [1428, 424] on icon at bounding box center [1426, 422] width 7 height 16
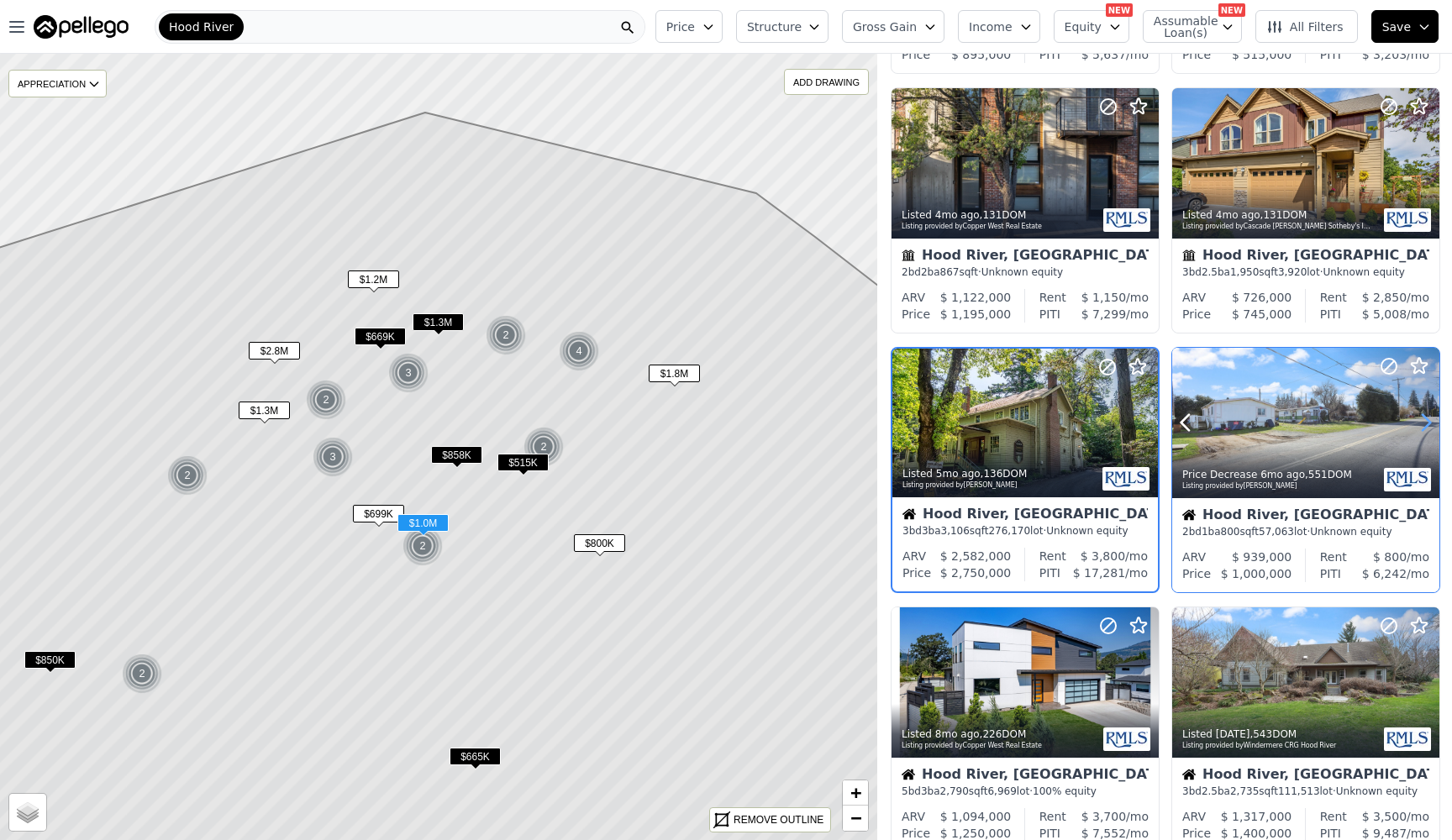
click at [1428, 424] on icon at bounding box center [1426, 422] width 7 height 16
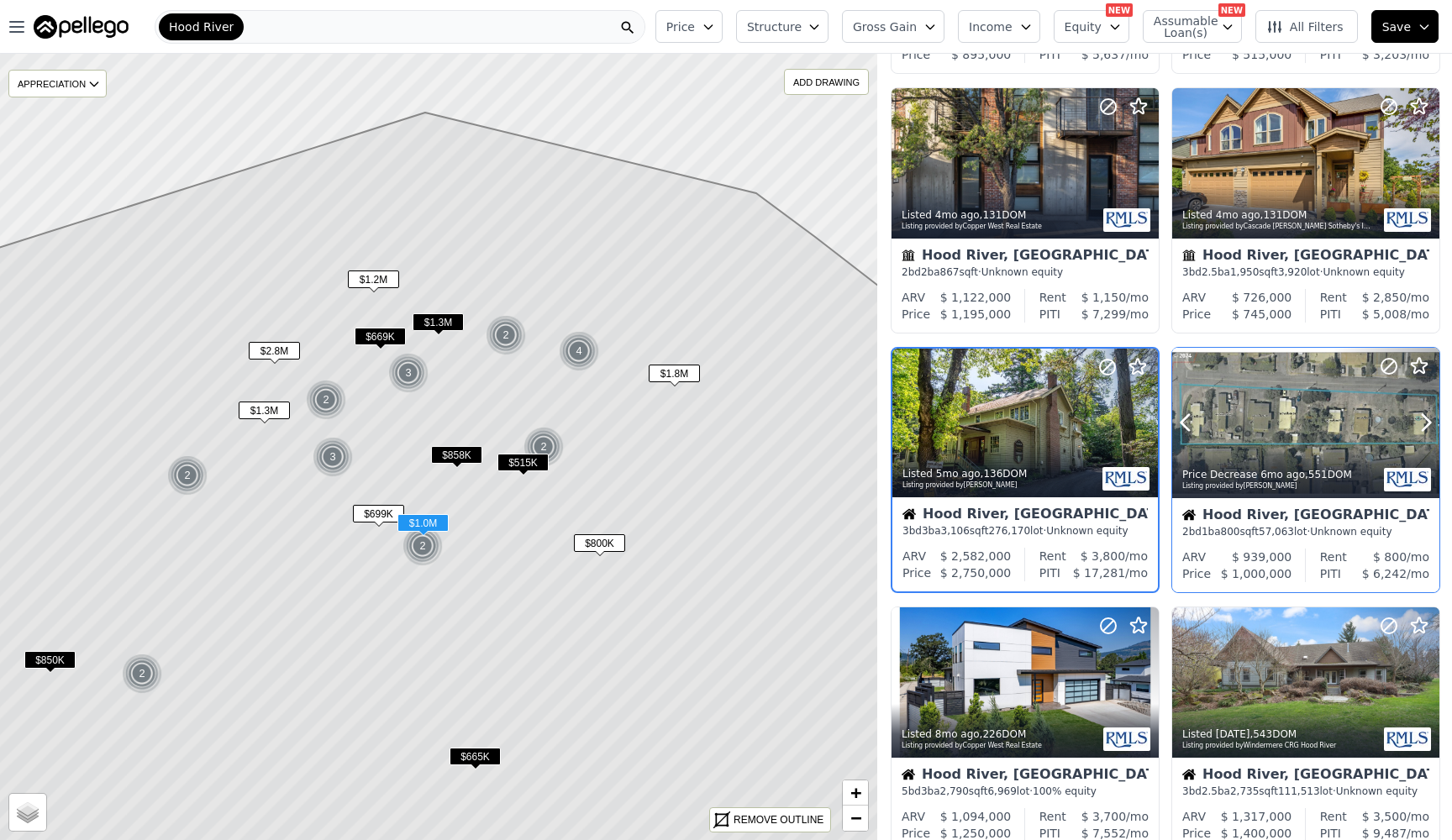
click at [1300, 428] on div at bounding box center [1306, 423] width 267 height 150
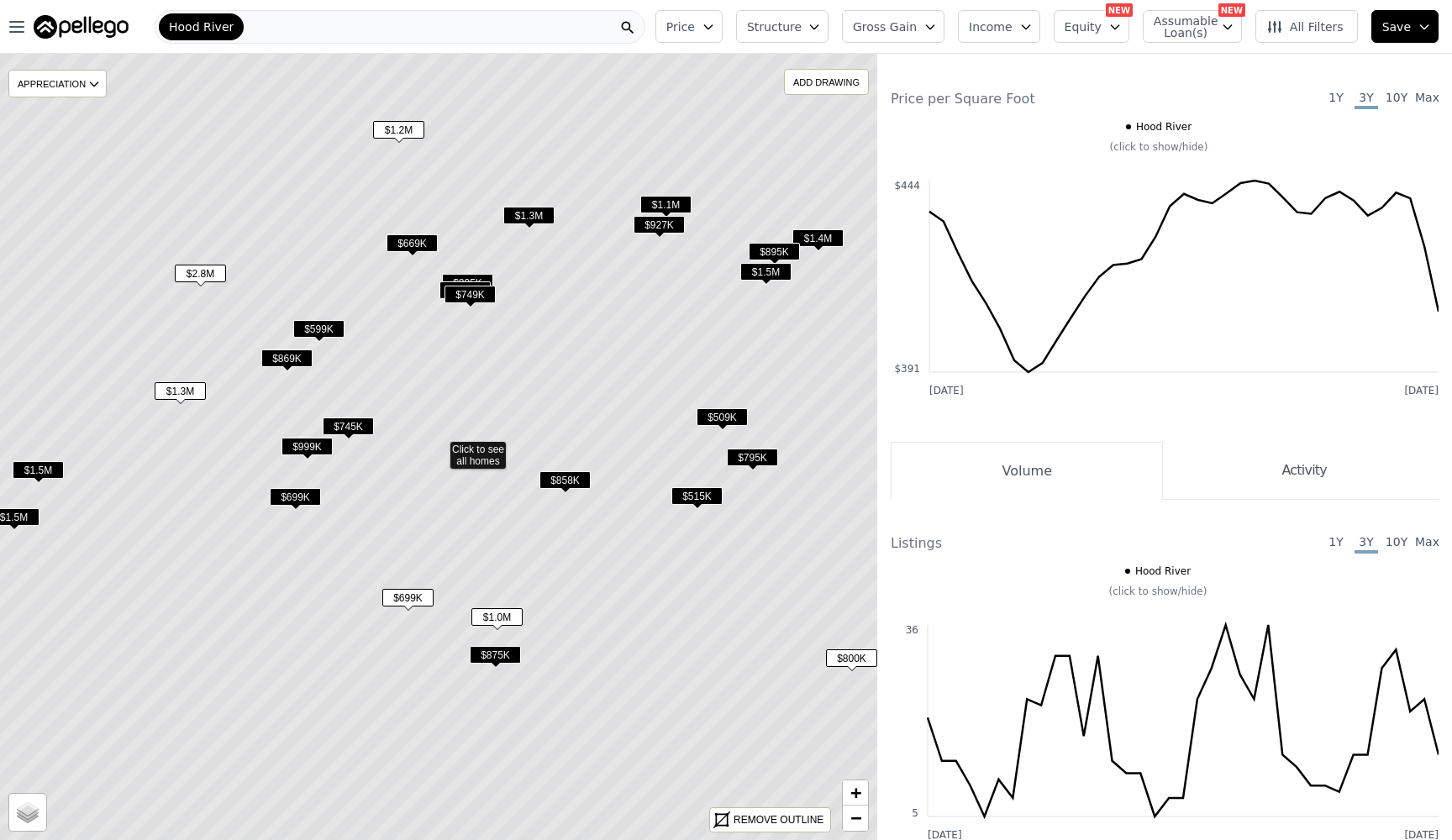
click at [816, 228] on icon at bounding box center [439, 447] width 1056 height 946
click at [816, 239] on span "$1.4M" at bounding box center [818, 238] width 51 height 17
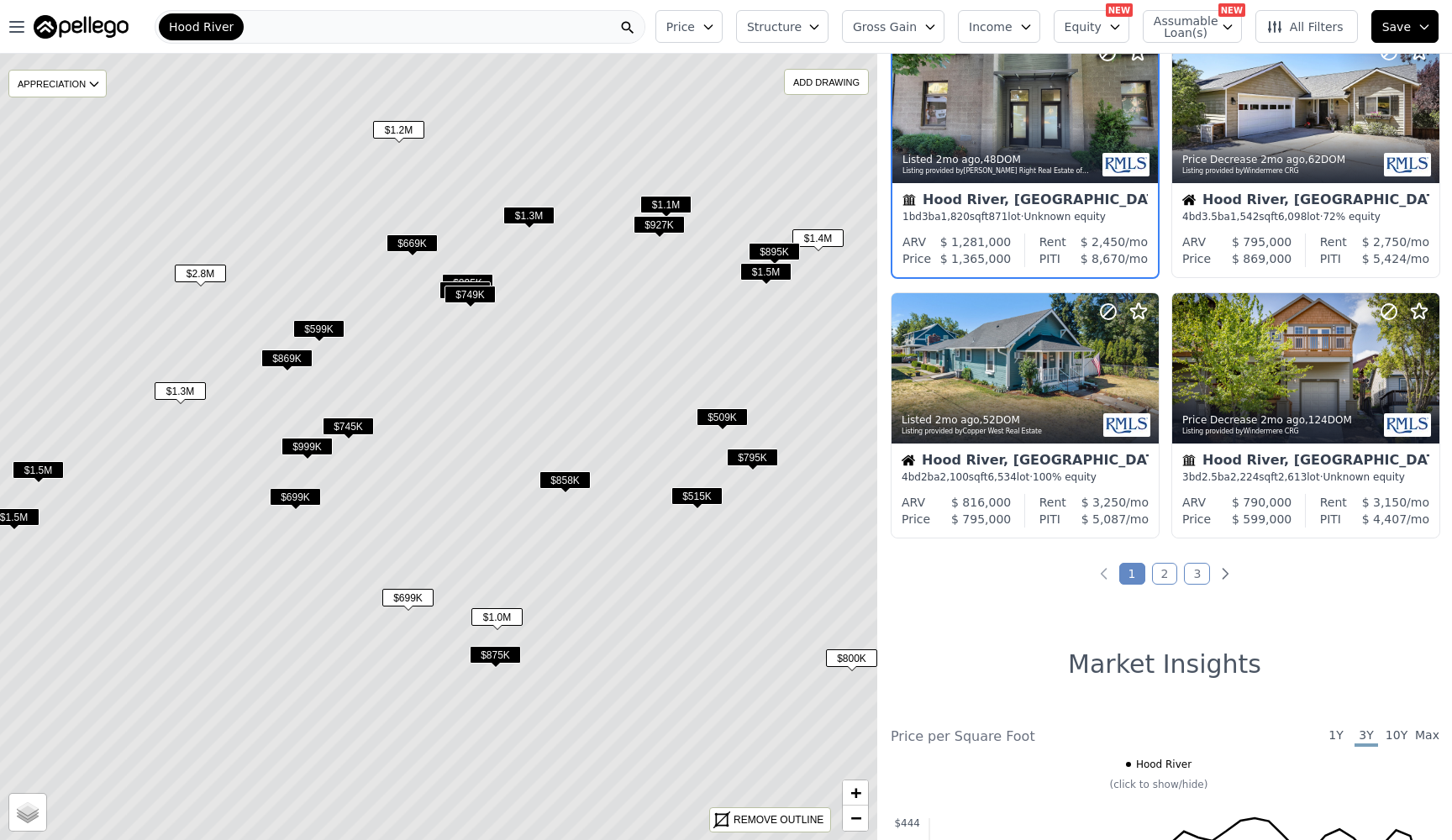
scroll to position [1752, 0]
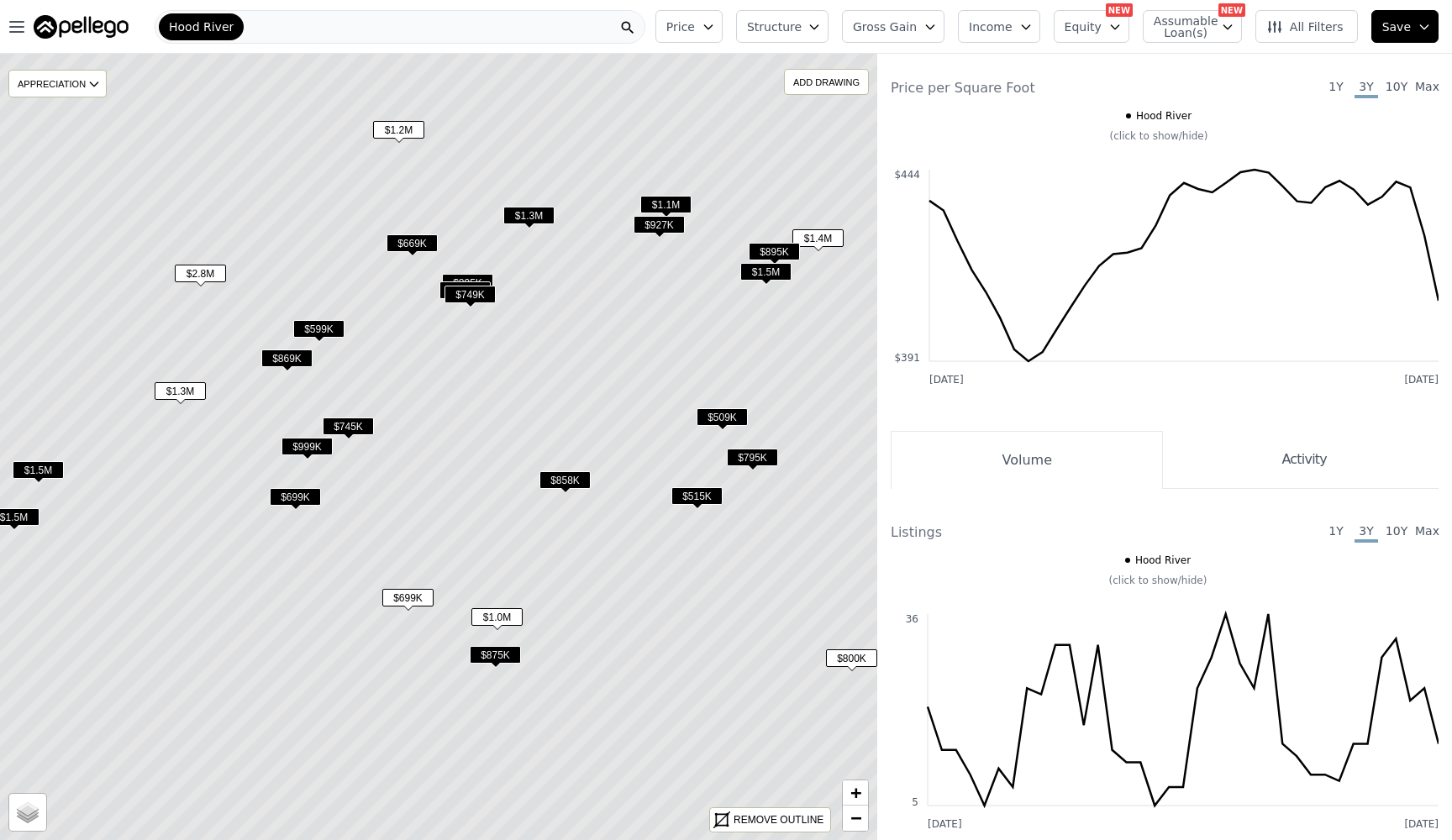
click at [742, 404] on icon at bounding box center [439, 447] width 1056 height 946
click at [668, 197] on span "$1.1M" at bounding box center [666, 204] width 51 height 17
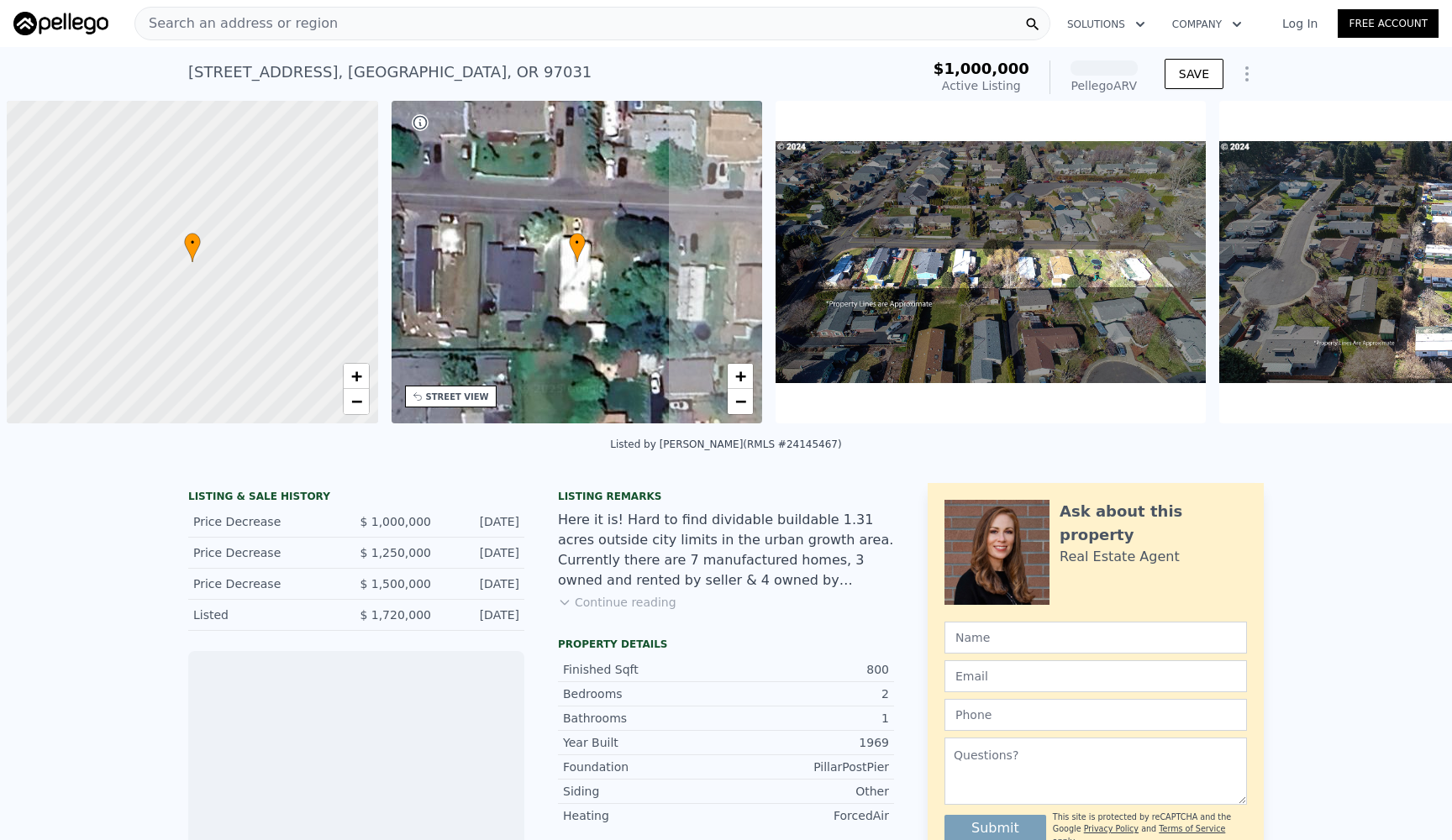
scroll to position [0, 6]
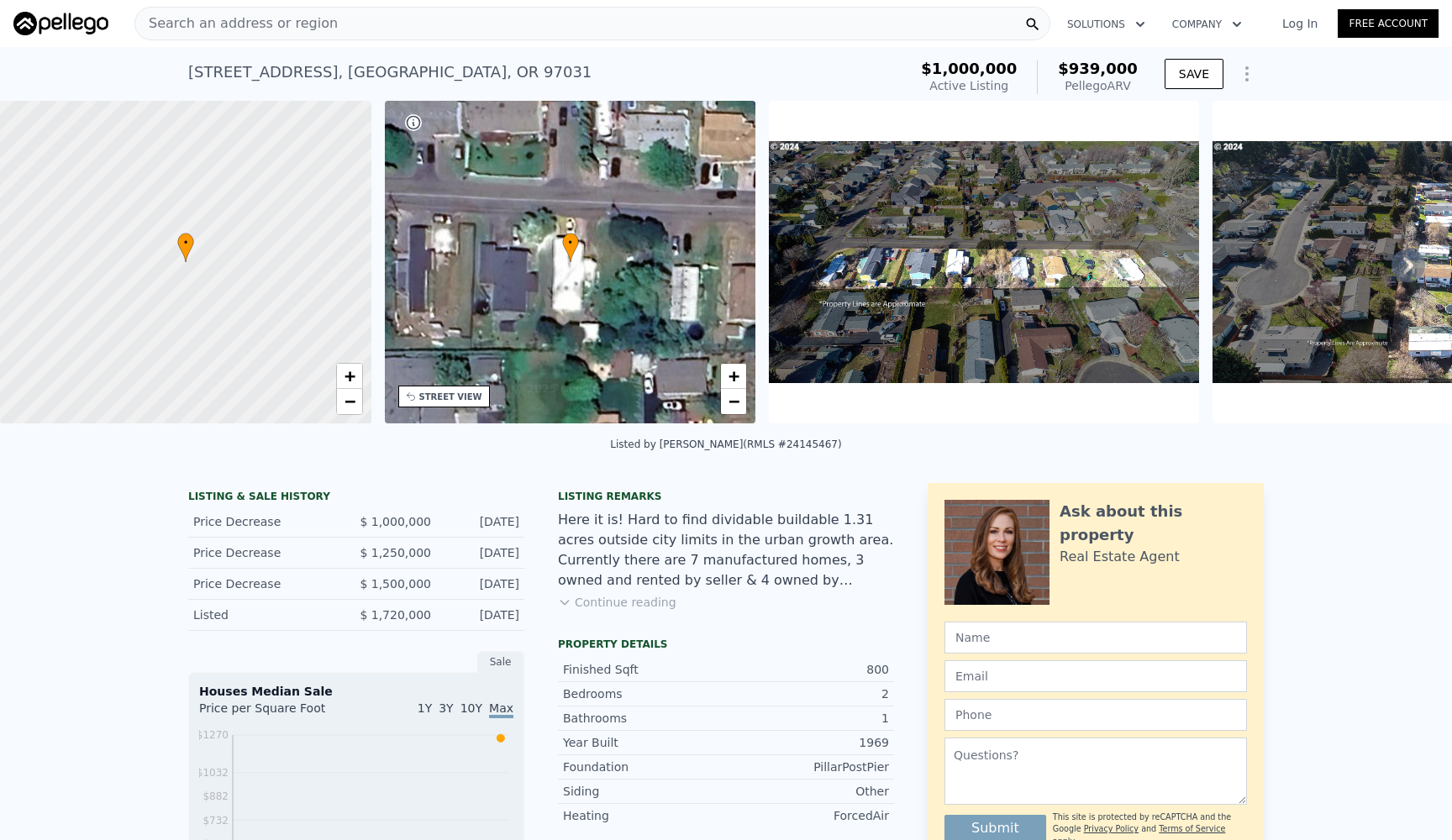
click at [1072, 243] on img at bounding box center [984, 262] width 430 height 322
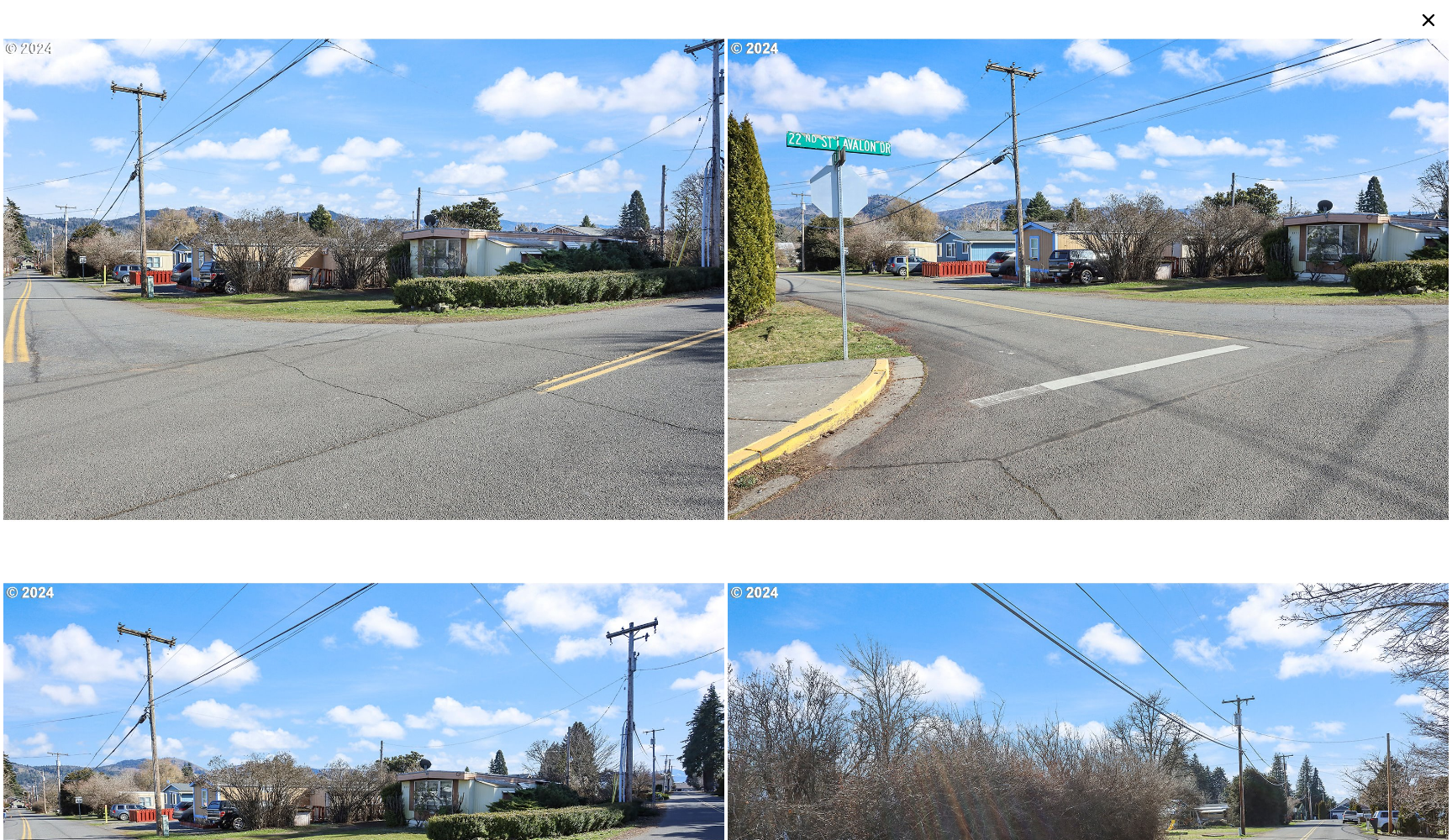
scroll to position [1088, 0]
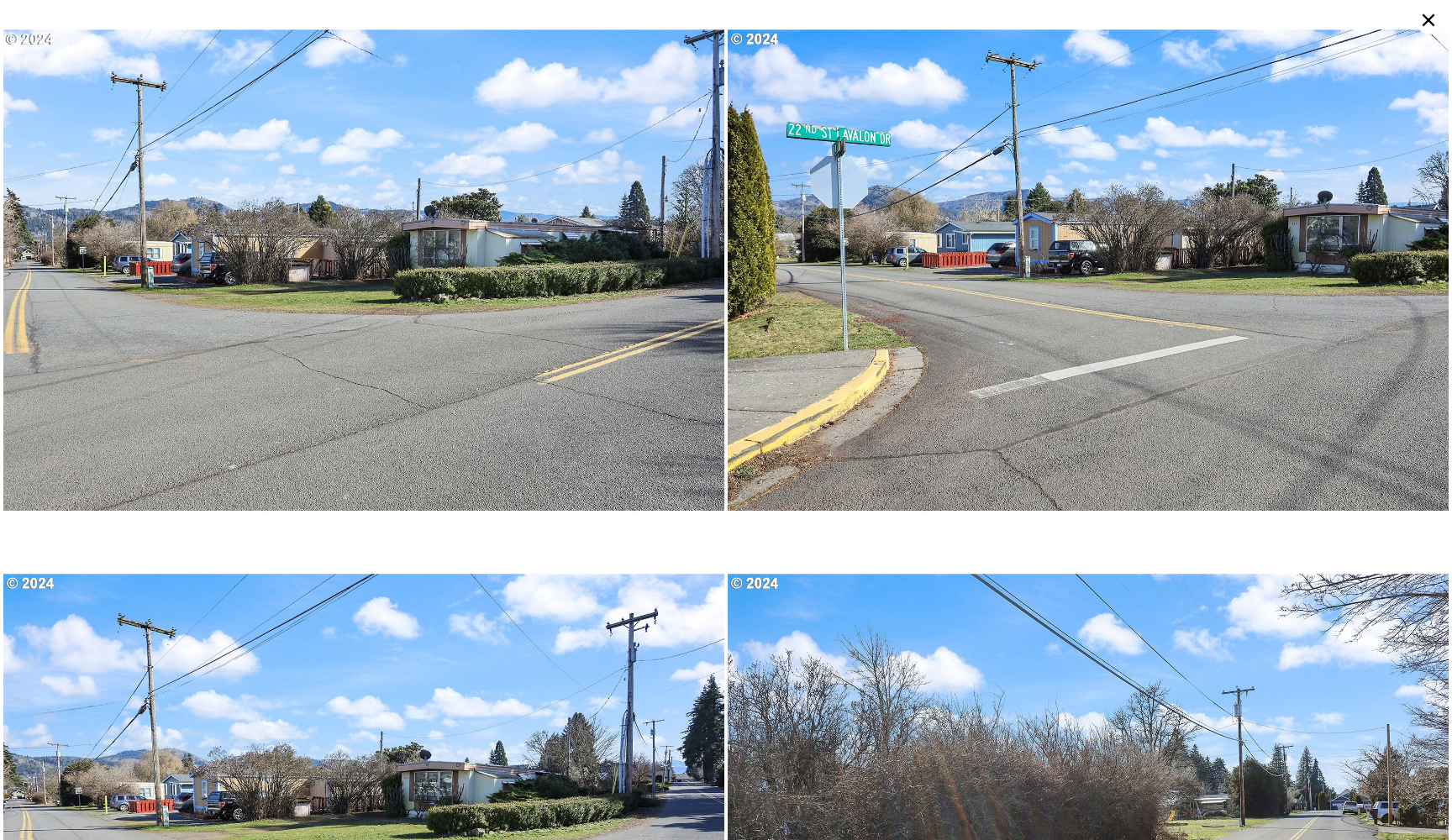
click at [1425, 14] on icon at bounding box center [1428, 19] width 27 height 27
